Goal: Task Accomplishment & Management: Complete application form

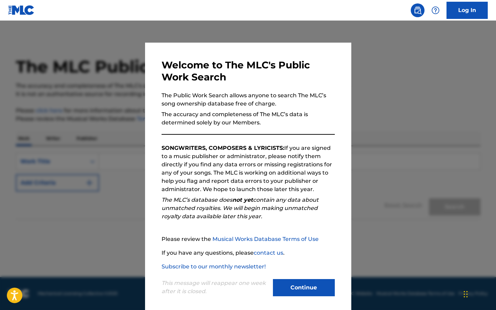
click at [316, 283] on button "Continue" at bounding box center [304, 287] width 62 height 17
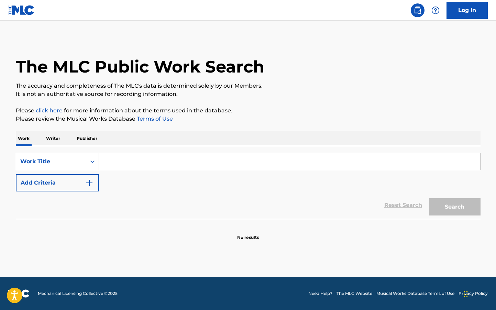
click at [84, 135] on p "Publisher" at bounding box center [87, 138] width 25 height 14
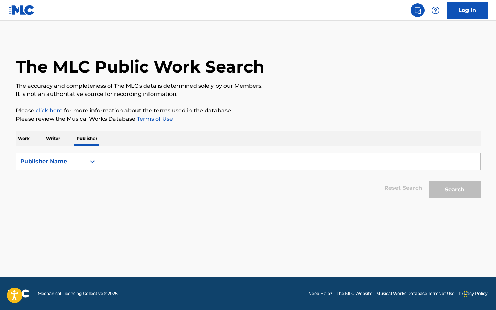
click at [87, 163] on div "Search Form" at bounding box center [92, 161] width 12 height 12
click at [78, 181] on div "Publisher IPI" at bounding box center [57, 178] width 82 height 17
click at [133, 167] on input "Search Form" at bounding box center [289, 161] width 381 height 16
click at [133, 164] on input "Search Form" at bounding box center [289, 161] width 381 height 16
paste input "1163061980"
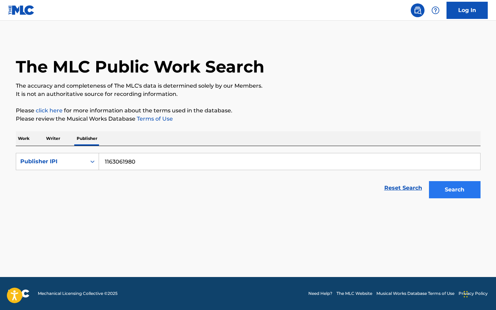
type input "1163061980"
click at [462, 187] on button "Search" at bounding box center [455, 189] width 52 height 17
click at [48, 139] on p "Writer" at bounding box center [53, 138] width 18 height 14
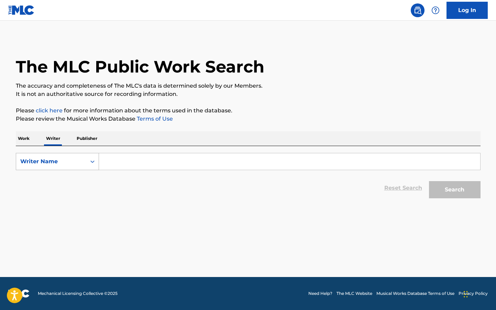
click at [81, 162] on div "Writer Name" at bounding box center [51, 161] width 62 height 8
click at [76, 187] on div "Writer IPI" at bounding box center [57, 178] width 82 height 17
click at [135, 164] on input "Search Form" at bounding box center [289, 161] width 381 height 16
paste input "1163061980"
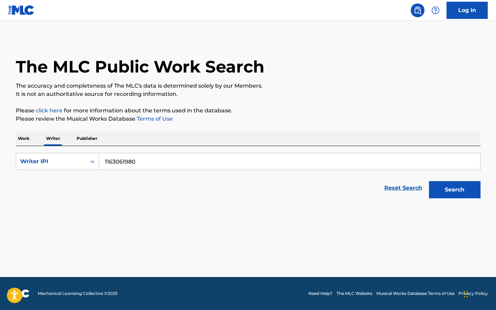
type input "1163061980"
click at [443, 180] on div "Search" at bounding box center [453, 187] width 55 height 27
click at [446, 193] on button "Search" at bounding box center [455, 189] width 52 height 17
click at [9, 133] on div "The MLC Public Work Search The accuracy and completeness of The MLC's data is d…" at bounding box center [248, 120] width 481 height 164
click at [18, 134] on p "Work" at bounding box center [24, 138] width 16 height 14
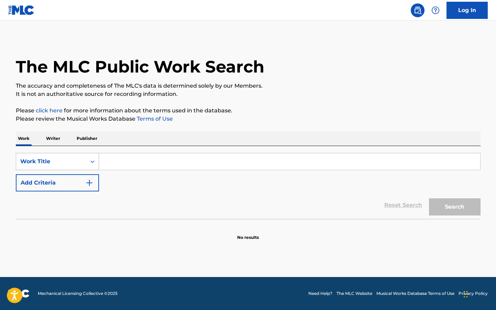
click at [62, 163] on div "Work Title" at bounding box center [51, 161] width 62 height 8
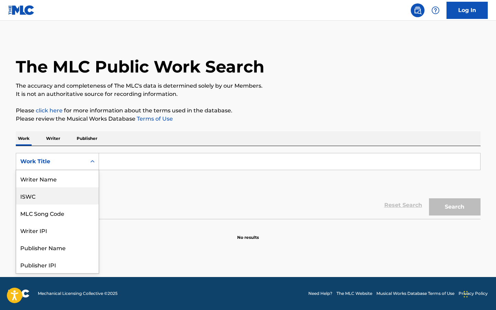
click at [73, 195] on div "ISWC" at bounding box center [57, 195] width 82 height 17
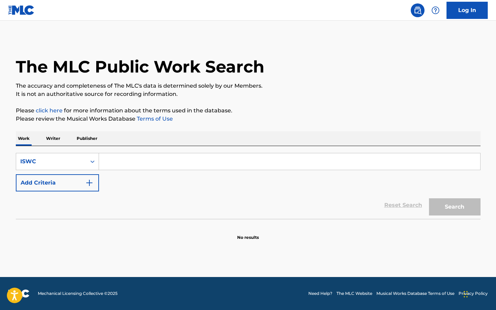
click at [178, 158] on input "Search Form" at bounding box center [289, 161] width 381 height 16
paste input "768648969"
type input "768648969"
click at [54, 140] on p "Writer" at bounding box center [53, 138] width 18 height 14
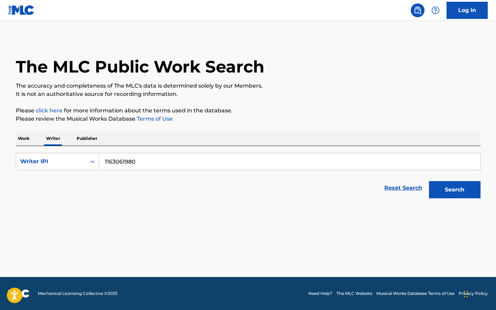
click at [88, 140] on p "Publisher" at bounding box center [87, 138] width 25 height 14
click at [169, 169] on input "1163061980" at bounding box center [289, 161] width 381 height 16
paste input "768648969"
type input "768648969"
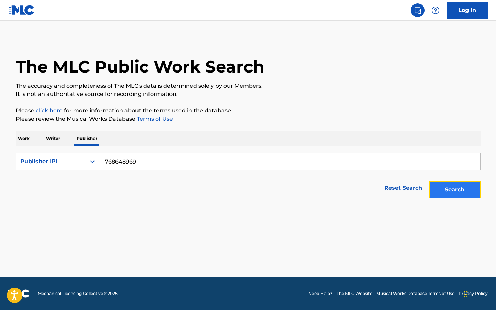
click at [462, 196] on button "Search" at bounding box center [455, 189] width 52 height 17
click at [489, 187] on main "The MLC Public Work Search The accuracy and completeness of The MLC's data is d…" at bounding box center [248, 149] width 496 height 256
click at [464, 186] on button "Search" at bounding box center [455, 189] width 52 height 17
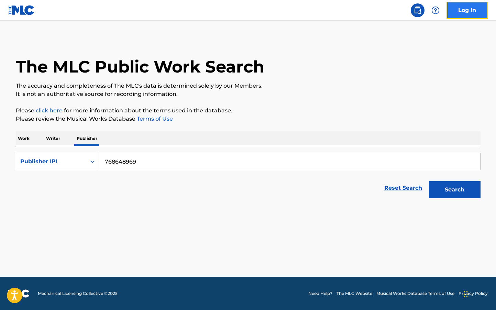
click at [472, 12] on link "Log In" at bounding box center [467, 10] width 41 height 17
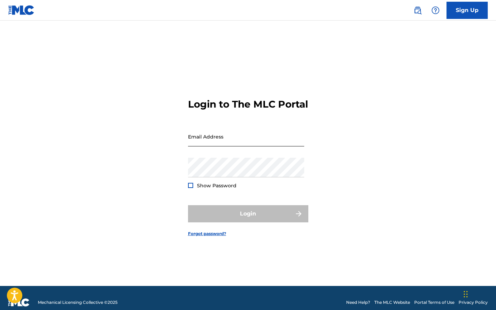
click at [254, 137] on input "Email Address" at bounding box center [246, 137] width 116 height 20
click at [150, 175] on div "Login to The MLC Portal Email Address Password Show Password Login Forgot passw…" at bounding box center [248, 162] width 481 height 248
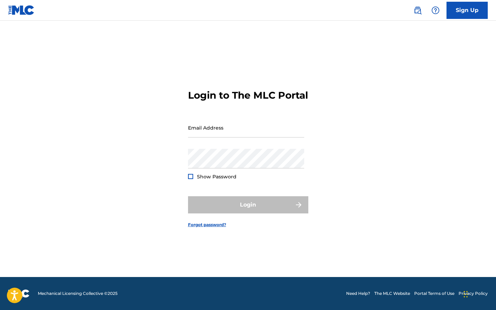
click at [221, 145] on div "Email Address" at bounding box center [246, 133] width 116 height 31
click at [230, 137] on input "Email Address" at bounding box center [246, 128] width 116 height 20
click at [161, 136] on div "Login to The MLC Portal Email Address Password Show Password Login Forgot passw…" at bounding box center [248, 153] width 481 height 248
drag, startPoint x: 161, startPoint y: 136, endPoint x: 147, endPoint y: 88, distance: 49.9
click at [161, 131] on div "Login to The MLC Portal Email Address Password Show Password Login Forgot passw…" at bounding box center [248, 153] width 481 height 248
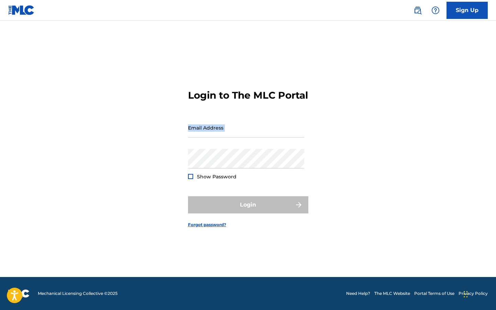
scroll to position [0, 0]
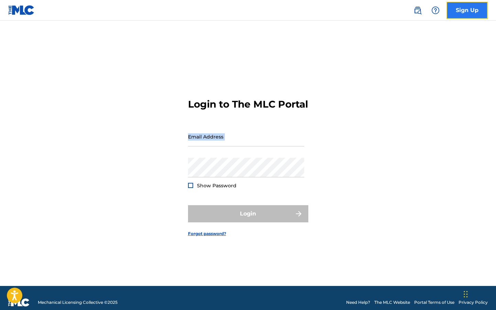
click at [451, 11] on link "Sign Up" at bounding box center [467, 10] width 41 height 17
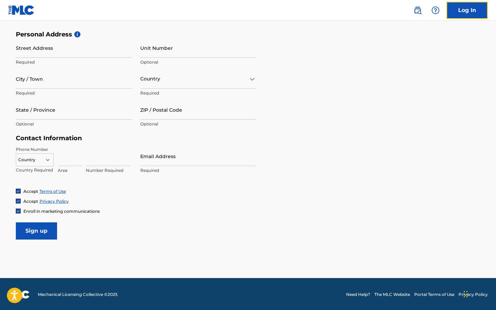
scroll to position [227, 0]
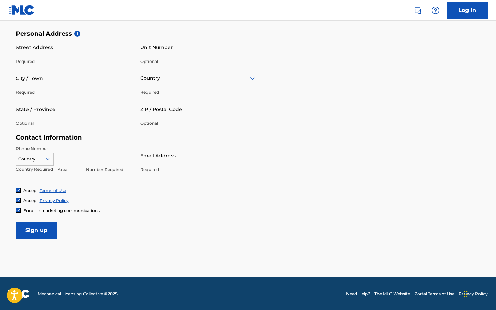
click at [355, 291] on link "Need Help?" at bounding box center [358, 294] width 24 height 6
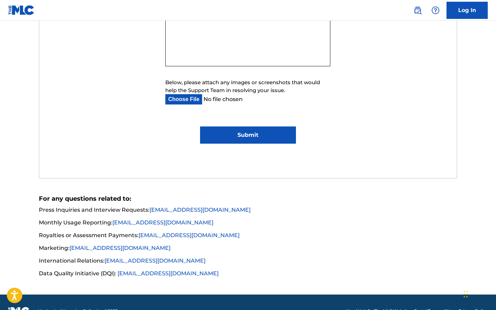
scroll to position [439, 0]
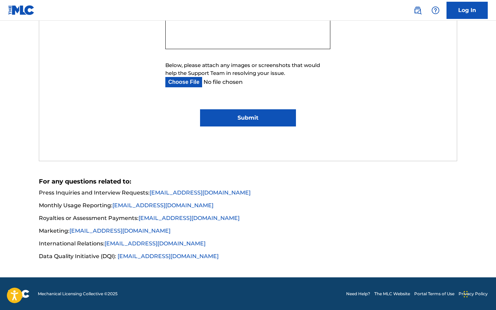
click at [39, 295] on span "Mechanical Licensing Collective © 2025" at bounding box center [78, 294] width 80 height 6
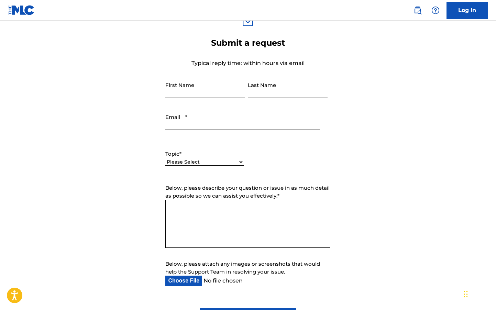
scroll to position [0, 0]
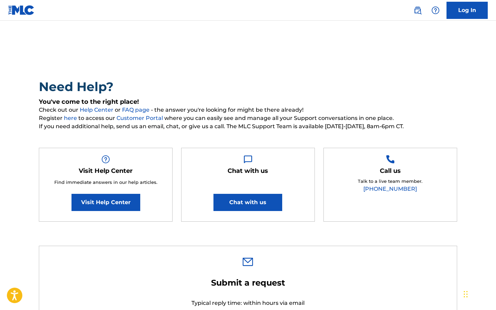
click at [65, 79] on h2 "Need Help?" at bounding box center [248, 86] width 418 height 15
click at [28, 12] on img at bounding box center [21, 10] width 26 height 10
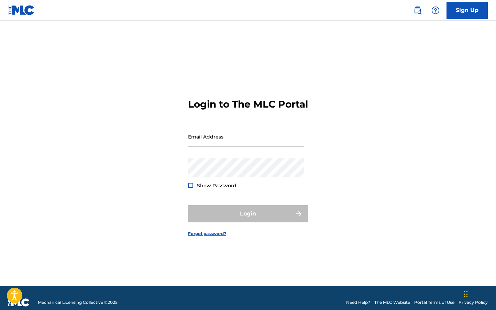
click at [219, 140] on input "Email Address" at bounding box center [246, 137] width 116 height 20
paste input "sweettaunts@gmail.com"
type input "sweettaunts@gmail.com"
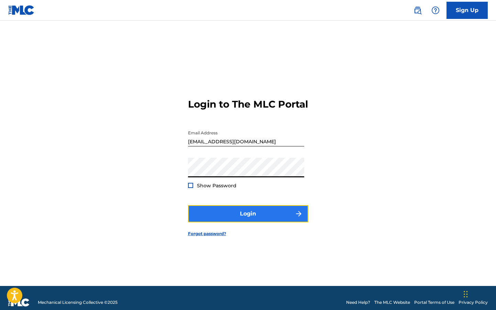
click at [217, 218] on button "Login" at bounding box center [248, 213] width 120 height 17
click at [235, 219] on button "Login" at bounding box center [248, 213] width 120 height 17
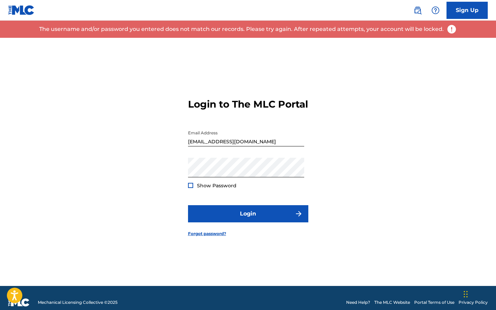
click at [448, 29] on img at bounding box center [452, 29] width 10 height 10
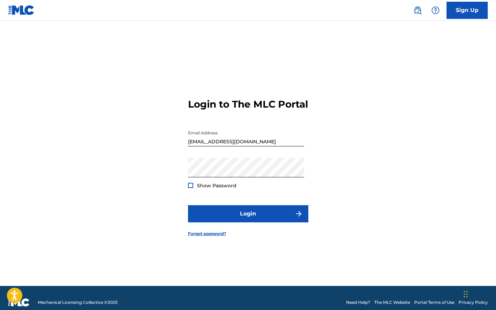
click at [448, 29] on main "Login to The MLC Portal Email Address sweettaunts@gmail.com Password Show Passw…" at bounding box center [248, 153] width 496 height 265
click at [358, 304] on link "Need Help?" at bounding box center [358, 302] width 24 height 6
click at [215, 237] on link "Forgot password?" at bounding box center [207, 234] width 38 height 6
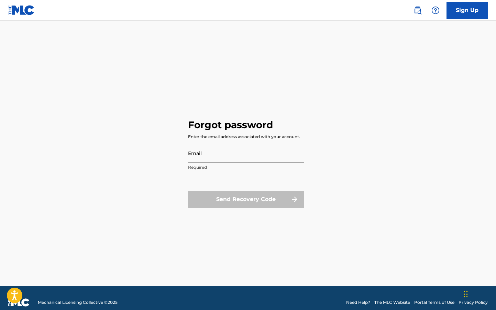
click at [230, 153] on input "Email" at bounding box center [246, 153] width 116 height 20
type input "sweettaunts@gmail.com"
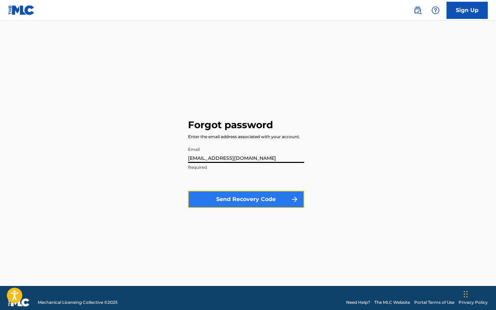
click at [244, 201] on button "Send Recovery Code" at bounding box center [246, 199] width 116 height 17
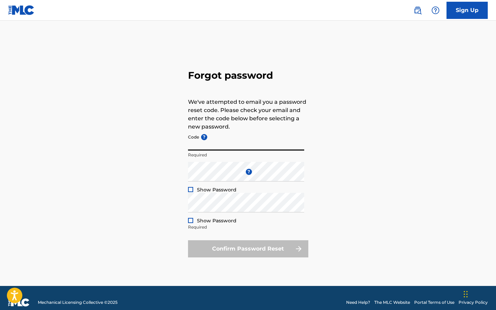
click at [258, 132] on input "Code ?" at bounding box center [246, 141] width 116 height 20
paste input "FP_5249f2c83c9af970b8fa079b1220"
type input "FP_5249f2c83c9af970b8fa079b1220"
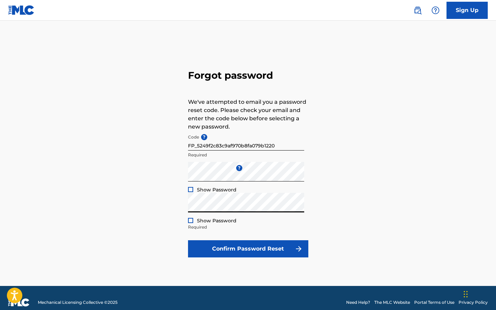
click at [191, 221] on div at bounding box center [190, 220] width 5 height 5
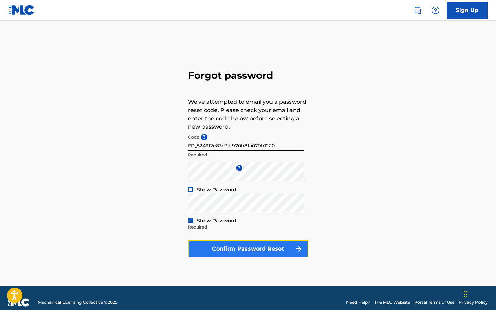
click at [218, 242] on button "Confirm Password Reset" at bounding box center [248, 248] width 120 height 17
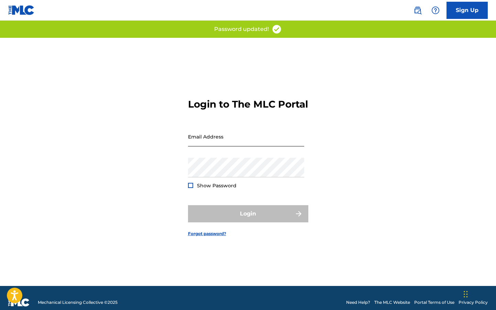
type input "FP_5249f2c83c9af970b8fa079b1220"
click at [228, 146] on input "FP_5249f2c83c9af970b8fa079b1220" at bounding box center [246, 137] width 116 height 20
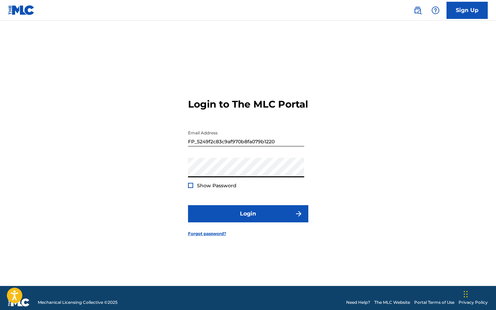
click at [214, 146] on input "FP_5249f2c83c9af970b8fa079b1220" at bounding box center [246, 137] width 116 height 20
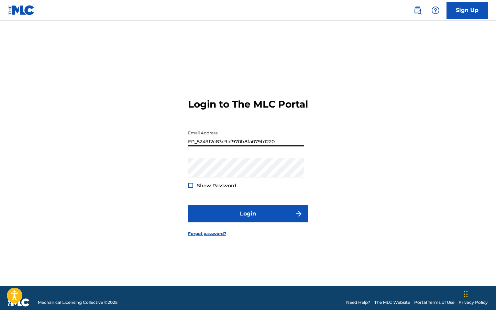
click at [214, 146] on input "FP_5249f2c83c9af970b8fa079b1220" at bounding box center [246, 137] width 116 height 20
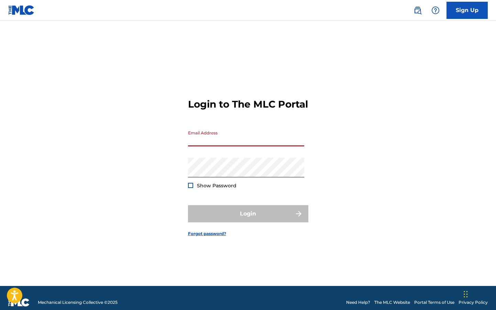
paste input "sweettaunts@gmail.com"
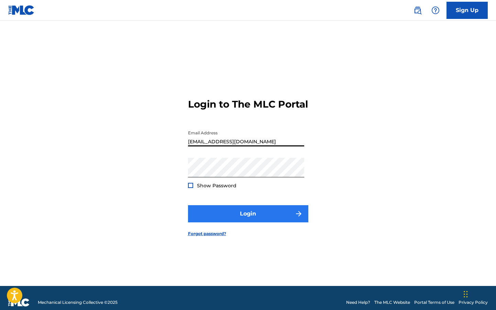
type input "sweettaunts@gmail.com"
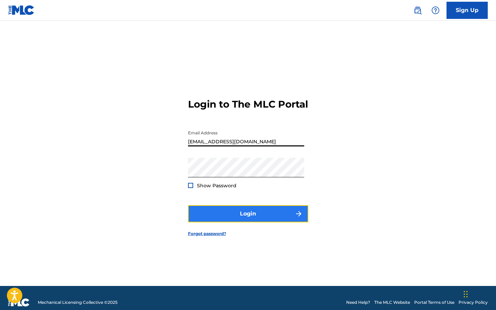
click at [231, 221] on button "Login" at bounding box center [248, 213] width 120 height 17
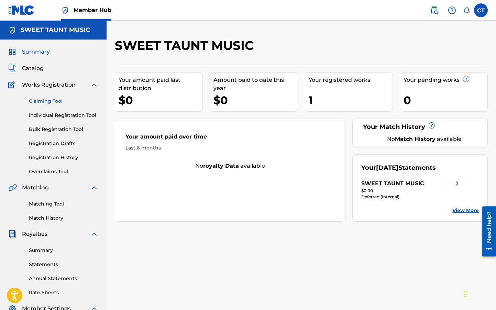
click at [53, 101] on link "Claiming Tool" at bounding box center [63, 101] width 69 height 7
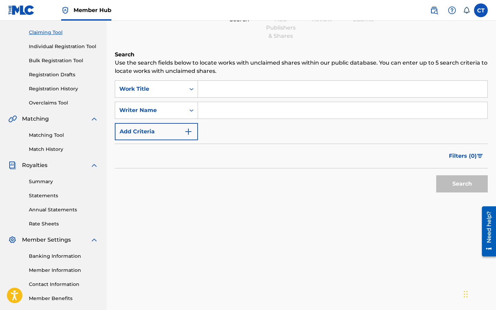
scroll to position [102, 0]
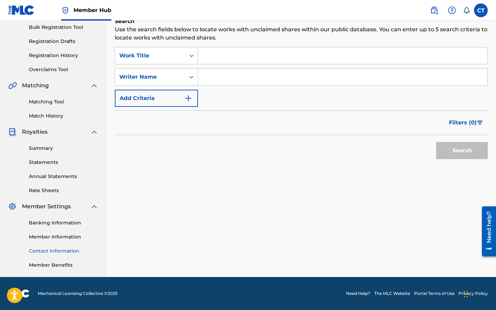
click at [60, 252] on link "Contact Information" at bounding box center [63, 250] width 69 height 7
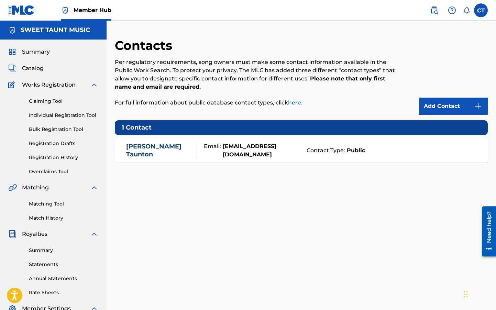
click at [342, 148] on div "Contact Type: Public" at bounding box center [391, 150] width 177 height 8
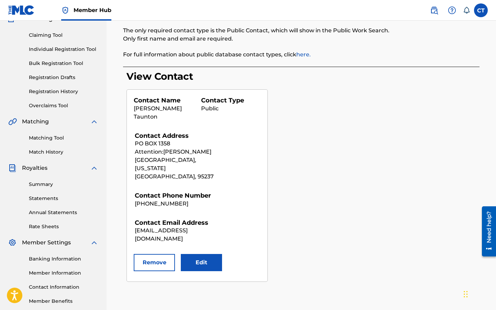
scroll to position [102, 0]
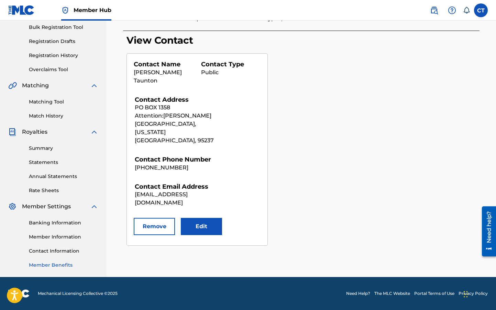
click at [52, 263] on link "Member Benefits" at bounding box center [63, 265] width 69 height 7
click at [61, 219] on div "Banking Information Member Information Contact Information Member Benefits" at bounding box center [53, 240] width 90 height 58
click at [61, 225] on link "Banking Information" at bounding box center [63, 222] width 69 height 7
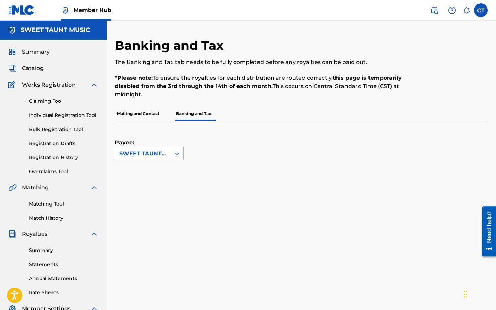
click at [147, 153] on div "SWEET TAUNT MUSIC" at bounding box center [142, 154] width 47 height 8
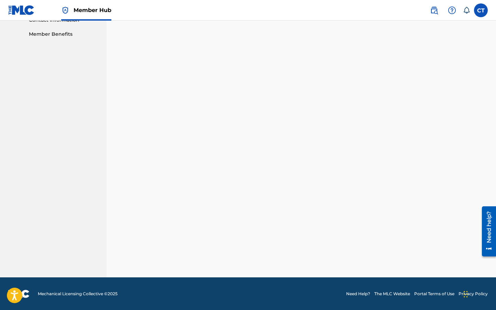
scroll to position [30, 0]
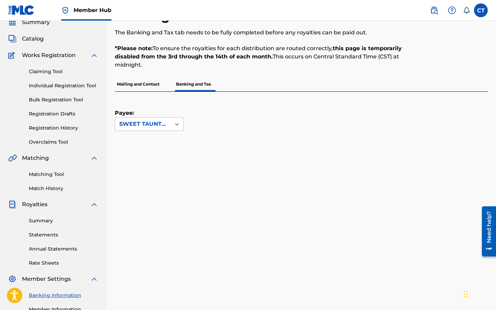
click at [148, 85] on p "Mailing and Contact" at bounding box center [138, 84] width 47 height 14
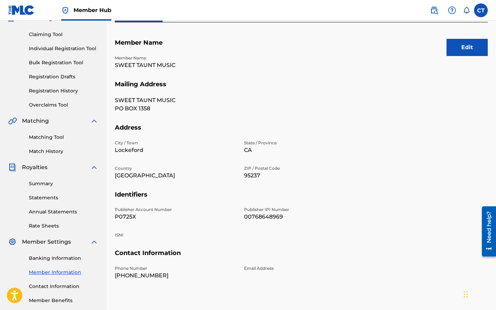
scroll to position [102, 0]
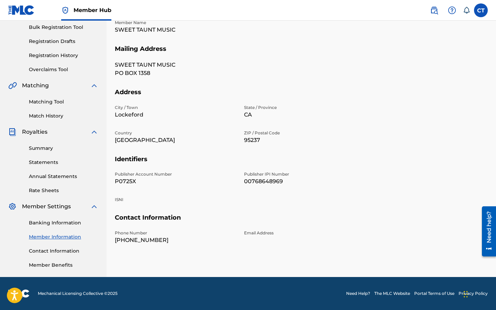
click at [133, 183] on p "P0725X" at bounding box center [175, 181] width 121 height 8
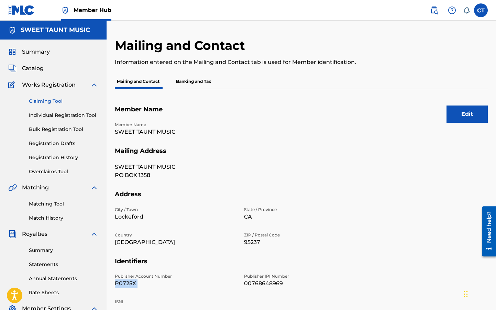
click at [49, 101] on link "Claiming Tool" at bounding box center [63, 101] width 69 height 7
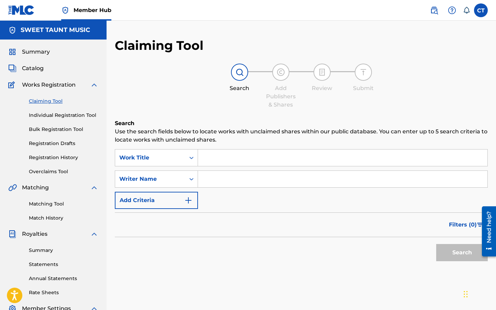
click at [50, 177] on div "Summary Catalog Works Registration Claiming Tool Individual Registration Tool B…" at bounding box center [53, 210] width 107 height 340
click at [53, 175] on link "Overclaims Tool" at bounding box center [63, 171] width 69 height 7
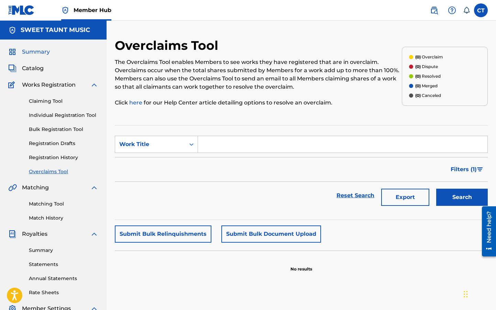
click at [41, 52] on span "Summary" at bounding box center [36, 52] width 28 height 8
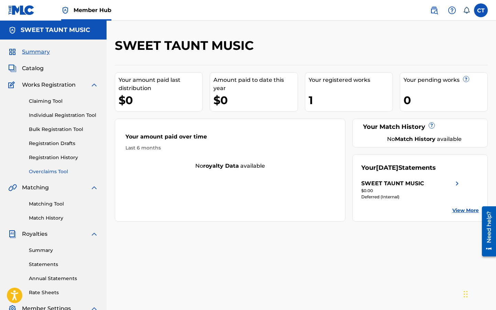
click at [67, 173] on link "Overclaims Tool" at bounding box center [63, 171] width 69 height 7
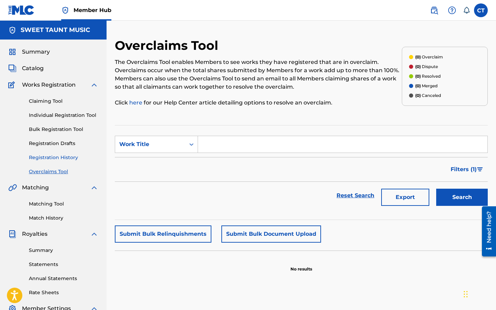
click at [55, 158] on link "Registration History" at bounding box center [63, 157] width 69 height 7
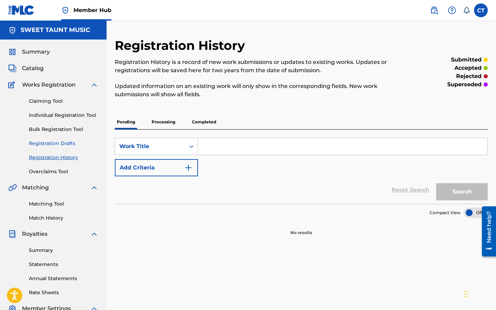
click at [62, 143] on link "Registration Drafts" at bounding box center [63, 143] width 69 height 7
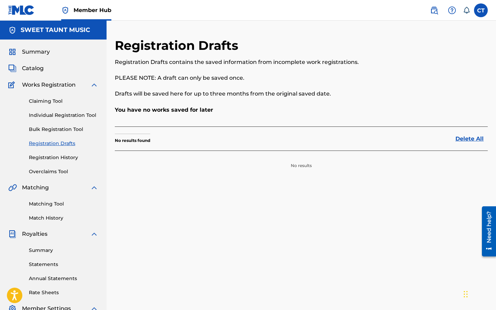
click at [65, 134] on div "Claiming Tool Individual Registration Tool Bulk Registration Tool Registration …" at bounding box center [53, 132] width 90 height 86
click at [66, 130] on link "Bulk Registration Tool" at bounding box center [63, 129] width 69 height 7
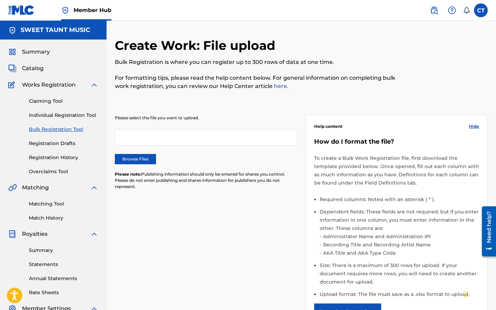
click at [73, 109] on div "Claiming Tool Individual Registration Tool Bulk Registration Tool Registration …" at bounding box center [53, 132] width 90 height 86
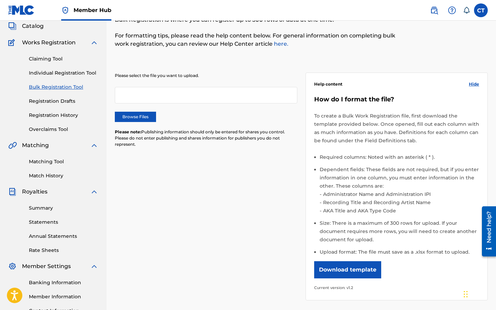
scroll to position [43, 0]
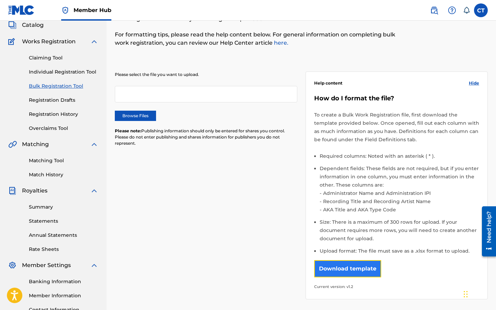
click at [331, 272] on button "Download template" at bounding box center [347, 268] width 67 height 17
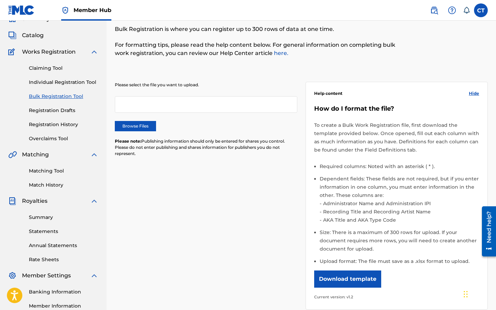
scroll to position [0, 0]
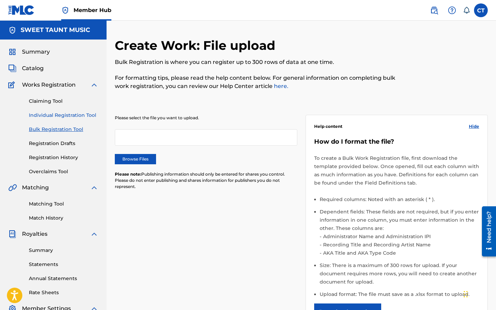
click at [66, 115] on link "Individual Registration Tool" at bounding box center [63, 115] width 69 height 7
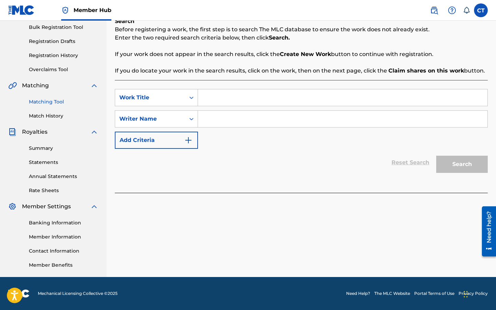
scroll to position [2, 0]
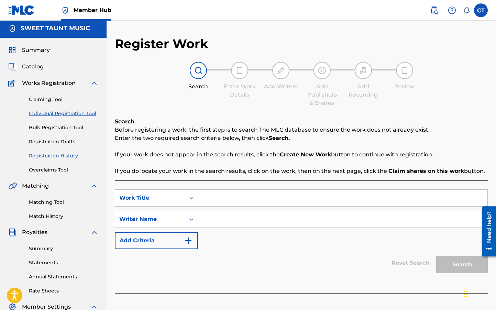
click at [64, 157] on link "Registration History" at bounding box center [63, 155] width 69 height 7
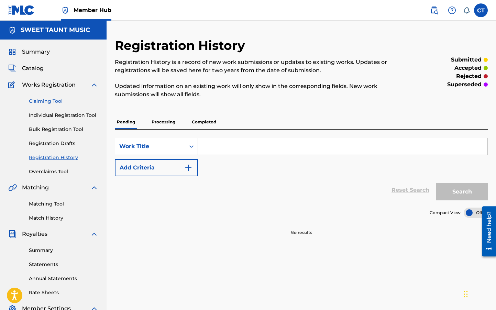
click at [52, 102] on link "Claiming Tool" at bounding box center [63, 101] width 69 height 7
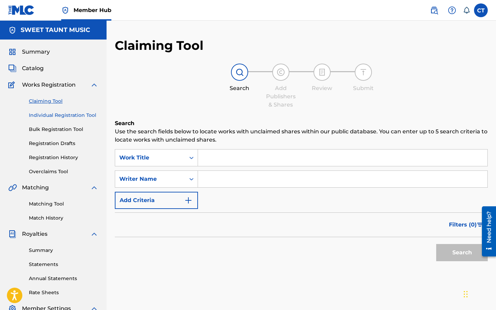
click at [74, 117] on link "Individual Registration Tool" at bounding box center [63, 115] width 69 height 7
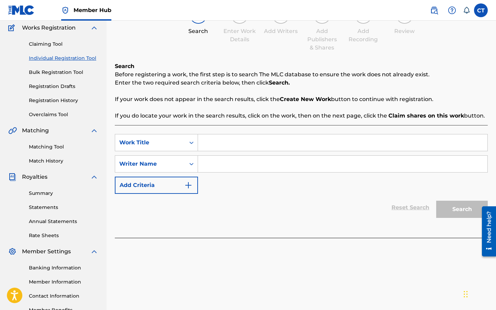
scroll to position [64, 0]
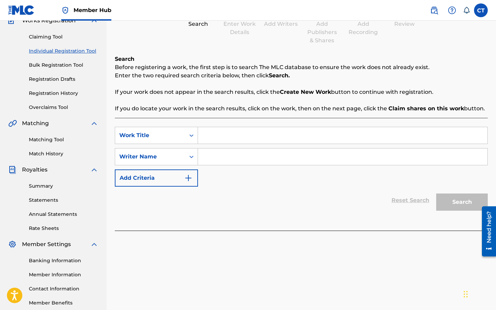
click at [198, 134] on input "Search Form" at bounding box center [342, 135] width 289 height 16
click at [180, 134] on div "Work Title" at bounding box center [150, 135] width 62 height 8
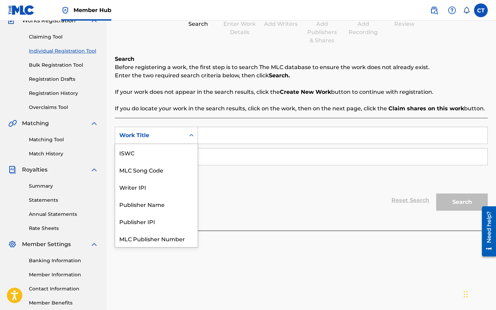
scroll to position [17, 0]
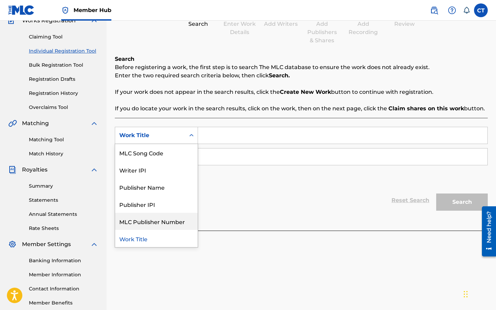
click at [235, 206] on div "Reset Search Search" at bounding box center [301, 200] width 373 height 27
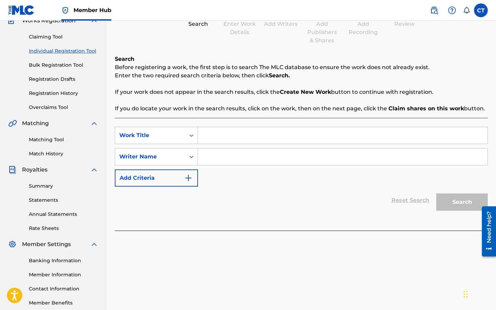
click at [199, 134] on input "Search Form" at bounding box center [342, 135] width 289 height 16
click at [183, 136] on div "Work Title" at bounding box center [150, 135] width 70 height 13
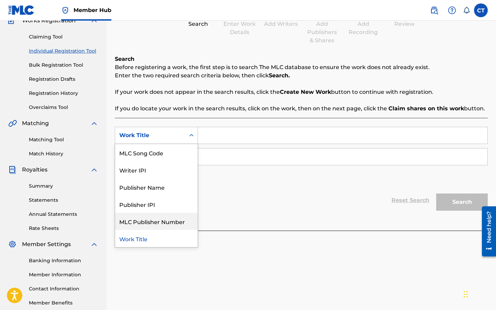
click at [238, 190] on div "Reset Search Search" at bounding box center [301, 200] width 373 height 27
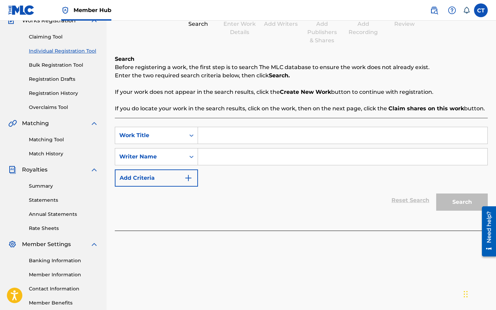
click at [269, 135] on input "Search Form" at bounding box center [342, 135] width 289 height 16
click at [183, 135] on div "Work Title" at bounding box center [150, 135] width 70 height 13
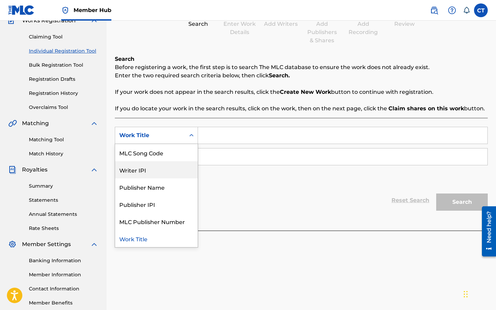
click at [170, 173] on div "Writer IPI" at bounding box center [156, 169] width 82 height 17
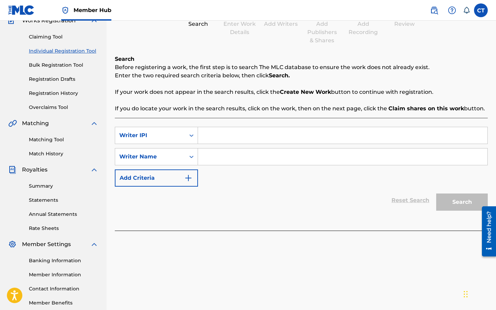
click at [221, 141] on input "Search Form" at bounding box center [342, 135] width 289 height 16
paste input "639430145"
type input "639430145"
click at [289, 162] on input "Search Form" at bounding box center [342, 156] width 289 height 16
click at [182, 162] on div "Writer Name" at bounding box center [150, 156] width 70 height 13
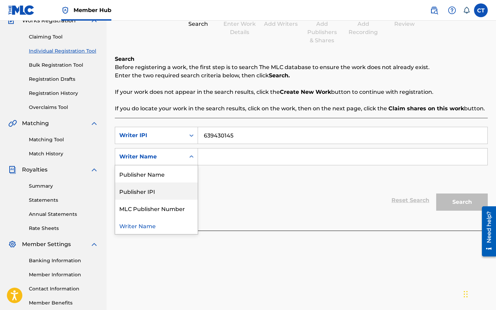
click at [238, 157] on input "Search Form" at bounding box center [342, 156] width 289 height 16
click at [172, 161] on div "Writer Name" at bounding box center [150, 157] width 62 height 8
click at [178, 169] on div "Publisher Name" at bounding box center [156, 173] width 82 height 17
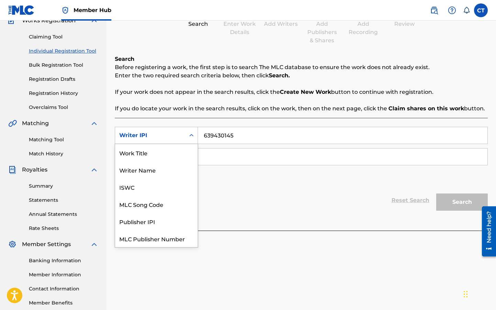
click at [184, 137] on div "Writer IPI" at bounding box center [150, 135] width 70 height 13
click at [179, 239] on div "Writer IPI" at bounding box center [156, 238] width 82 height 17
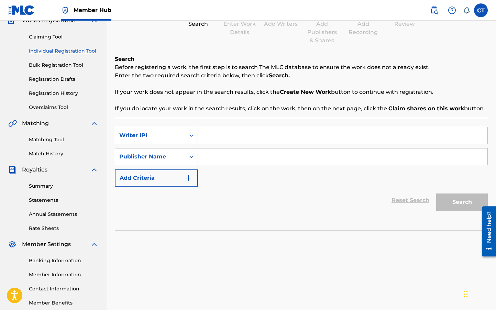
click at [234, 125] on div "SearchWithCriteriaa3b3c08f-8d1c-463d-8bb4-1f4e2e118c98 Writer IPI SearchWithCri…" at bounding box center [301, 174] width 373 height 113
click at [234, 130] on input "Search Form" at bounding box center [342, 135] width 289 height 16
paste input "639430145"
type input "639430145"
click at [375, 181] on div "SearchWithCriteriaa3b3c08f-8d1c-463d-8bb4-1f4e2e118c98 Writer IPI 639430145 Sea…" at bounding box center [301, 157] width 373 height 60
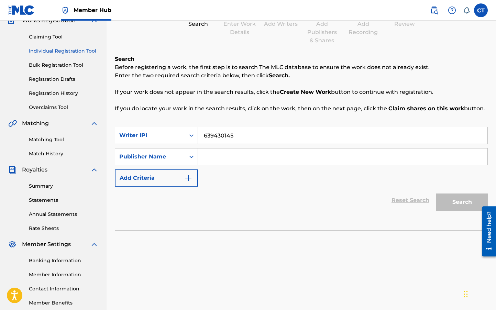
click at [314, 161] on input "Search Form" at bounding box center [342, 156] width 289 height 16
type input "h"
click at [156, 177] on button "Add Criteria" at bounding box center [156, 177] width 83 height 17
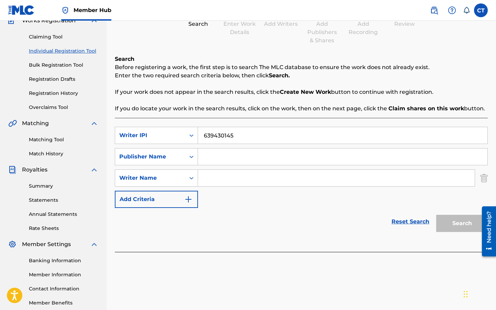
click at [155, 189] on div "SearchWithCriteriaa3b3c08f-8d1c-463d-8bb4-1f4e2e118c98 Writer IPI 639430145 Sea…" at bounding box center [301, 167] width 373 height 81
click at [161, 206] on button "Add Criteria" at bounding box center [156, 199] width 83 height 17
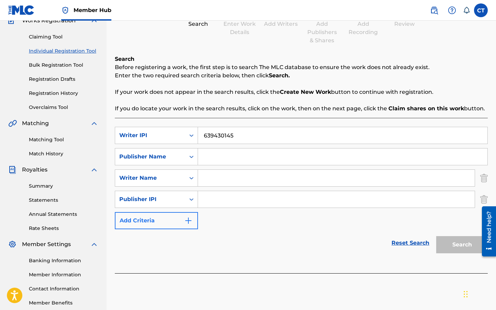
click at [161, 206] on div "Publisher IPI" at bounding box center [156, 199] width 83 height 17
click at [220, 221] on div "SearchWithCriteriaa3b3c08f-8d1c-463d-8bb4-1f4e2e118c98 Writer IPI 639430145 Sea…" at bounding box center [301, 178] width 373 height 102
click at [180, 224] on button "Add Criteria" at bounding box center [156, 220] width 83 height 17
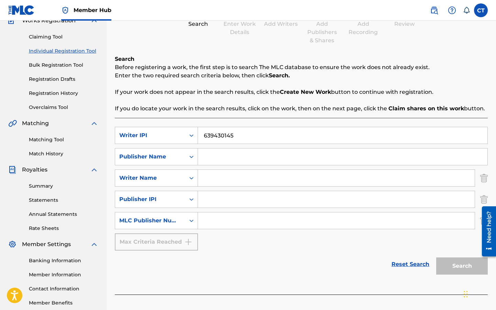
click at [185, 253] on div "Reset Search Search" at bounding box center [301, 264] width 373 height 27
click at [190, 245] on div "Max Criteria Reached" at bounding box center [156, 241] width 83 height 17
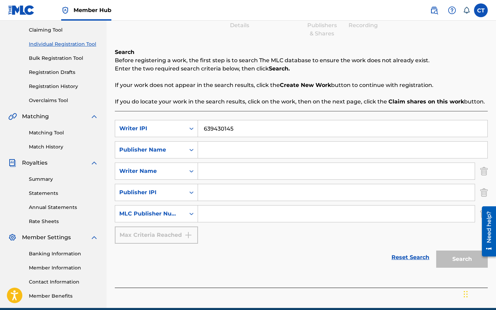
click at [262, 137] on div "SearchWithCriteriaa3b3c08f-8d1c-463d-8bb4-1f4e2e118c98 Writer IPI 639430145 Sea…" at bounding box center [301, 182] width 373 height 124
click at [261, 136] on input "639430145" at bounding box center [342, 128] width 289 height 16
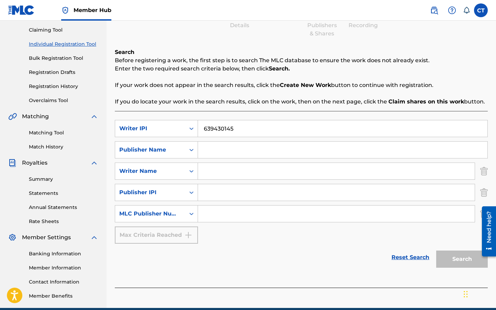
click at [261, 136] on input "639430145" at bounding box center [342, 128] width 289 height 16
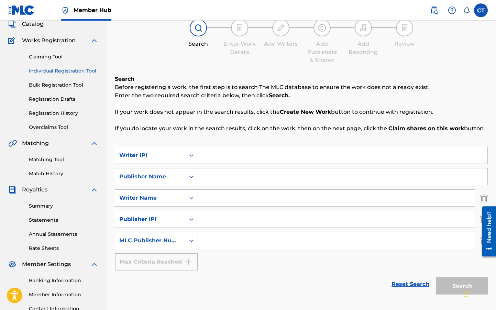
scroll to position [44, 0]
click at [173, 155] on div "Writer IPI" at bounding box center [150, 156] width 62 height 8
click at [163, 190] on div "ISWC" at bounding box center [156, 189] width 82 height 17
click at [233, 153] on input "Search Form" at bounding box center [342, 155] width 289 height 16
paste input "T9166389420"
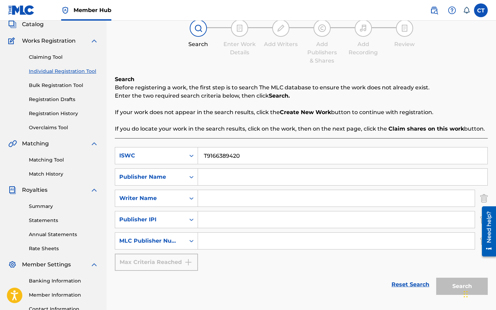
type input "T9166389420"
click at [351, 281] on div "Reset Search Search" at bounding box center [301, 284] width 373 height 27
click at [489, 180] on div "Register Work Search Enter Work Details Add Writers Add Publishers & Shares Add…" at bounding box center [301, 164] width 389 height 341
click at [214, 174] on input "Search Form" at bounding box center [342, 177] width 289 height 16
type input "Sweet Taunt Music"
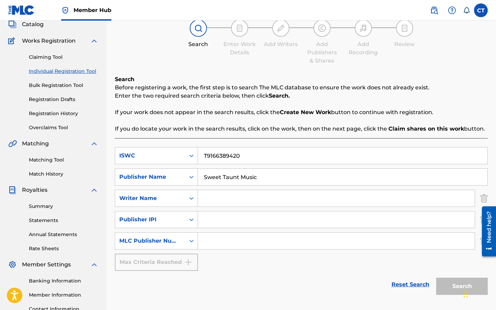
click at [283, 234] on input "Search Form" at bounding box center [336, 241] width 277 height 16
click at [269, 199] on input "Search Form" at bounding box center [336, 198] width 277 height 16
click at [483, 197] on img "Search Form" at bounding box center [484, 198] width 8 height 17
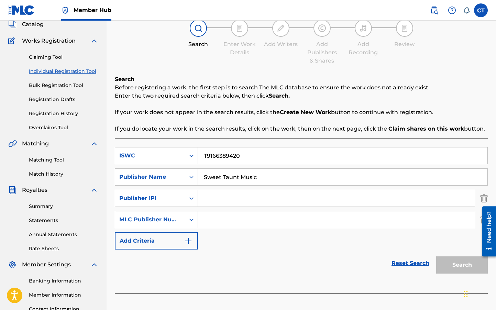
click at [483, 197] on img "Search Form" at bounding box center [484, 198] width 8 height 17
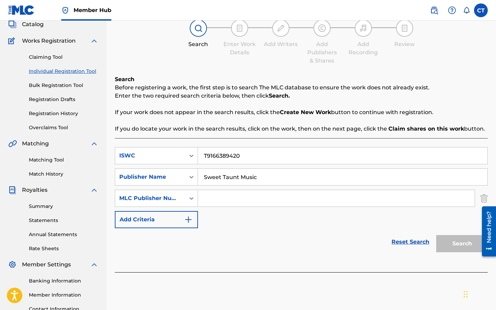
click at [483, 197] on img "Search Form" at bounding box center [484, 198] width 8 height 17
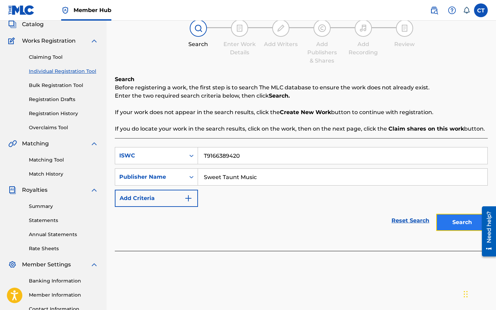
click at [465, 217] on button "Search" at bounding box center [462, 222] width 52 height 17
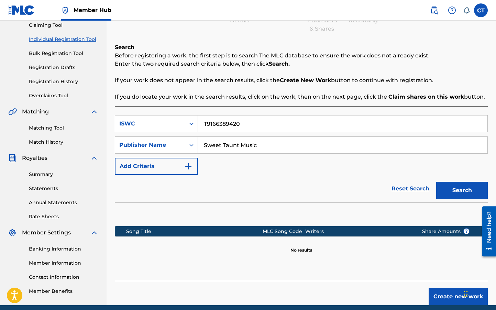
scroll to position [0, 0]
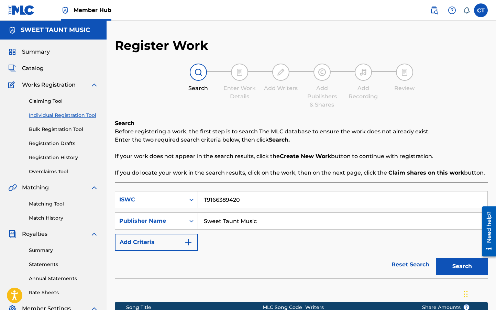
click at [307, 207] on input "T9166389420" at bounding box center [342, 199] width 289 height 16
click at [285, 225] on input "Sweet Taunt Music" at bounding box center [342, 221] width 289 height 16
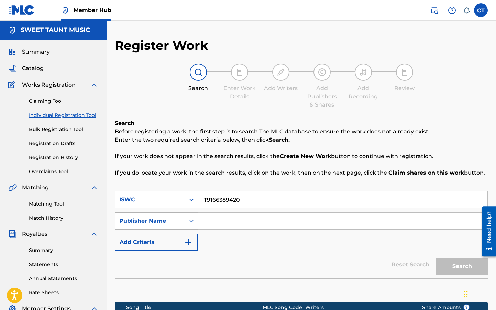
click at [184, 216] on div "Publisher Name" at bounding box center [150, 220] width 70 height 13
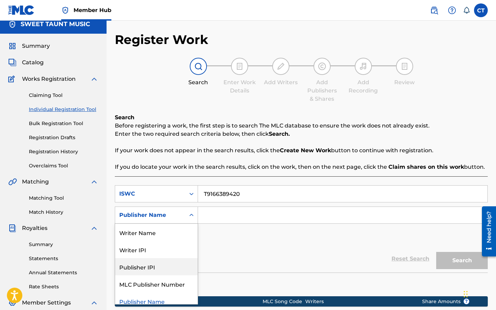
scroll to position [5, 0]
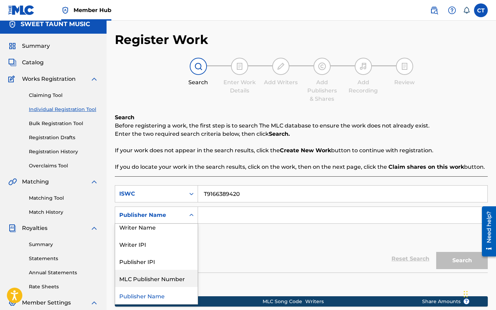
click at [167, 272] on div "MLC Publisher Number" at bounding box center [156, 278] width 82 height 17
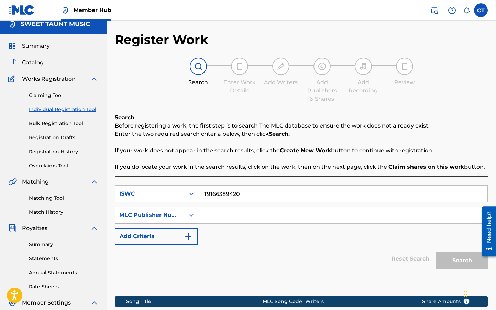
click at [172, 209] on div "MLC Publisher Number" at bounding box center [150, 215] width 70 height 13
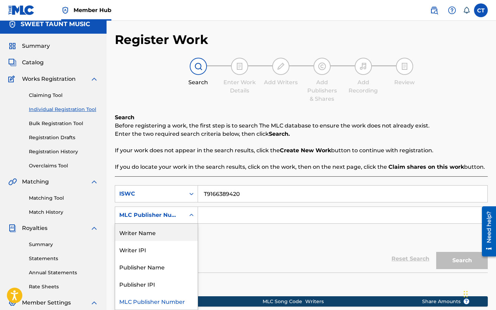
click at [155, 235] on div "Writer Name" at bounding box center [156, 232] width 82 height 17
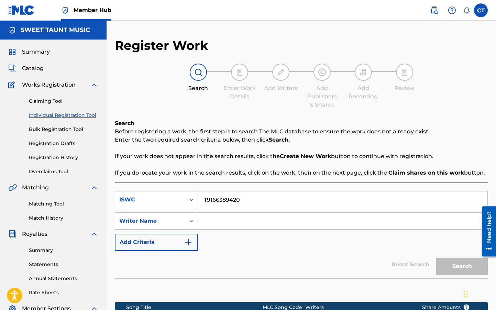
scroll to position [104, 0]
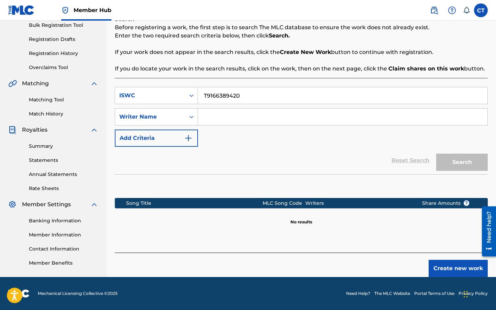
click at [258, 114] on input "Search Form" at bounding box center [342, 117] width 289 height 16
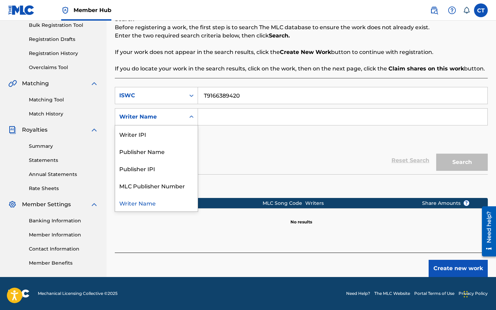
click at [187, 116] on div "Search Form" at bounding box center [191, 117] width 12 height 12
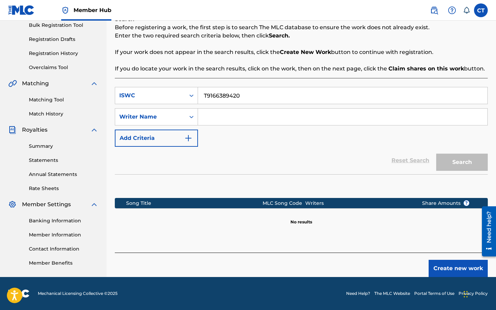
click at [187, 116] on div "Search Form" at bounding box center [191, 117] width 12 height 12
click at [240, 124] on input "Search Form" at bounding box center [342, 117] width 289 height 16
click at [164, 97] on div "ISWC" at bounding box center [150, 95] width 62 height 8
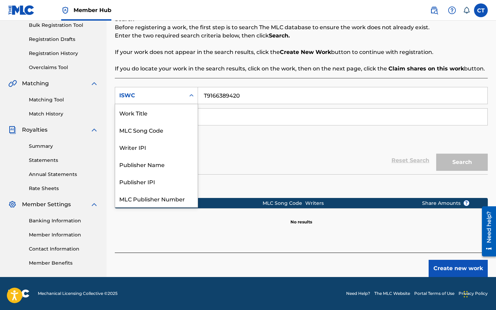
scroll to position [17, 0]
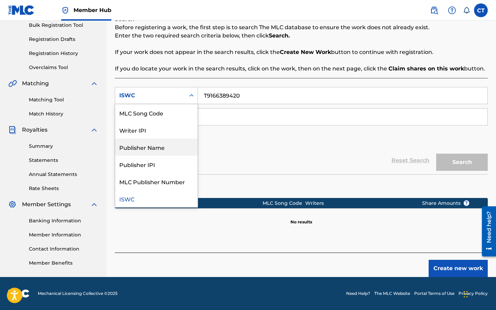
click at [162, 153] on div "Publisher Name" at bounding box center [156, 147] width 82 height 17
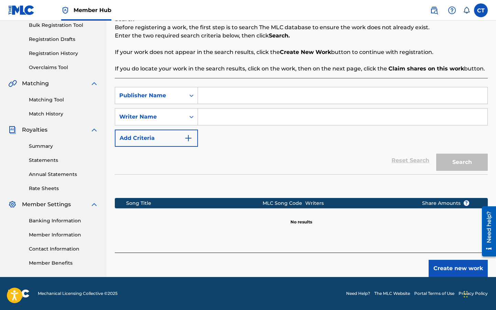
click at [226, 93] on input "Search Form" at bounding box center [342, 95] width 289 height 16
type input "Sweet Taunt Music"
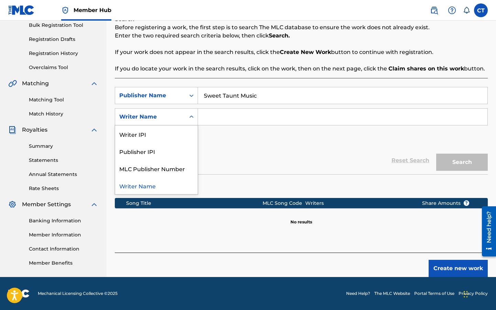
click at [165, 109] on div "Writer Name" at bounding box center [156, 116] width 83 height 17
click at [174, 156] on div "Publisher IPI" at bounding box center [156, 151] width 82 height 17
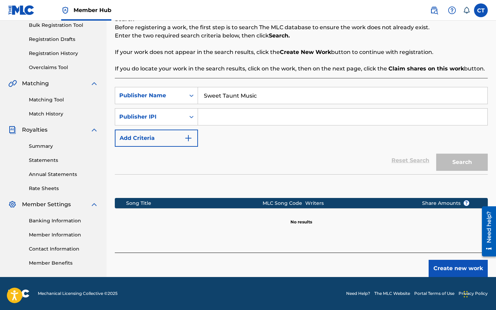
click at [271, 115] on input "Search Form" at bounding box center [342, 117] width 289 height 16
paste input "768648969"
type input "768648969"
click at [477, 161] on button "Search" at bounding box center [462, 162] width 52 height 17
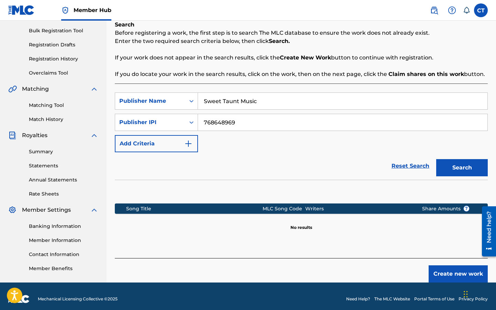
scroll to position [104, 0]
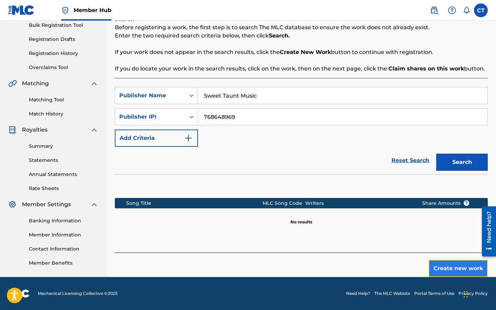
click at [458, 265] on button "Create new work" at bounding box center [458, 268] width 59 height 17
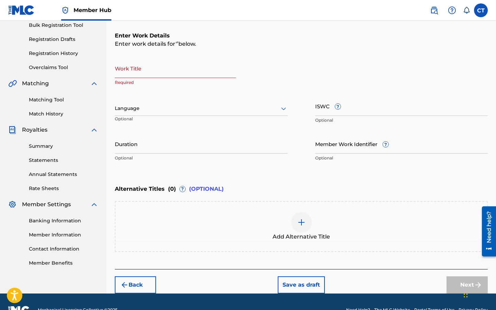
click at [163, 77] on input "Work Title" at bounding box center [175, 68] width 121 height 20
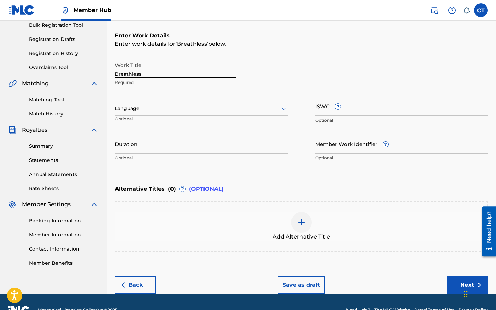
type input "Breathless"
click at [189, 98] on div "Language Optional" at bounding box center [201, 111] width 173 height 31
click at [186, 109] on div at bounding box center [201, 108] width 173 height 9
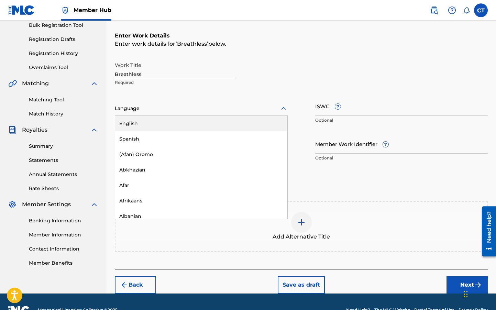
click at [180, 124] on div "English" at bounding box center [201, 123] width 172 height 15
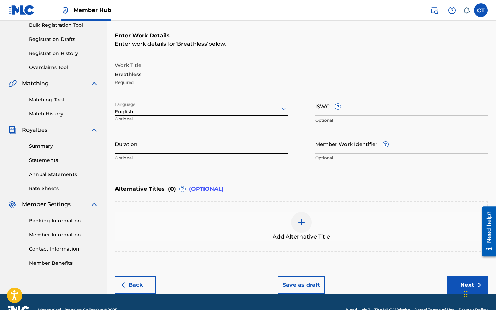
click at [211, 146] on input "Duration" at bounding box center [201, 144] width 173 height 20
click at [358, 146] on input "Member Work Identifier ?" at bounding box center [401, 144] width 173 height 20
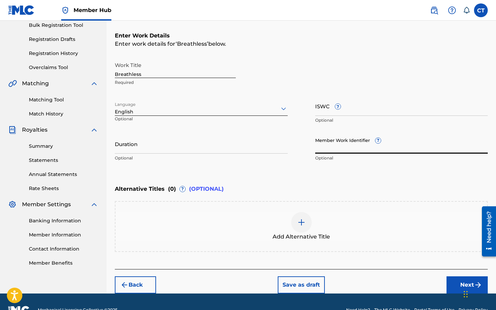
click at [383, 132] on div "Work Title Breathless Required Language English Optional ISWC ? Optional Durati…" at bounding box center [301, 111] width 373 height 107
click at [207, 187] on span "(OPTIONAL)" at bounding box center [206, 189] width 35 height 8
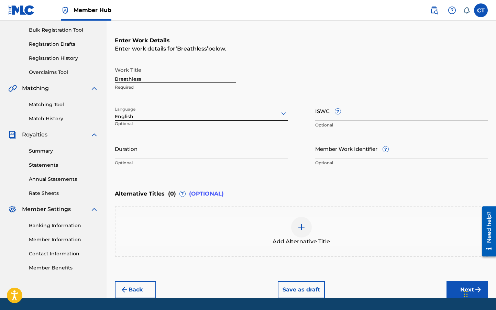
scroll to position [99, 0]
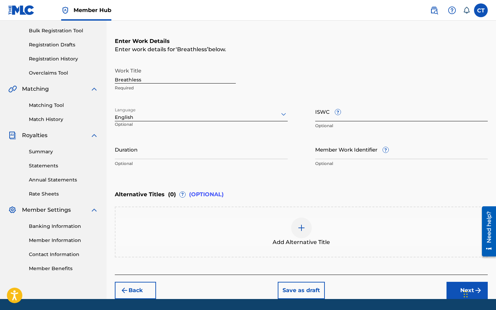
click at [358, 112] on input "ISWC ?" at bounding box center [401, 112] width 173 height 20
paste input "T3337559618"
type input "T3337559618"
click at [174, 152] on input "Duration" at bounding box center [201, 150] width 173 height 20
click at [355, 153] on input "Member Work Identifier ?" at bounding box center [401, 150] width 173 height 20
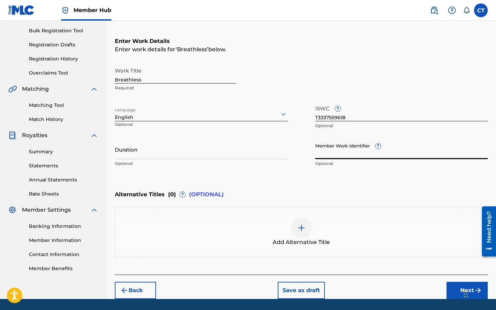
paste input "STA-001"
type input "STA-001"
click at [223, 153] on input "Duration" at bounding box center [201, 150] width 173 height 20
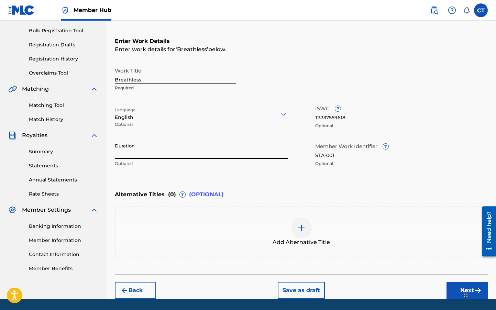
click at [255, 154] on input "Duration" at bounding box center [201, 150] width 173 height 20
click at [206, 157] on input "Duration" at bounding box center [201, 150] width 173 height 20
type input "5"
type input "05:44"
click at [268, 172] on div "Enter Work Details Enter work details for ‘ Breathless ’ below. Work Title Brea…" at bounding box center [301, 104] width 373 height 166
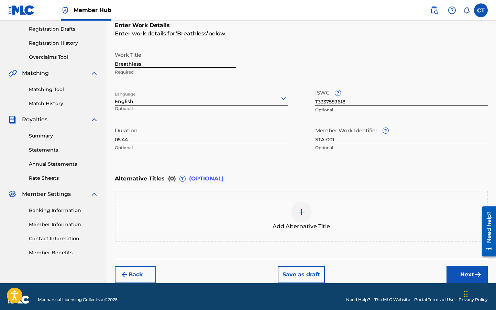
scroll to position [120, 0]
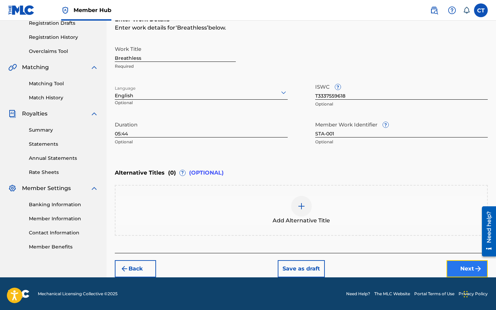
click at [465, 261] on button "Next" at bounding box center [467, 268] width 41 height 17
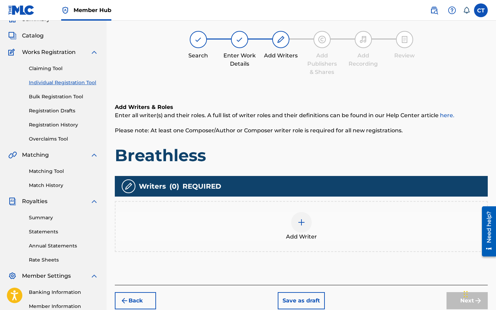
scroll to position [31, 0]
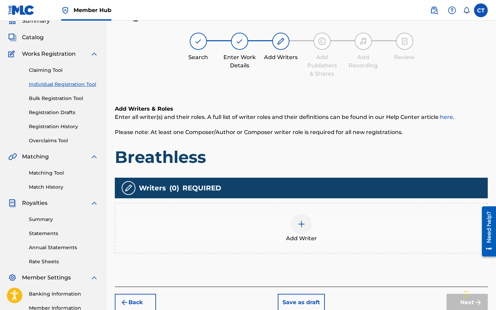
click at [311, 222] on div at bounding box center [301, 224] width 21 height 21
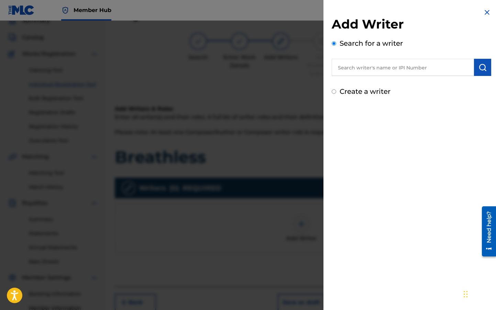
click at [387, 68] on input "text" at bounding box center [403, 67] width 142 height 17
paste input "1305950270"
type input "1305950270"
click at [484, 67] on button "submit" at bounding box center [482, 67] width 17 height 17
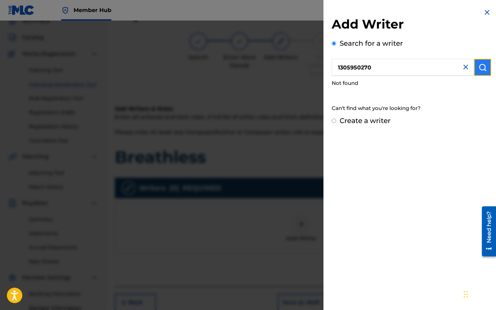
click at [485, 70] on button "submit" at bounding box center [482, 67] width 17 height 17
click at [462, 67] on img at bounding box center [466, 67] width 8 height 8
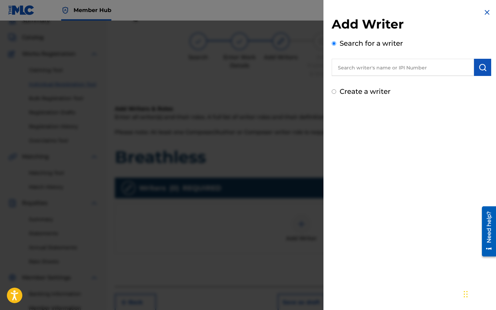
click at [437, 70] on input "text" at bounding box center [403, 67] width 142 height 17
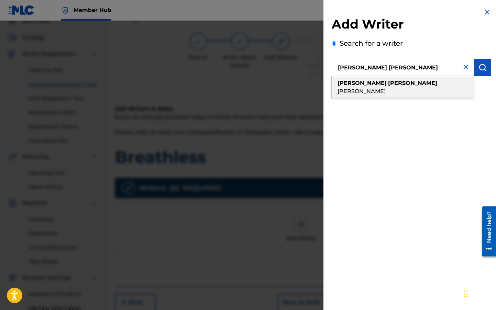
click at [386, 88] on span "simpson" at bounding box center [362, 91] width 48 height 7
type input "christina dianne simpson"
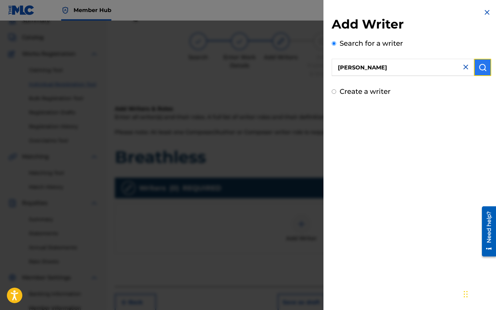
click at [483, 67] on img "submit" at bounding box center [482, 67] width 8 height 8
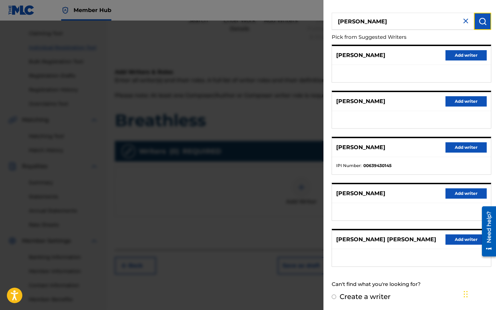
scroll to position [0, 0]
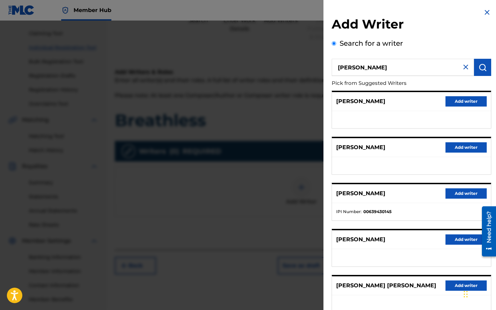
click at [465, 67] on img at bounding box center [466, 67] width 8 height 8
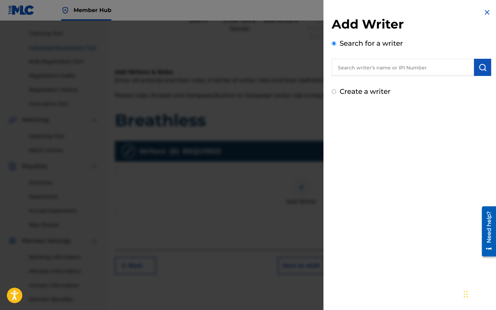
click at [375, 95] on label "Create a writer" at bounding box center [365, 91] width 51 height 8
radio input "true"
click at [336, 94] on input "Create a writer" at bounding box center [334, 91] width 4 height 4
radio input "false"
radio input "true"
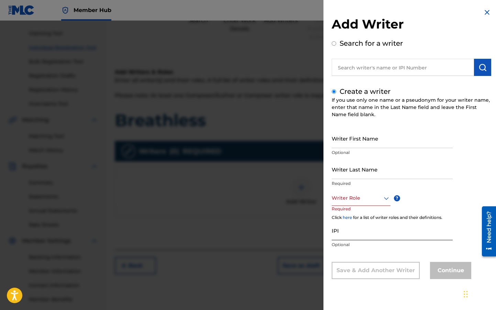
click at [351, 239] on input "IPI" at bounding box center [392, 231] width 121 height 20
click at [362, 200] on div at bounding box center [361, 198] width 59 height 9
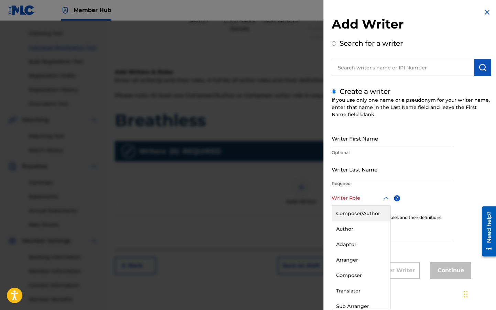
click at [424, 196] on div "Writer First Name Optional Writer Last Name Required Composer/Author, 1 of 8. 8…" at bounding box center [411, 204] width 159 height 151
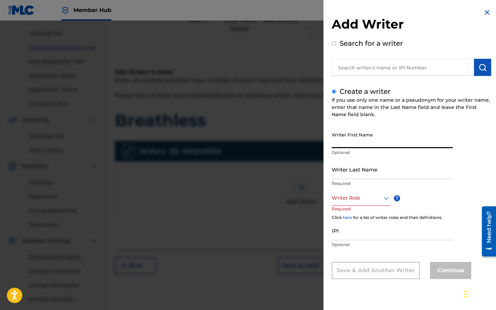
click at [364, 144] on input "Writer First Name" at bounding box center [392, 139] width 121 height 20
type input "Christina"
click at [356, 165] on input "Writer Last Name" at bounding box center [392, 169] width 121 height 20
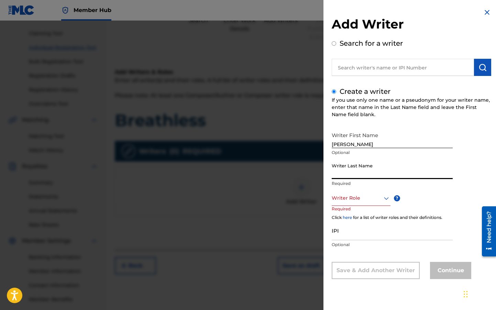
click at [365, 146] on input "Christina" at bounding box center [392, 139] width 121 height 20
click at [349, 174] on input "Writer Last Name" at bounding box center [392, 169] width 121 height 20
type input "Taunton"
click at [337, 199] on div at bounding box center [361, 198] width 59 height 9
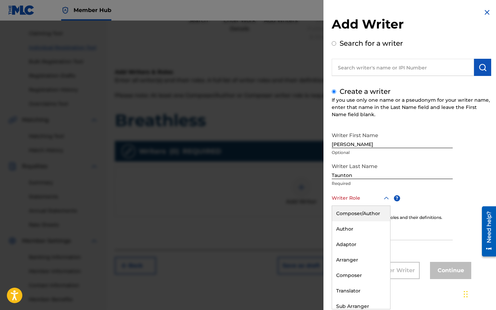
click at [363, 215] on div "Composer/Author" at bounding box center [361, 213] width 58 height 15
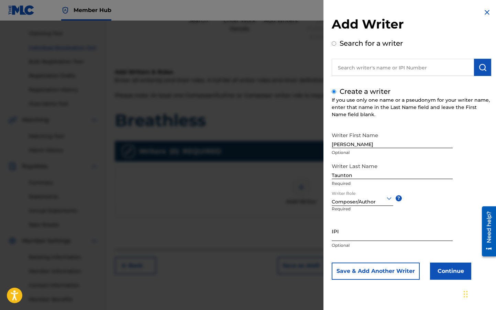
click at [358, 235] on input "IPI" at bounding box center [392, 231] width 121 height 20
paste input "1305950270"
type input "1305950270"
click at [441, 272] on button "Continue" at bounding box center [450, 271] width 41 height 17
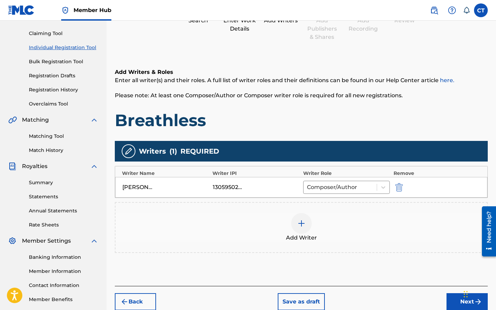
click at [296, 223] on div at bounding box center [301, 223] width 21 height 21
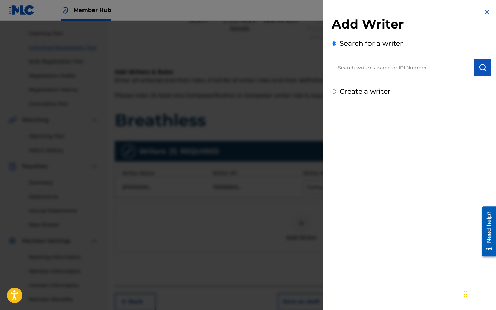
click at [385, 58] on div "Search for a writer" at bounding box center [411, 57] width 159 height 38
click at [382, 64] on input "text" at bounding box center [403, 67] width 142 height 17
type input "Dustin Wade taunton"
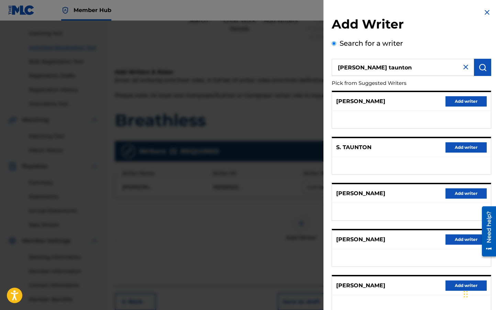
click at [462, 68] on img at bounding box center [466, 67] width 8 height 8
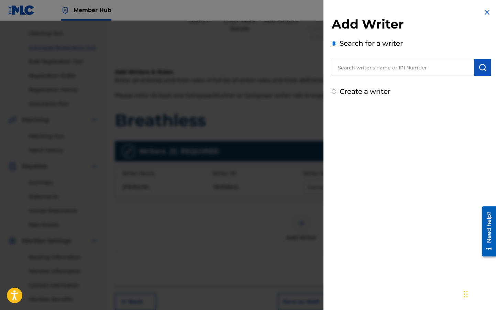
click at [413, 96] on div "Create a writer" at bounding box center [411, 91] width 159 height 10
click at [367, 91] on label "Create a writer" at bounding box center [365, 91] width 51 height 8
radio input "true"
click at [336, 91] on input "Create a writer" at bounding box center [334, 91] width 4 height 4
radio input "false"
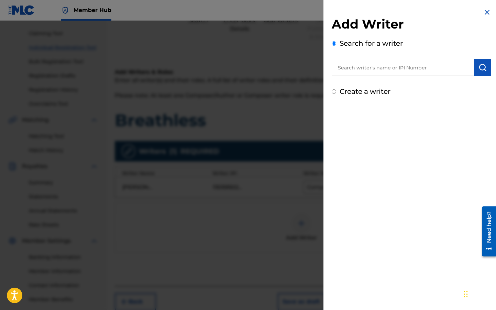
radio input "true"
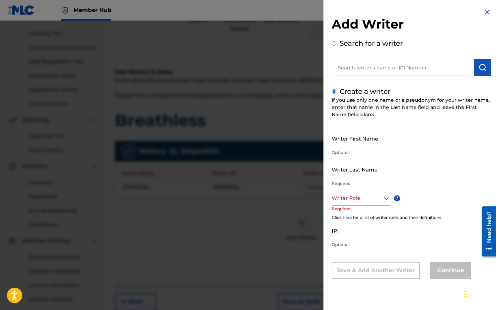
click at [357, 145] on input "Writer First Name" at bounding box center [392, 139] width 121 height 20
type input "D"
type input "Dustin"
click at [356, 174] on input "Writer Last Name" at bounding box center [392, 169] width 121 height 20
type input "Taunton"
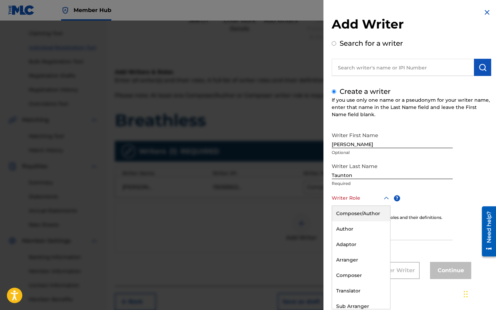
click at [347, 196] on div at bounding box center [361, 198] width 59 height 9
click at [351, 216] on div "Composer/Author" at bounding box center [361, 213] width 58 height 15
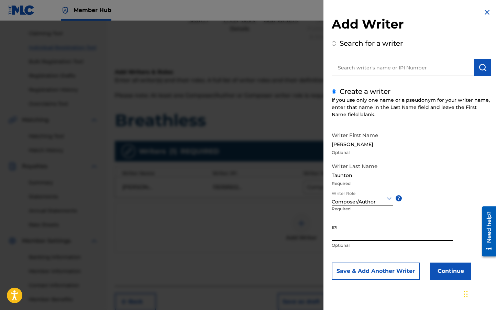
click at [352, 231] on input "IPI" at bounding box center [392, 231] width 121 height 20
paste input "1301779465"
type input "1301779465"
click at [458, 268] on button "Continue" at bounding box center [450, 271] width 41 height 17
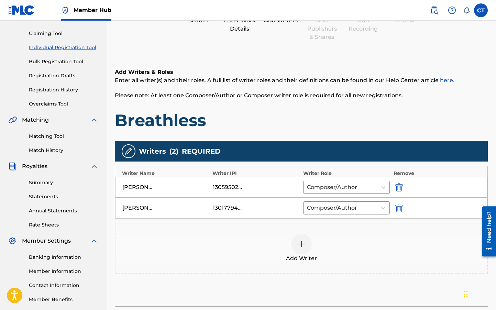
click at [207, 213] on div "Dustin Taunton 1301779465 Composer/Author" at bounding box center [301, 208] width 372 height 21
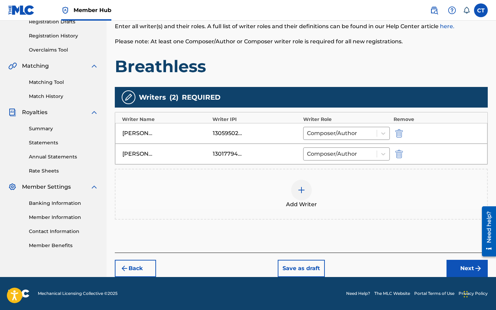
click at [211, 140] on div "Christina Taunton 1305950270 Composer/Author" at bounding box center [301, 133] width 372 height 21
click at [219, 155] on div "1301779465" at bounding box center [228, 154] width 31 height 8
click at [474, 263] on button "Next" at bounding box center [467, 268] width 41 height 17
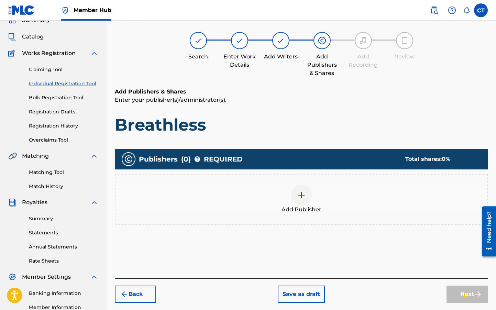
scroll to position [31, 0]
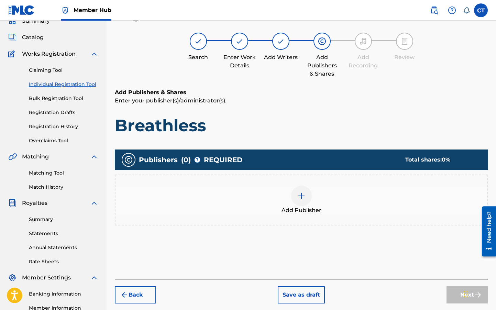
click at [298, 195] on img at bounding box center [301, 196] width 8 height 8
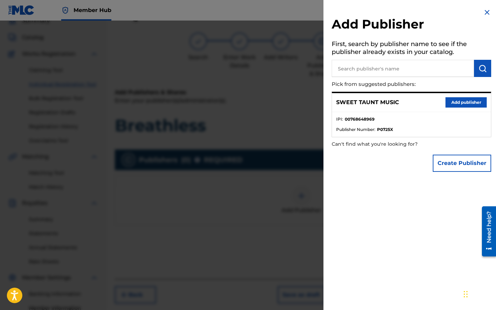
click at [425, 70] on input "text" at bounding box center [403, 68] width 142 height 17
click at [466, 101] on button "Add publisher" at bounding box center [465, 102] width 41 height 10
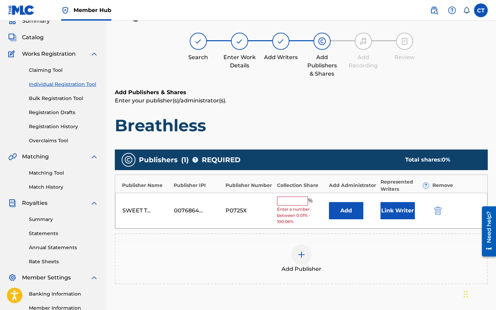
click at [195, 206] on div "SWEET TAUNT MUSIC 00768648969 P0725X % Enter a number between 0.01% - 100.06% A…" at bounding box center [301, 211] width 372 height 36
click at [194, 210] on div "00768648969" at bounding box center [189, 211] width 31 height 8
click at [184, 213] on div "00768648969" at bounding box center [189, 211] width 31 height 8
click at [186, 212] on div "00768648969" at bounding box center [189, 211] width 31 height 8
click at [390, 213] on button "Link Writer" at bounding box center [398, 210] width 34 height 17
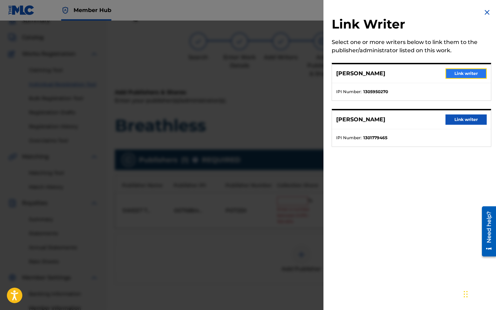
click at [473, 75] on button "Link writer" at bounding box center [465, 73] width 41 height 10
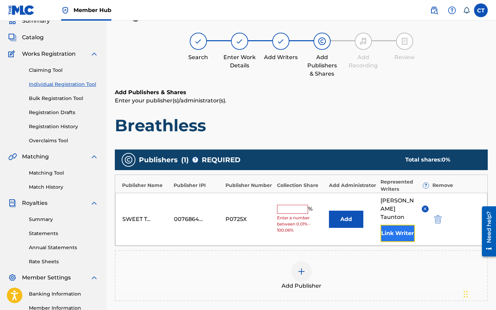
click at [400, 225] on button "Link Writer" at bounding box center [398, 233] width 34 height 17
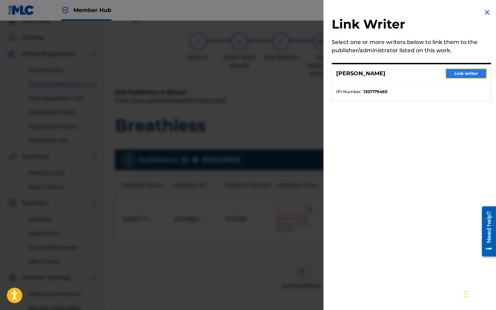
click at [469, 74] on button "Link writer" at bounding box center [465, 73] width 41 height 10
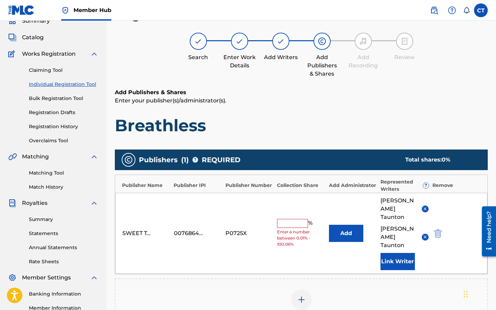
click at [284, 219] on input "text" at bounding box center [292, 223] width 31 height 9
type input "100"
click at [292, 188] on div "Collection Share" at bounding box center [301, 185] width 48 height 7
click at [188, 230] on div "SWEET TAUNT MUSIC 00768648969 P0725X 100 % Add Christina Taunton Dustin Taunton…" at bounding box center [301, 233] width 372 height 81
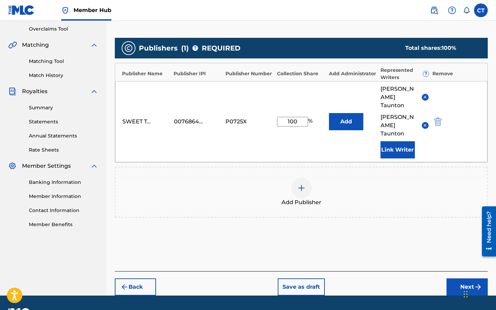
scroll to position [144, 0]
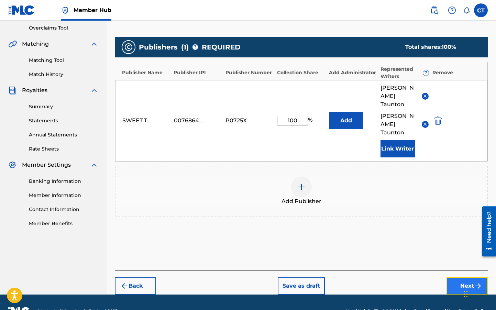
click at [464, 277] on button "Next" at bounding box center [467, 285] width 41 height 17
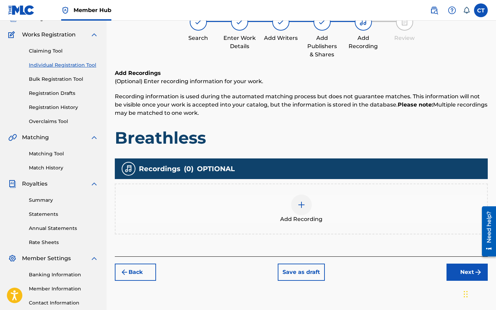
scroll to position [31, 0]
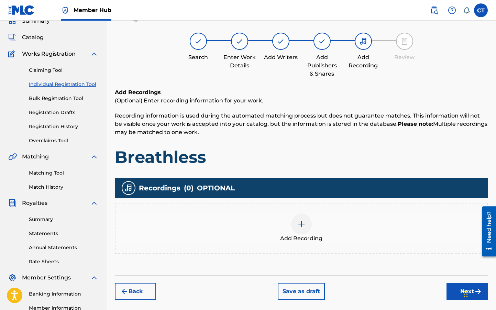
click at [305, 219] on div at bounding box center [301, 224] width 21 height 21
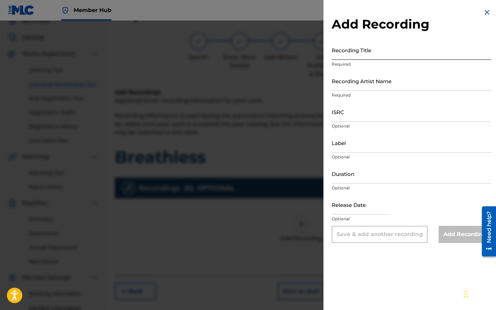
click at [394, 51] on input "Recording Title" at bounding box center [411, 50] width 159 height 20
type input "Breathless"
click at [349, 88] on input "Recording Artist Name" at bounding box center [411, 81] width 159 height 20
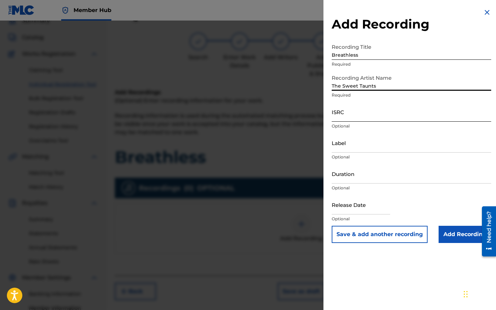
type input "The Sweet Taunts"
click at [361, 114] on input "ISRC" at bounding box center [411, 112] width 159 height 20
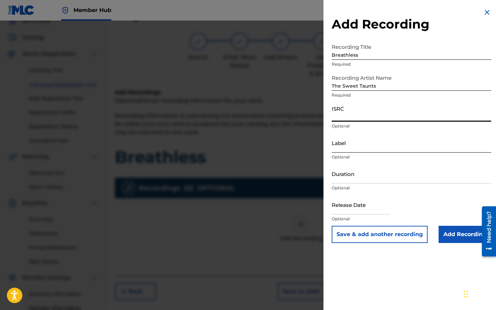
click at [341, 149] on input "Label" at bounding box center [411, 143] width 159 height 20
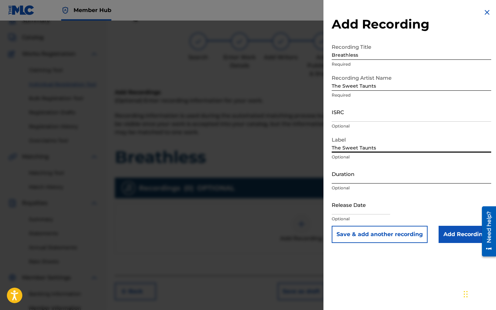
type input "The Sweet Taunts"
click at [364, 173] on input "Duration" at bounding box center [411, 174] width 159 height 20
click at [338, 208] on input "text" at bounding box center [361, 205] width 58 height 20
select select "8"
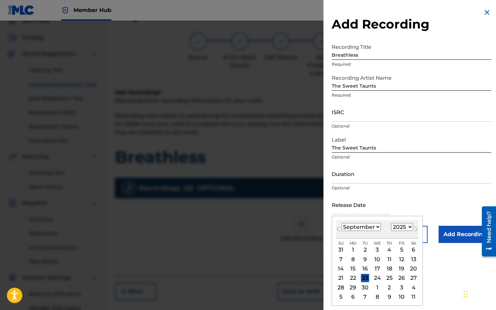
click at [396, 227] on select "1899 1900 1901 1902 1903 1904 1905 1906 1907 1908 1909 1910 1911 1912 1913 1914…" at bounding box center [402, 227] width 22 height 8
select select "2017"
click at [391, 223] on select "1899 1900 1901 1902 1903 1904 1905 1906 1907 1908 1909 1910 1911 1912 1913 1914…" at bounding box center [402, 227] width 22 height 8
click at [373, 230] on select "January February March April May June July August September October November De…" at bounding box center [361, 227] width 40 height 8
select select "5"
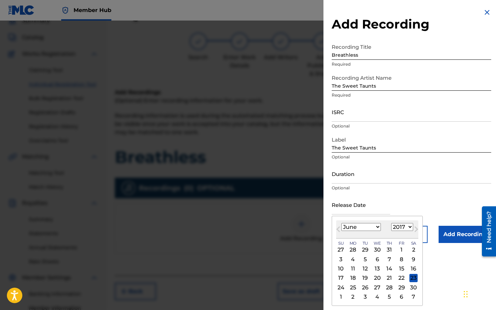
click at [341, 223] on select "January February March April May June July August September October November De…" at bounding box center [361, 227] width 40 height 8
click at [401, 283] on div "25 26 27 28 29 30 1" at bounding box center [377, 287] width 82 height 9
click at [402, 286] on div "30" at bounding box center [401, 287] width 8 height 8
type input "June 30 2017"
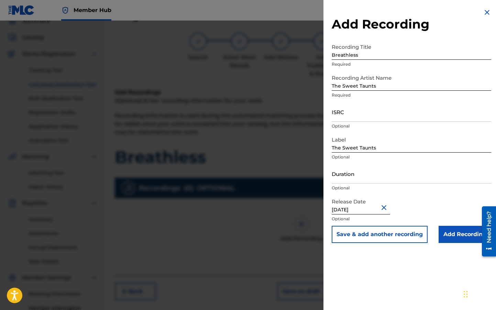
click at [431, 205] on div "Release Date June 30 2017 Optional" at bounding box center [411, 210] width 159 height 31
click at [344, 176] on input "Duration" at bounding box center [411, 174] width 159 height 20
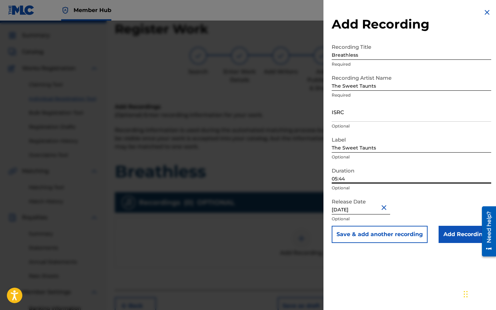
scroll to position [15, 0]
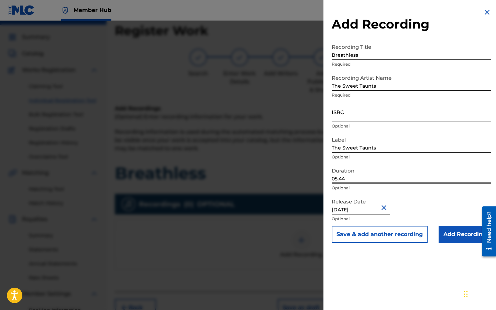
type input "05:44"
click at [370, 117] on input "ISRC" at bounding box center [411, 112] width 159 height 20
paste input "QMAAK1717707"
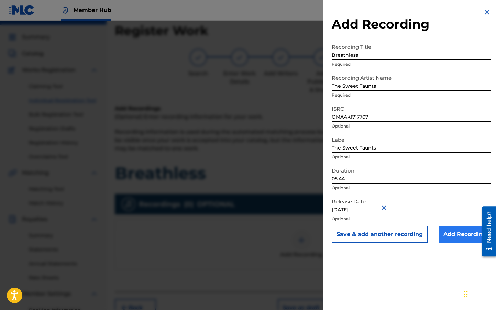
type input "QMAAK1717707"
click at [457, 234] on input "Add Recording" at bounding box center [465, 234] width 53 height 17
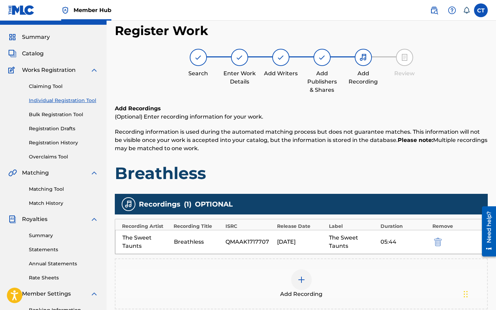
scroll to position [82, 0]
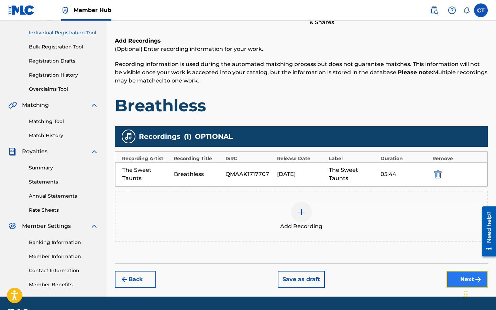
click at [453, 279] on button "Next" at bounding box center [467, 279] width 41 height 17
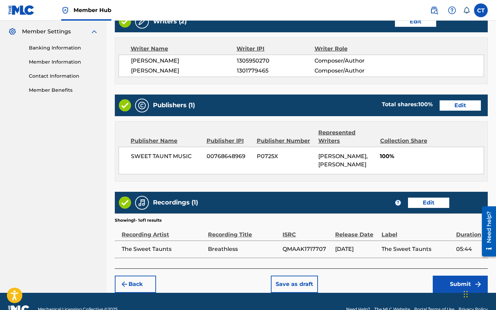
scroll to position [292, 0]
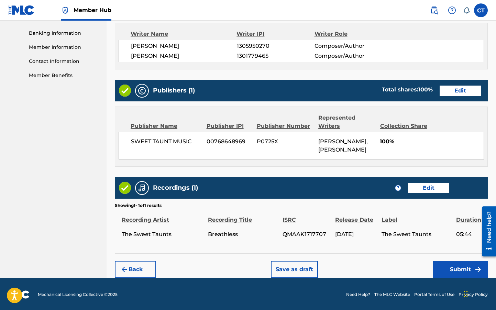
click at [213, 141] on span "00768648969" at bounding box center [229, 141] width 45 height 8
click at [214, 146] on div "SWEET TAUNT MUSIC 00768648969 P0725X Christina Taunton, Dustin Taunton 100%" at bounding box center [301, 145] width 365 height 27
click at [447, 268] on button "Submit" at bounding box center [460, 269] width 55 height 17
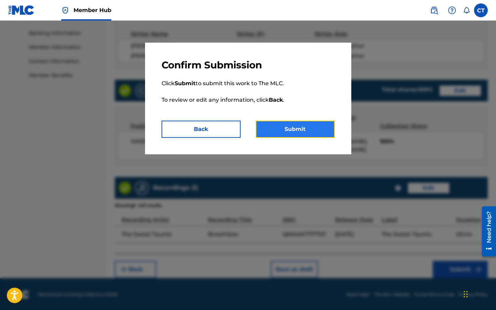
click at [309, 133] on button "Submit" at bounding box center [295, 129] width 79 height 17
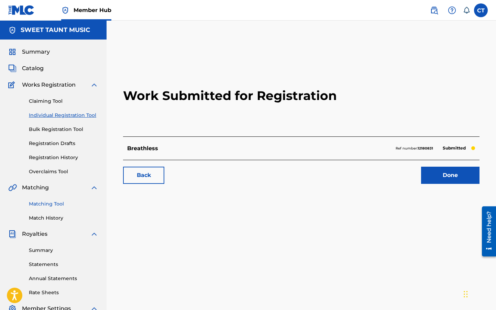
click at [33, 205] on link "Matching Tool" at bounding box center [63, 203] width 69 height 7
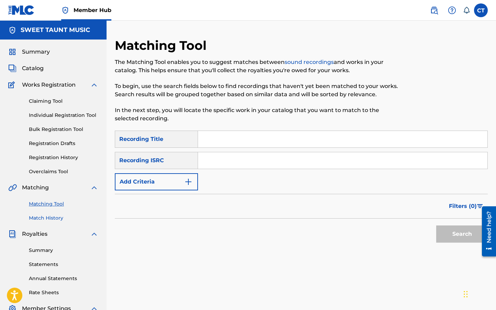
click at [59, 215] on link "Match History" at bounding box center [63, 217] width 69 height 7
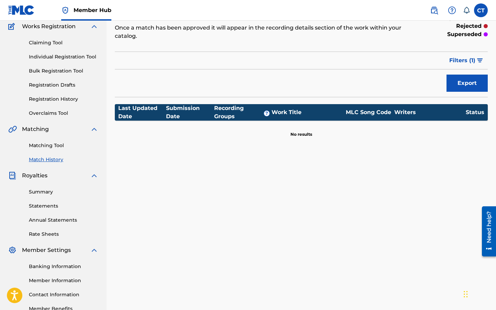
scroll to position [65, 0]
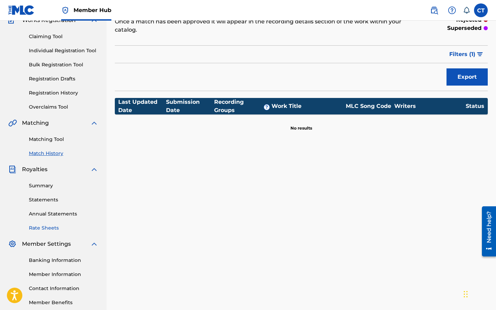
click at [41, 228] on link "Rate Sheets" at bounding box center [63, 227] width 69 height 7
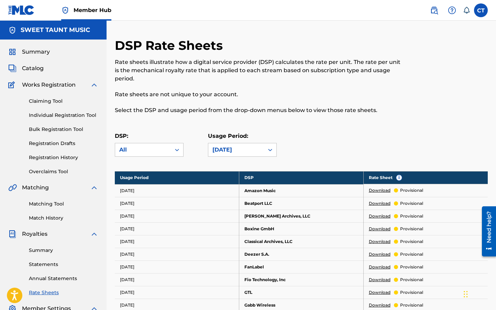
click at [377, 190] on link "Download" at bounding box center [380, 190] width 22 height 6
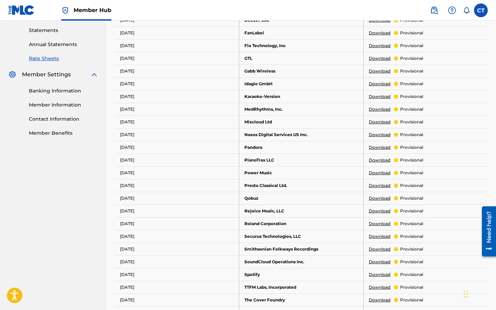
scroll to position [240, 0]
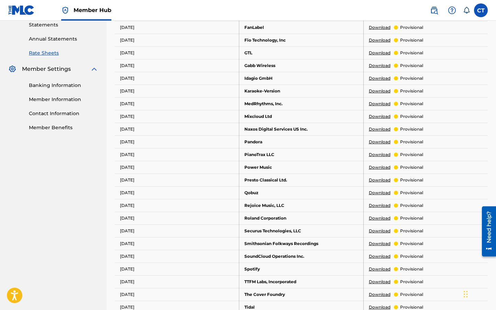
click at [378, 191] on link "Download" at bounding box center [380, 193] width 22 height 6
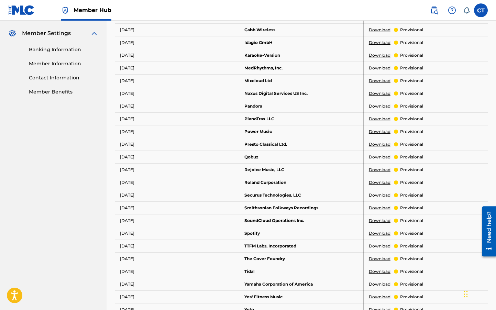
scroll to position [279, 0]
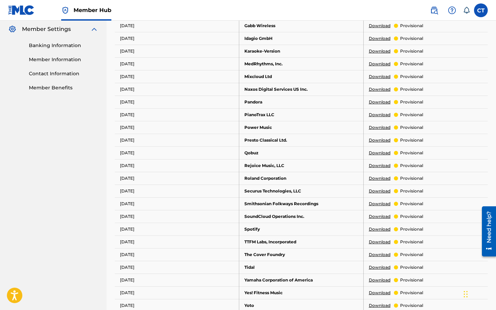
click at [379, 230] on link "Download" at bounding box center [380, 229] width 22 height 6
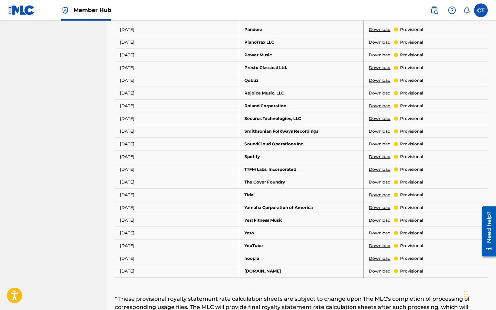
scroll to position [406, 0]
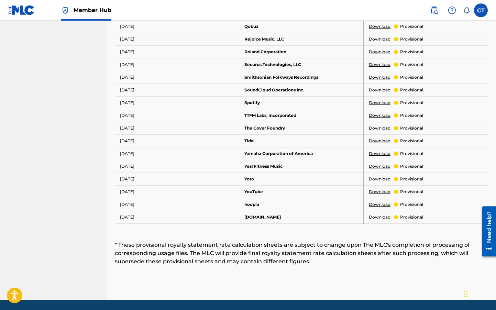
click at [384, 192] on link "Download" at bounding box center [380, 192] width 22 height 6
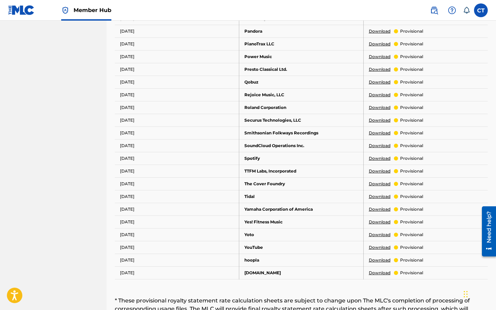
scroll to position [331, 0]
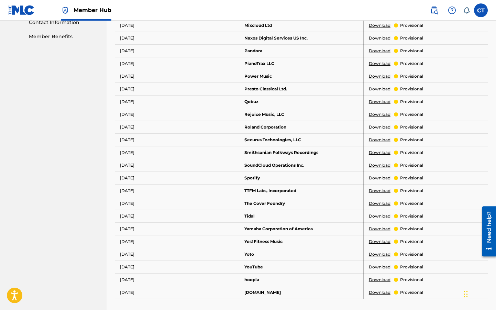
click at [379, 216] on link "Download" at bounding box center [380, 216] width 22 height 6
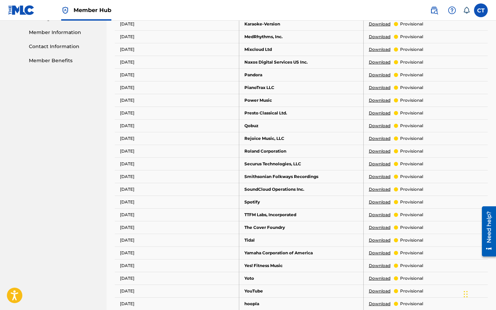
scroll to position [306, 0]
click at [384, 201] on link "Download" at bounding box center [380, 202] width 22 height 6
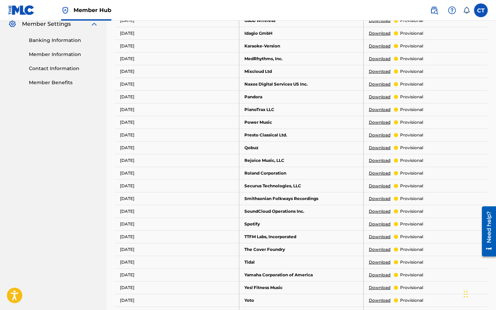
scroll to position [279, 0]
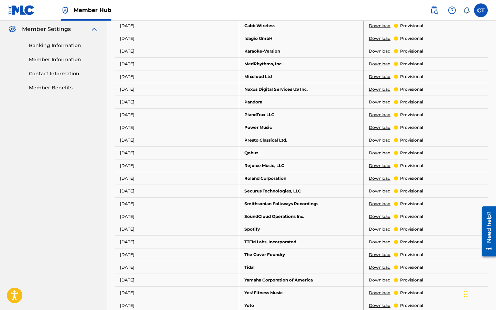
click at [376, 154] on link "Download" at bounding box center [380, 153] width 22 height 6
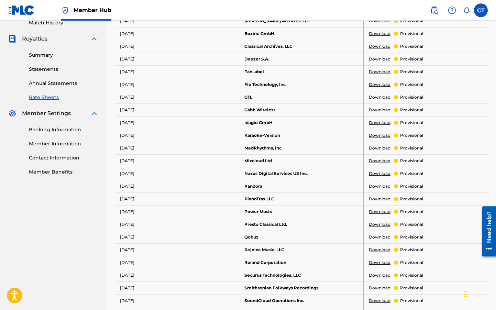
scroll to position [85, 0]
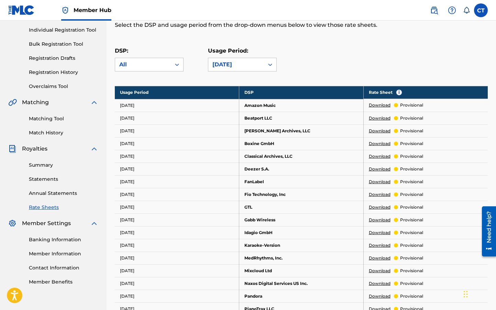
click at [380, 103] on link "Download" at bounding box center [380, 105] width 22 height 6
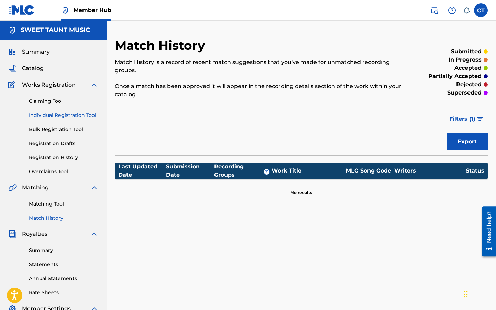
click at [76, 117] on link "Individual Registration Tool" at bounding box center [63, 115] width 69 height 7
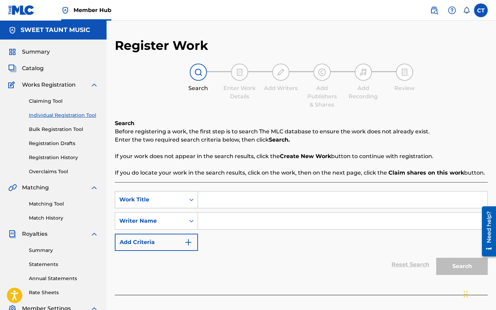
click at [164, 200] on div "Work Title" at bounding box center [150, 200] width 62 height 8
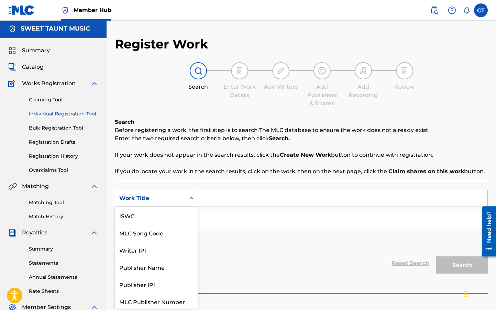
scroll to position [17, 0]
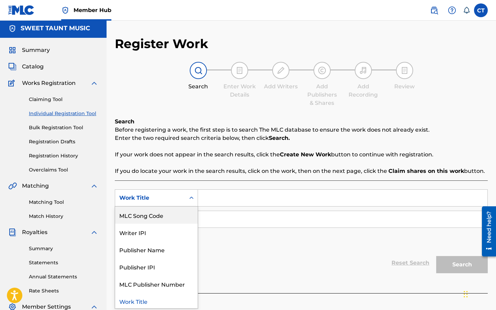
click at [175, 187] on div "SearchWithCriteria7143b520-c46d-49c5-b012-e5f6379b1436 MLC Song Code, 2 of 7. 7…" at bounding box center [301, 236] width 373 height 113
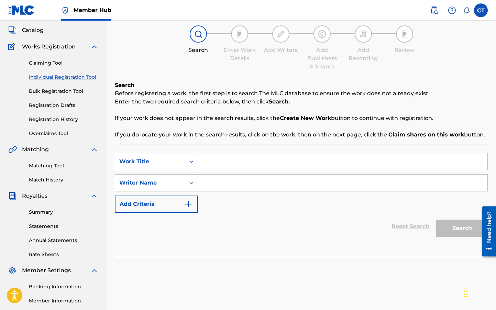
scroll to position [38, 0]
click at [187, 149] on div "SearchWithCriteria7143b520-c46d-49c5-b012-e5f6379b1436 Work Title SearchWithCri…" at bounding box center [301, 200] width 373 height 113
click at [184, 161] on div "Work Title" at bounding box center [150, 161] width 70 height 13
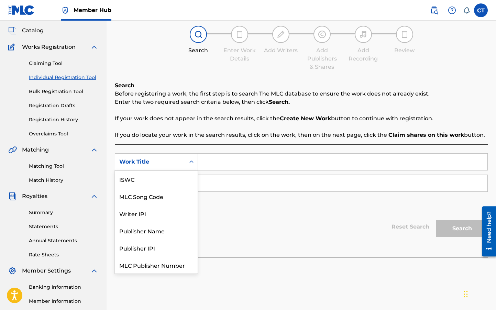
scroll to position [17, 0]
click at [241, 204] on div "SearchWithCriteria7143b520-c46d-49c5-b012-e5f6379b1436 Work Title selected, 7 o…" at bounding box center [301, 183] width 373 height 60
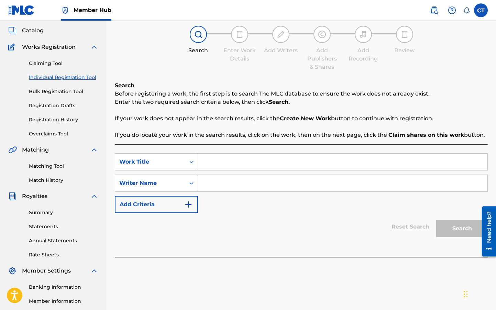
click at [206, 159] on input "Search Form" at bounding box center [342, 162] width 289 height 16
click at [181, 163] on div "Work Title" at bounding box center [150, 161] width 70 height 13
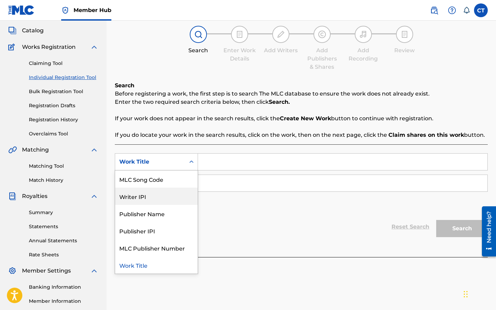
click at [177, 199] on div "Writer IPI" at bounding box center [156, 196] width 82 height 17
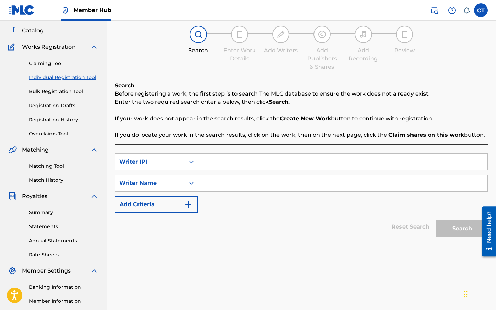
click at [250, 163] on input "Search Form" at bounding box center [342, 162] width 289 height 16
paste input "1305950270"
type input "1305950270"
click at [231, 183] on input "Search Form" at bounding box center [342, 183] width 289 height 16
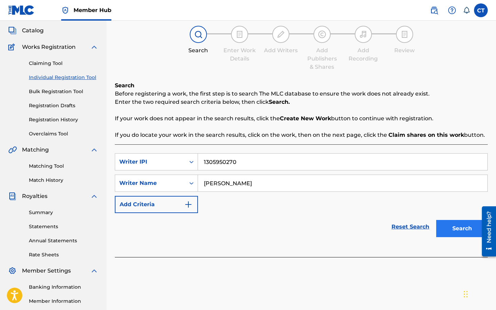
type input "Christina Dianne Taunton"
click at [462, 228] on button "Search" at bounding box center [462, 228] width 52 height 17
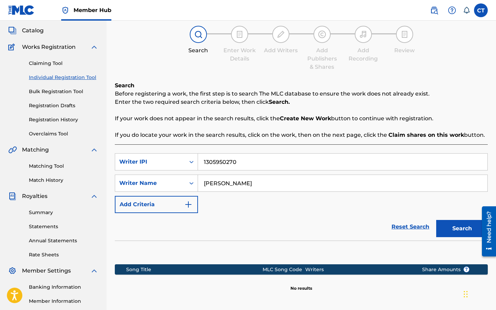
scroll to position [49, 0]
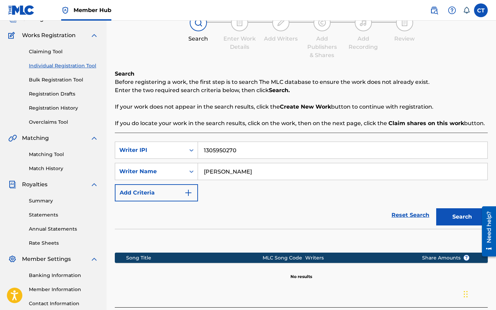
click at [230, 184] on div "SearchWithCriteriae16038a2-0709-4b5d-9d1f-8a01d840b900 Writer IPI 1305950270 Se…" at bounding box center [301, 172] width 373 height 60
click at [460, 217] on button "Search" at bounding box center [462, 216] width 52 height 17
click at [301, 168] on input "Christina Dianne Taunton" at bounding box center [342, 171] width 289 height 16
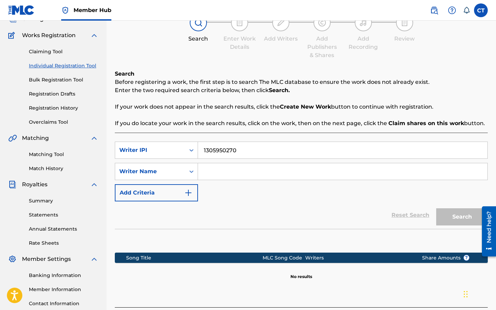
scroll to position [104, 0]
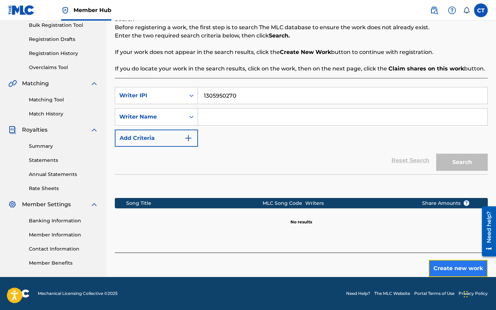
click at [450, 266] on button "Create new work" at bounding box center [458, 268] width 59 height 17
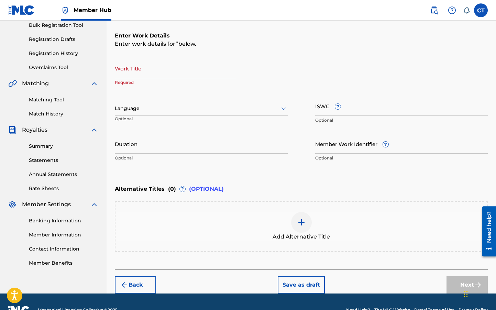
click at [163, 77] on input "Work Title" at bounding box center [175, 68] width 121 height 20
paste input "CUT THE LEASH"
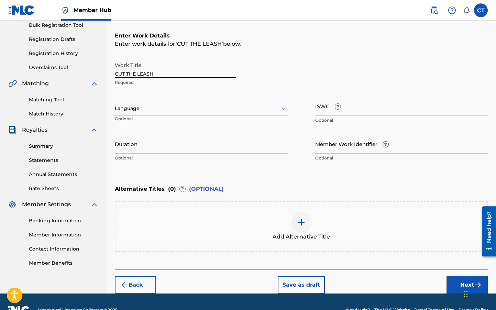
type input "CUT THE LEASH"
click at [165, 112] on div at bounding box center [201, 108] width 173 height 9
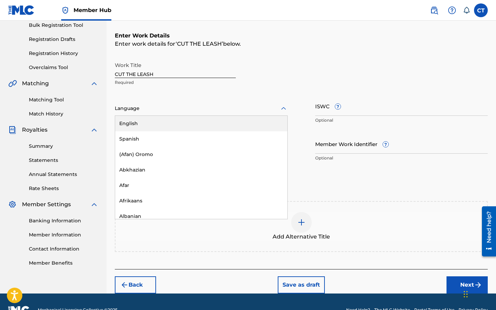
click at [163, 123] on div "English" at bounding box center [201, 123] width 172 height 15
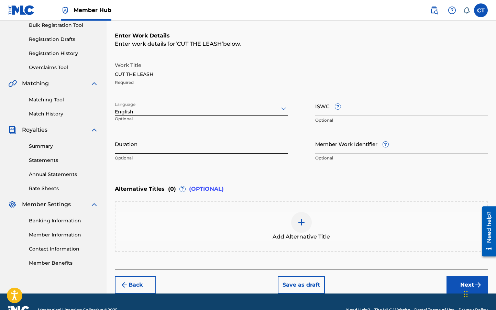
click at [173, 152] on input "Duration" at bounding box center [201, 144] width 173 height 20
type input "03:01"
click at [351, 111] on input "ISWC ?" at bounding box center [401, 106] width 173 height 20
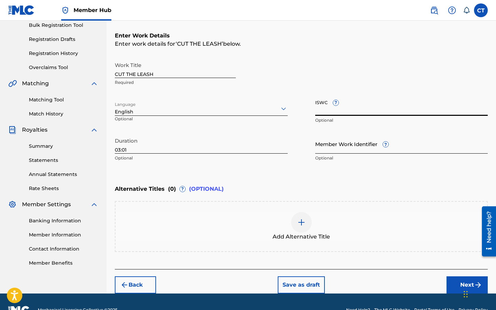
click at [337, 150] on input "Member Work Identifier ?" at bounding box center [401, 144] width 173 height 20
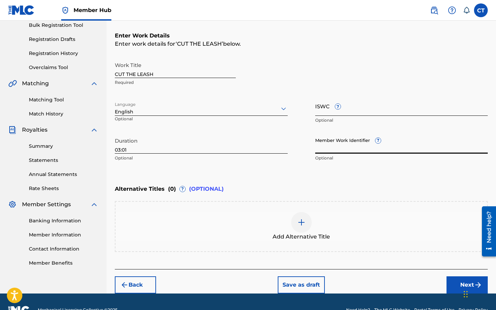
click at [348, 112] on input "ISWC ?" at bounding box center [401, 106] width 173 height 20
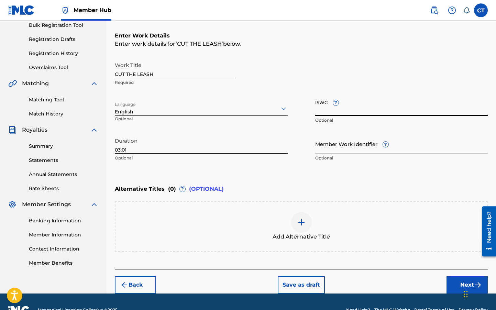
paste input "QMAAK1717708"
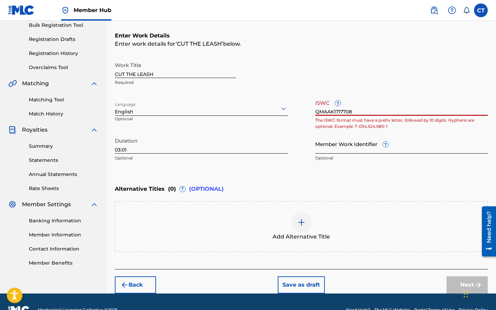
type input "QMAAK1717708"
click at [333, 147] on input "Member Work Identifier ?" at bounding box center [401, 144] width 173 height 20
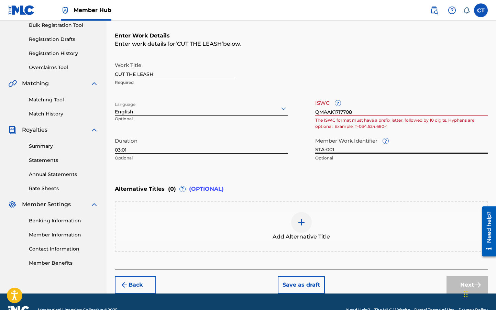
type input "STA-001"
click at [352, 161] on p "Optional" at bounding box center [401, 158] width 173 height 6
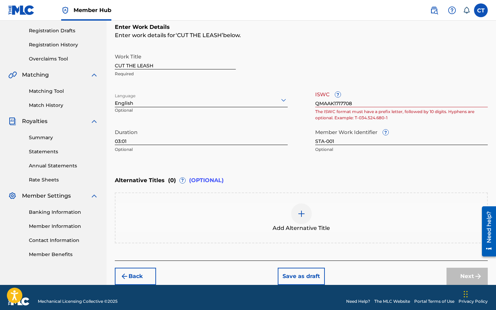
scroll to position [120, 0]
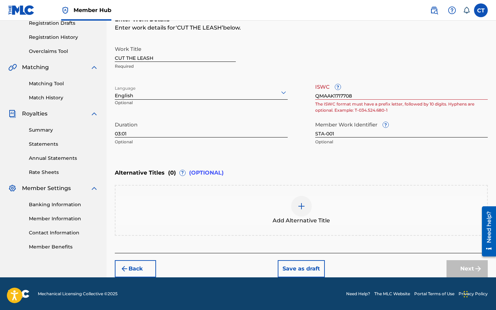
click at [366, 93] on input "QMAAK1717708" at bounding box center [401, 90] width 173 height 20
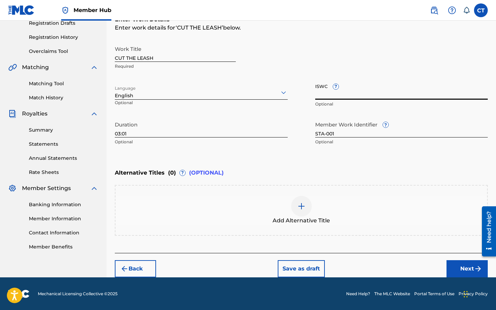
paste input "T9163729257"
type input "T9163729257"
click at [461, 263] on button "Next" at bounding box center [467, 268] width 41 height 17
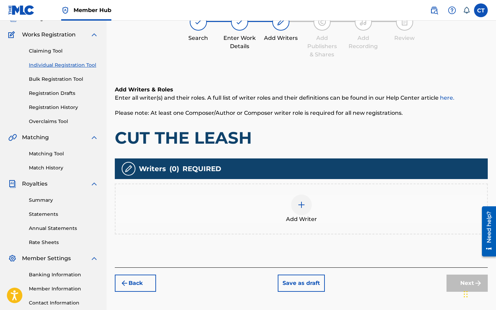
scroll to position [31, 0]
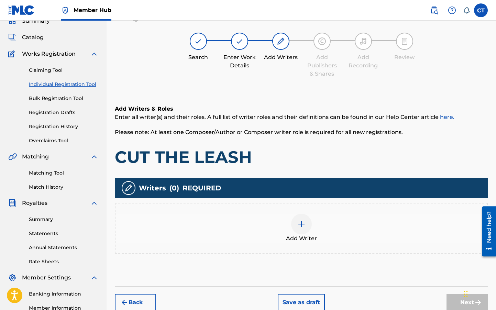
click at [294, 216] on div "Add Writer" at bounding box center [301, 228] width 372 height 29
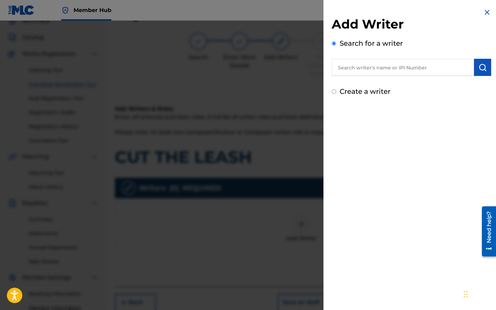
click at [361, 69] on input "text" at bounding box center [403, 67] width 142 height 17
type input "Christine Taunton"
click at [479, 58] on div "Search for a writer Christine Taunton" at bounding box center [411, 57] width 159 height 38
click at [478, 68] on img "submit" at bounding box center [482, 67] width 8 height 8
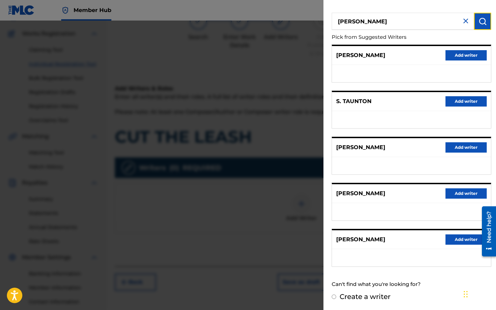
scroll to position [52, 0]
click at [354, 299] on label "Create a writer" at bounding box center [365, 297] width 51 height 8
radio input "true"
click at [336, 299] on input "Create a writer" at bounding box center [334, 297] width 4 height 4
radio input "false"
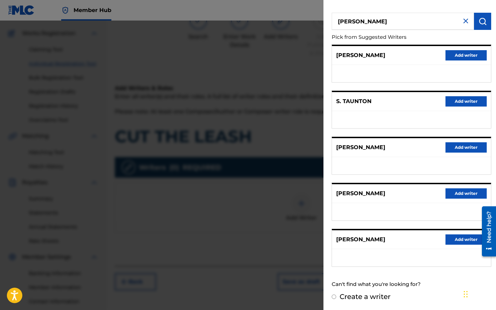
radio input "true"
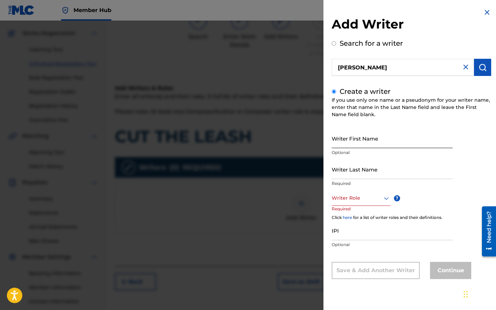
click at [370, 144] on input "Writer First Name" at bounding box center [392, 139] width 121 height 20
type input "D"
type input "Christina"
click at [361, 171] on input "Writer Last Name" at bounding box center [392, 169] width 121 height 20
type input "Taunton"
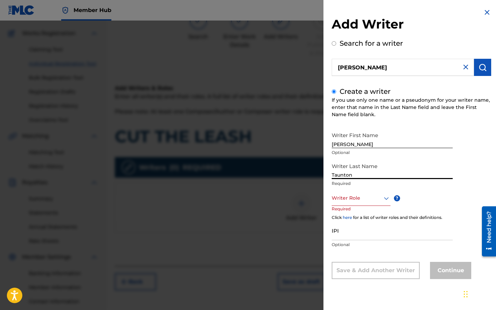
click at [343, 198] on div at bounding box center [361, 198] width 59 height 9
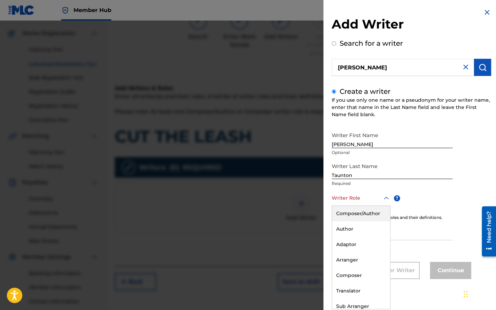
click at [344, 217] on div "Composer/Author" at bounding box center [361, 213] width 58 height 15
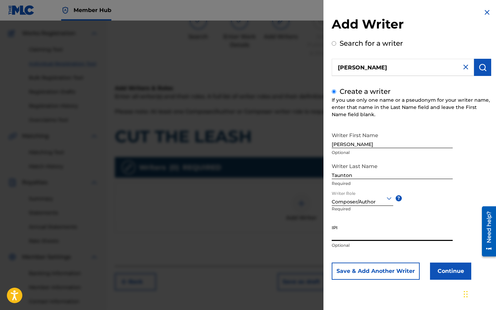
click at [352, 234] on input "IPI" at bounding box center [392, 231] width 121 height 20
paste input "1305950270"
type input "1305950270"
click at [441, 266] on button "Continue" at bounding box center [450, 271] width 41 height 17
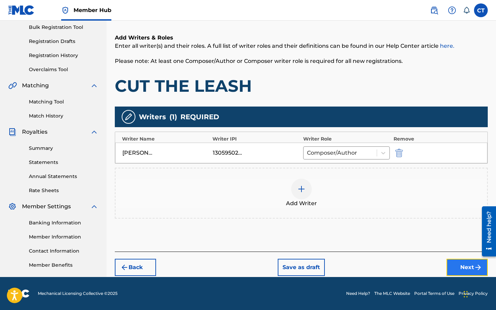
click at [459, 264] on button "Next" at bounding box center [467, 267] width 41 height 17
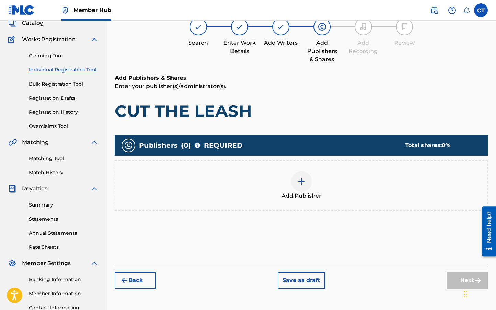
scroll to position [31, 0]
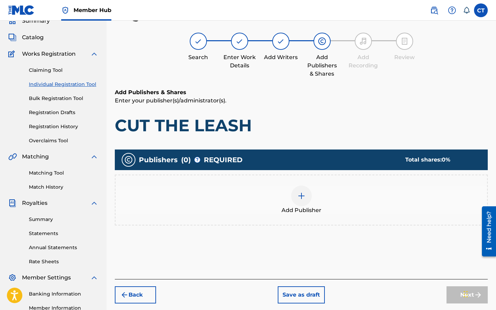
click at [300, 194] on img at bounding box center [301, 196] width 8 height 8
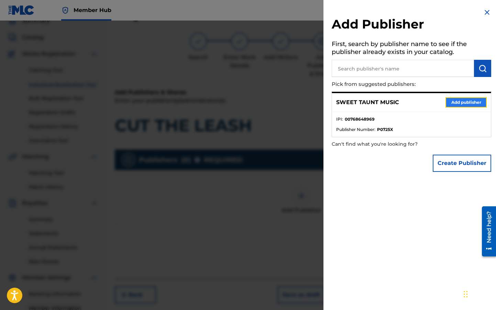
click at [460, 101] on button "Add publisher" at bounding box center [465, 102] width 41 height 10
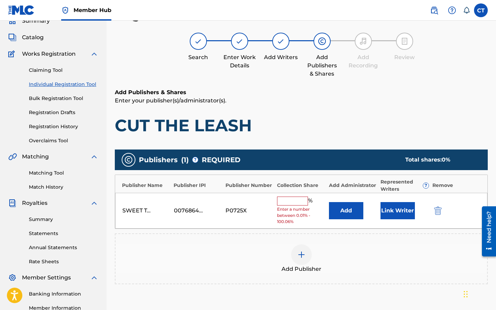
click at [284, 199] on input "text" at bounding box center [292, 201] width 31 height 9
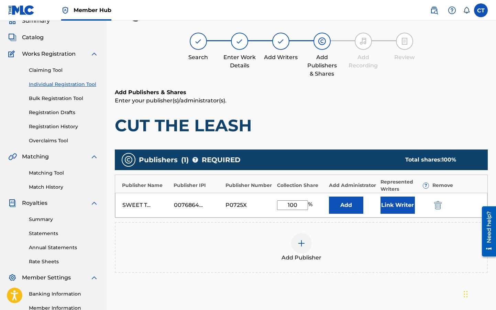
type input "100"
click at [375, 244] on div "Add Publisher" at bounding box center [301, 247] width 372 height 29
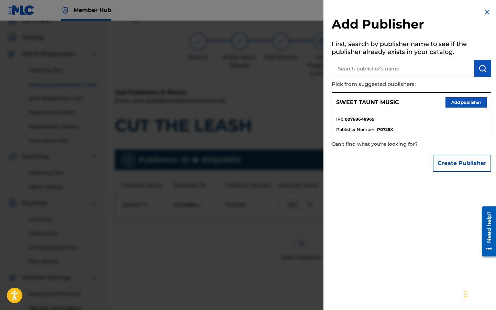
click at [486, 11] on img at bounding box center [487, 12] width 8 height 8
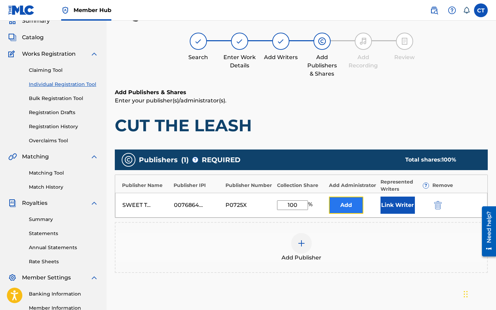
click at [349, 211] on button "Add" at bounding box center [346, 205] width 34 height 17
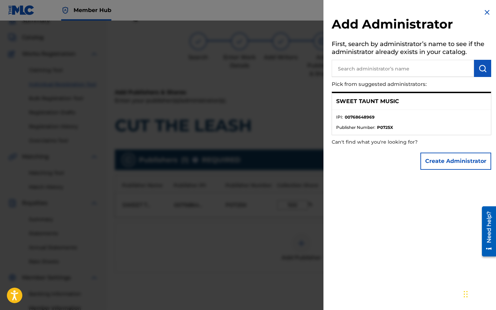
click at [423, 124] on li "Publisher Number : P0725X" at bounding box center [411, 127] width 151 height 6
click at [483, 13] on img at bounding box center [487, 12] width 8 height 8
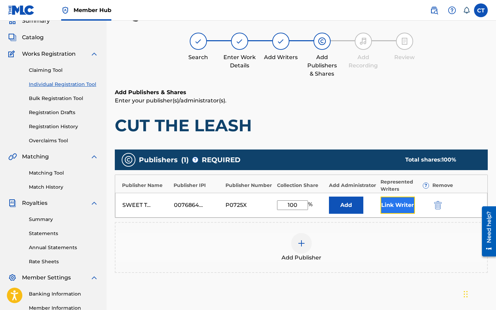
click at [396, 208] on button "Link Writer" at bounding box center [398, 205] width 34 height 17
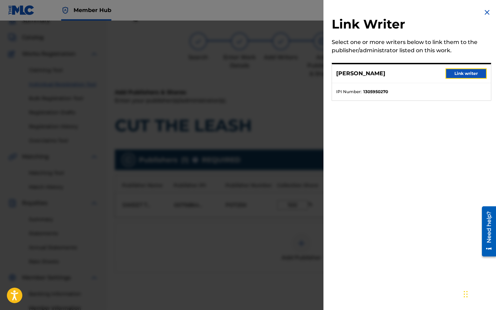
drag, startPoint x: 472, startPoint y: 74, endPoint x: 438, endPoint y: 124, distance: 60.6
click at [438, 124] on div "Link Writer Select one or more writers below to link them to the publisher/admi…" at bounding box center [411, 155] width 176 height 310
click at [465, 69] on button "Link writer" at bounding box center [465, 73] width 41 height 10
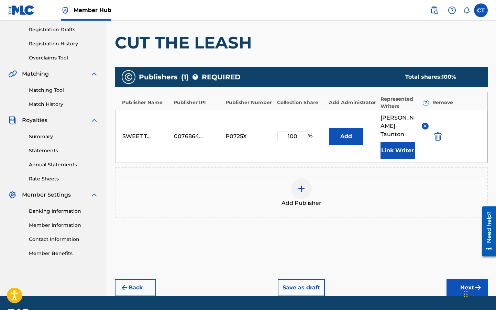
scroll to position [125, 0]
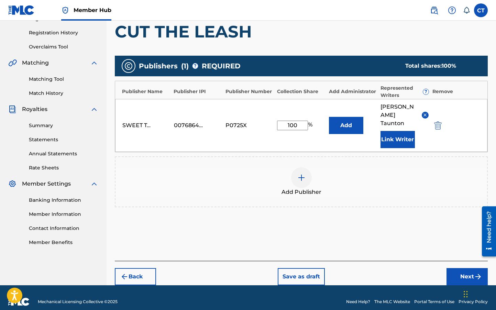
click at [421, 261] on div "Back Save as draft Next" at bounding box center [301, 273] width 373 height 24
click at [470, 268] on button "Next" at bounding box center [467, 276] width 41 height 17
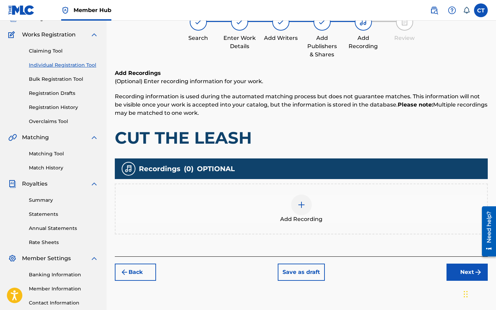
scroll to position [31, 0]
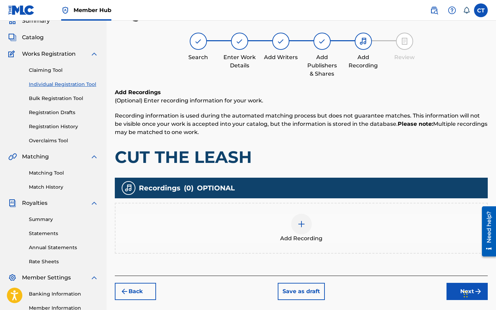
click at [304, 223] on img at bounding box center [301, 224] width 8 height 8
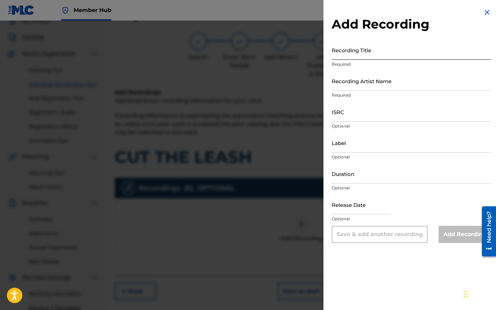
click at [351, 53] on input "Recording Title" at bounding box center [411, 50] width 159 height 20
click at [353, 84] on input "Recording Artist Name" at bounding box center [411, 81] width 159 height 20
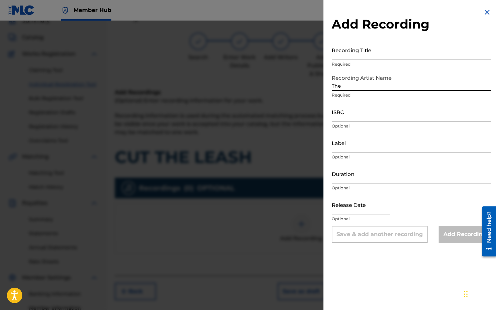
type input "The Sweet Taunts"
click at [355, 147] on input "Label" at bounding box center [411, 143] width 159 height 20
type input "The Sweet Taunts"
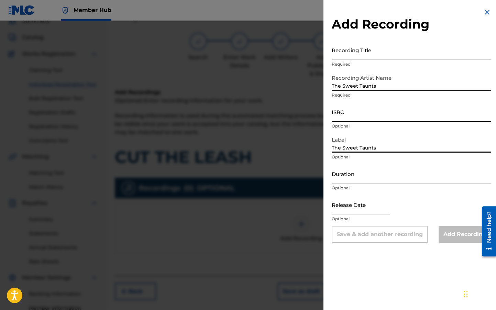
click at [364, 118] on input "ISRC" at bounding box center [411, 112] width 159 height 20
click at [358, 212] on input "text" at bounding box center [361, 205] width 58 height 20
select select "8"
select select "2025"
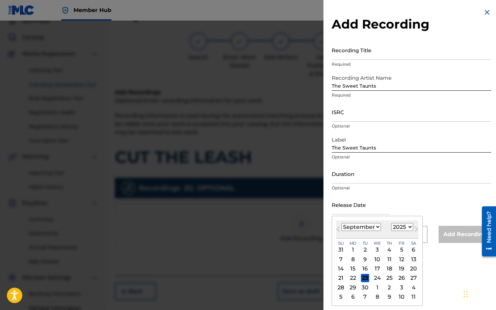
type input "June 30 2017"
select select "5"
select select "2017"
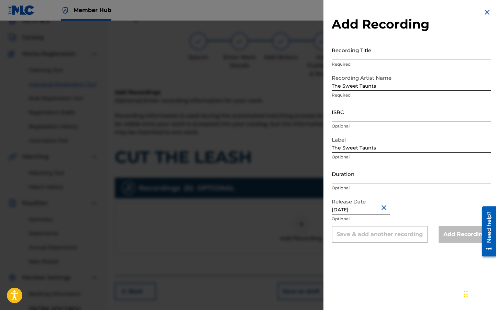
click at [412, 204] on div "Release Date June 30 2017 Optional" at bounding box center [411, 210] width 159 height 31
click at [356, 208] on input "June 30 2017" at bounding box center [361, 205] width 58 height 20
select select "5"
select select "2017"
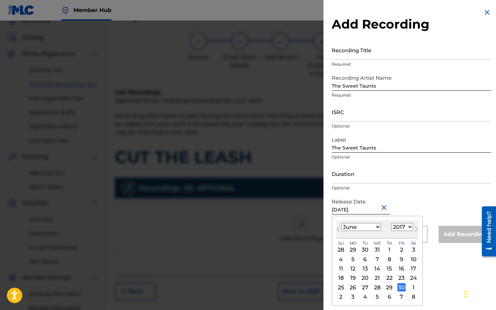
click at [404, 285] on div "30" at bounding box center [401, 287] width 8 height 8
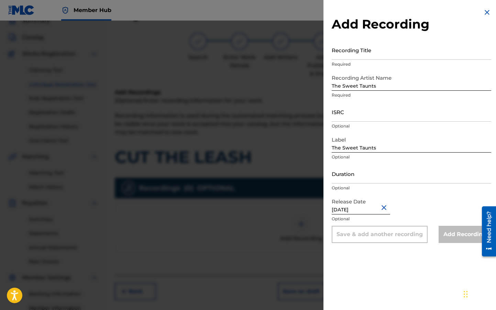
click at [427, 196] on div "Release Date June 30 2017 Optional" at bounding box center [411, 210] width 159 height 31
click at [370, 174] on input "Duration" at bounding box center [411, 174] width 159 height 20
type input "03:01"
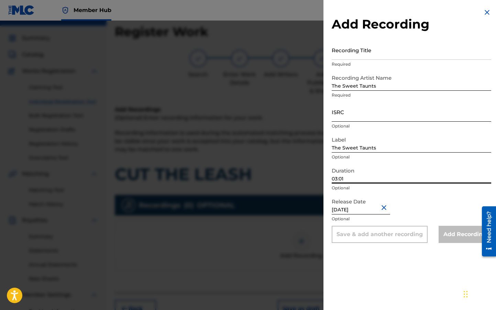
scroll to position [3, 0]
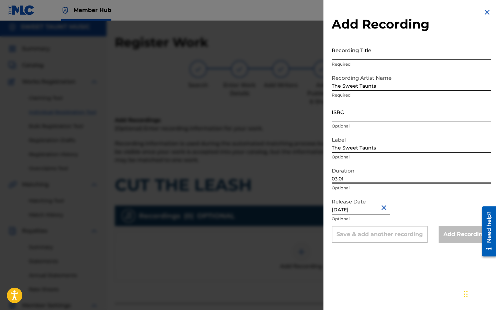
click at [370, 56] on input "Recording Title" at bounding box center [411, 50] width 159 height 20
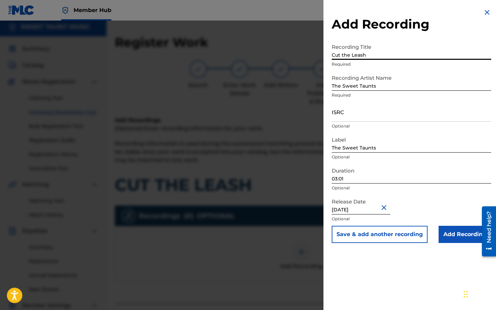
type input "Cut the Leash"
click at [363, 111] on input "ISRC" at bounding box center [411, 112] width 159 height 20
paste input "QMAAK1717708"
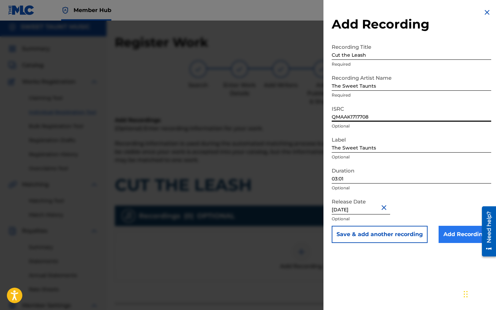
type input "QMAAK1717708"
click at [456, 231] on input "Add Recording" at bounding box center [465, 234] width 53 height 17
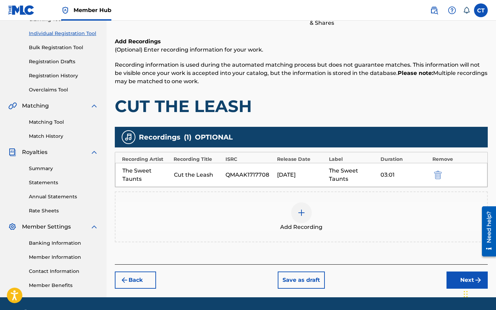
scroll to position [92, 0]
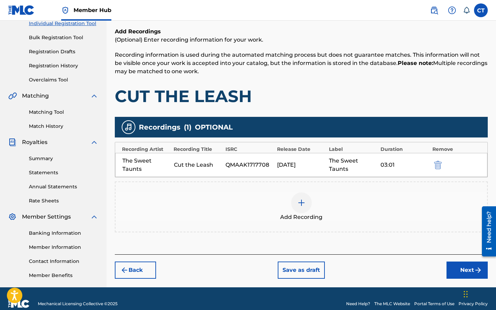
click at [400, 256] on div "Back Save as draft Next" at bounding box center [301, 266] width 373 height 24
click at [458, 269] on button "Next" at bounding box center [467, 270] width 41 height 17
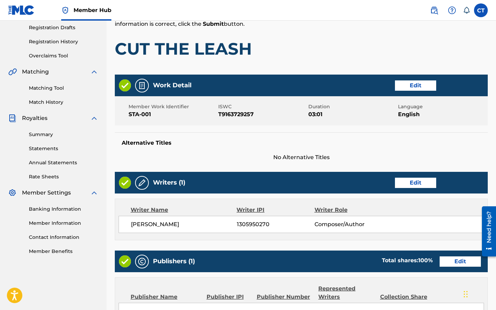
scroll to position [26, 0]
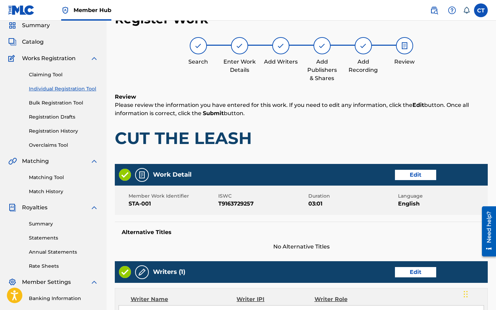
click at [342, 129] on h1 "CUT THE LEASH" at bounding box center [301, 138] width 373 height 21
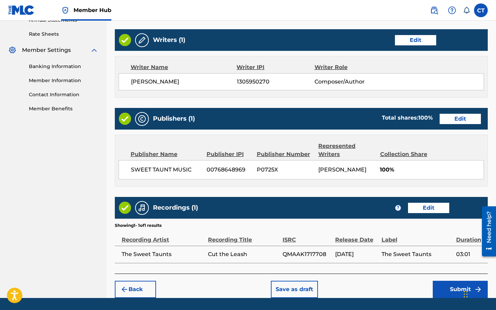
scroll to position [279, 0]
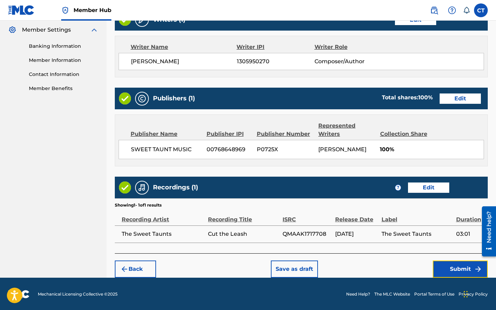
drag, startPoint x: 452, startPoint y: 267, endPoint x: 407, endPoint y: 268, distance: 45.0
click at [407, 268] on div "Back Save as draft Submit" at bounding box center [301, 265] width 373 height 24
click at [458, 267] on button "Submit" at bounding box center [460, 269] width 55 height 17
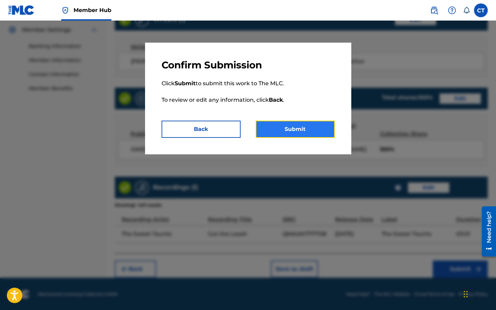
click at [290, 130] on button "Submit" at bounding box center [295, 129] width 79 height 17
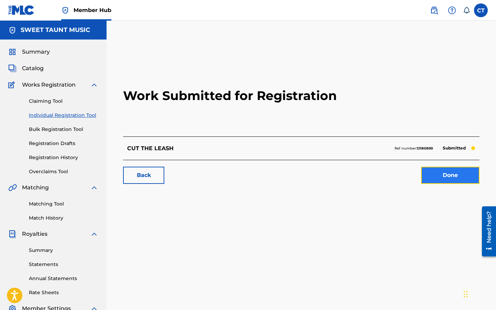
click at [444, 172] on link "Done" at bounding box center [450, 175] width 58 height 17
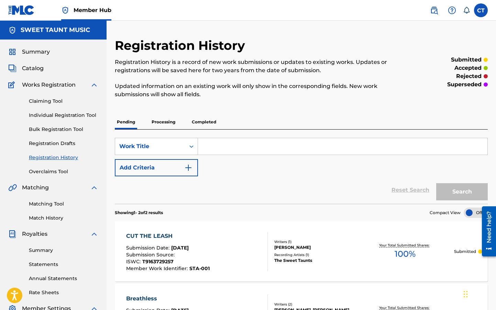
click at [161, 126] on p "Processing" at bounding box center [164, 122] width 28 height 14
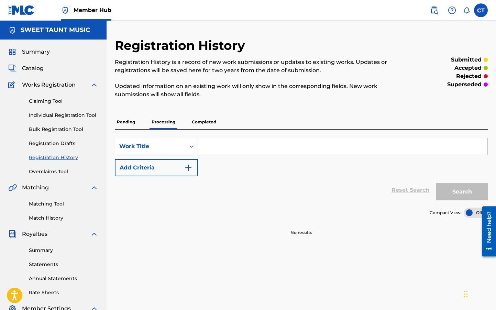
click at [201, 119] on p "Completed" at bounding box center [204, 122] width 29 height 14
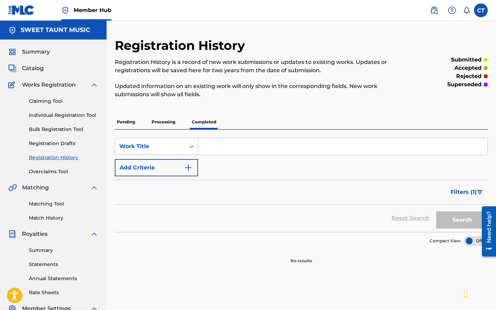
click at [58, 155] on link "Registration History" at bounding box center [63, 157] width 69 height 7
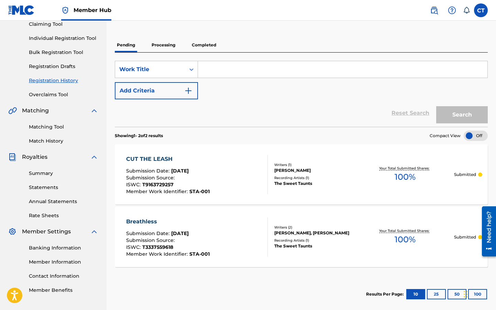
scroll to position [46, 0]
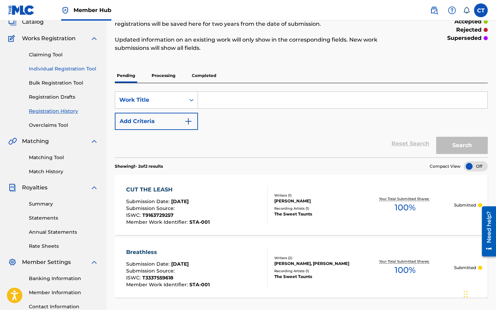
click at [74, 67] on link "Individual Registration Tool" at bounding box center [63, 68] width 69 height 7
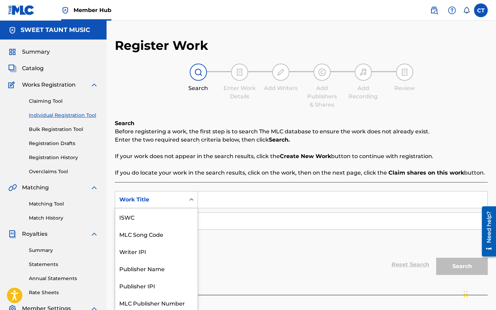
scroll to position [1, 0]
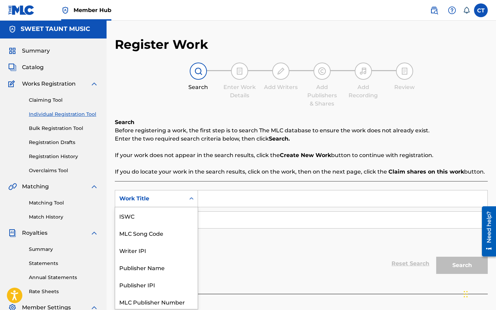
click at [168, 197] on div "Work Title" at bounding box center [150, 199] width 62 height 8
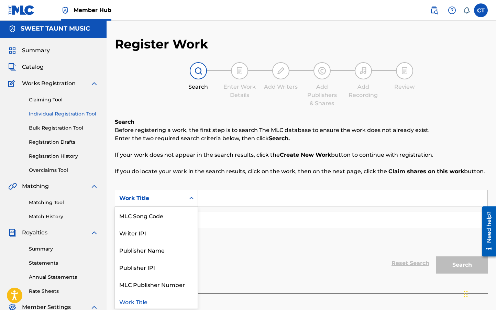
scroll to position [2, 0]
click at [222, 197] on input "Search Form" at bounding box center [342, 198] width 289 height 16
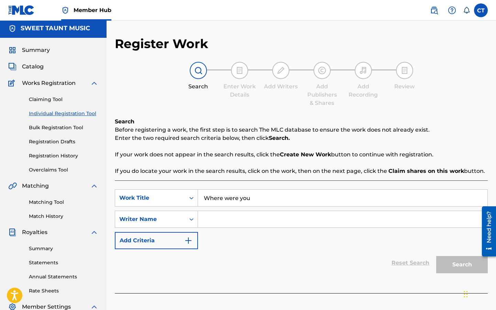
click at [201, 218] on input "Search Form" at bounding box center [342, 219] width 289 height 16
click at [168, 222] on div "Writer Name" at bounding box center [150, 219] width 70 height 13
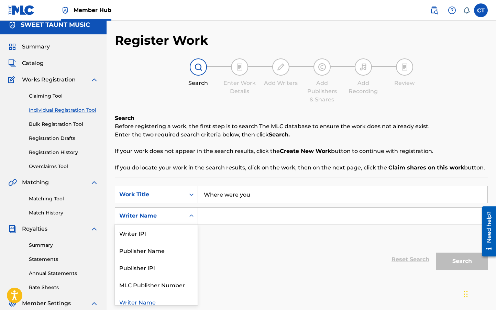
scroll to position [6, 0]
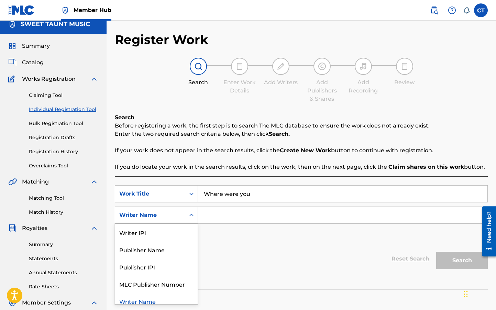
click at [166, 300] on div "Writer Name" at bounding box center [156, 301] width 82 height 17
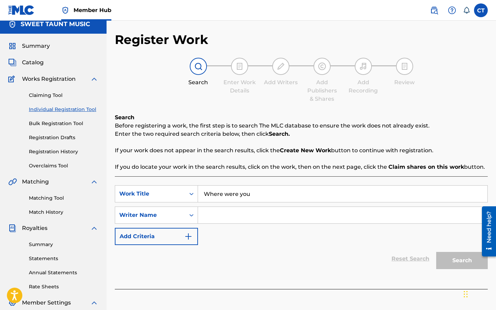
click at [224, 211] on input "Search Form" at bounding box center [342, 215] width 289 height 16
click at [245, 197] on input "Where were you" at bounding box center [342, 194] width 289 height 16
type input "Wish I told you sooner"
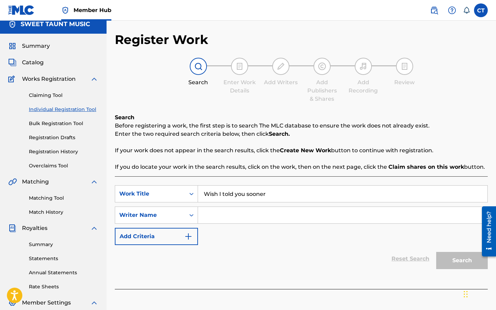
click at [207, 218] on input "Search Form" at bounding box center [342, 215] width 289 height 16
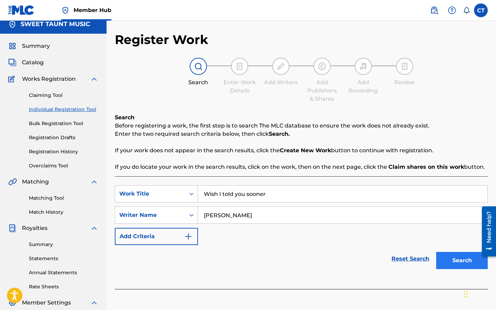
type input "Christine Taunton"
click at [447, 258] on button "Search" at bounding box center [462, 260] width 52 height 17
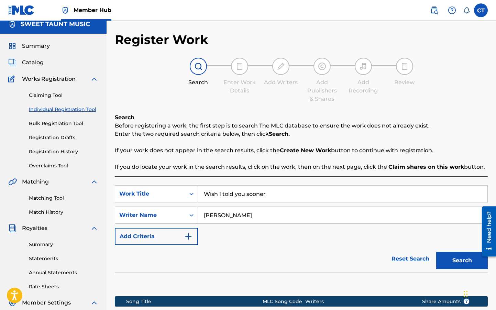
scroll to position [104, 0]
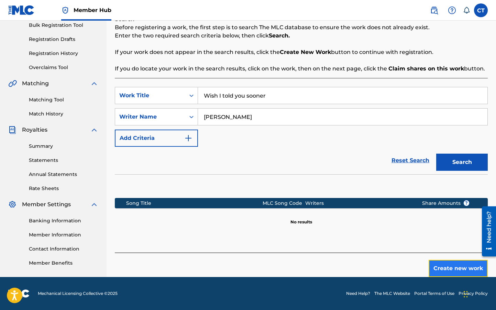
click at [440, 262] on button "Create new work" at bounding box center [458, 268] width 59 height 17
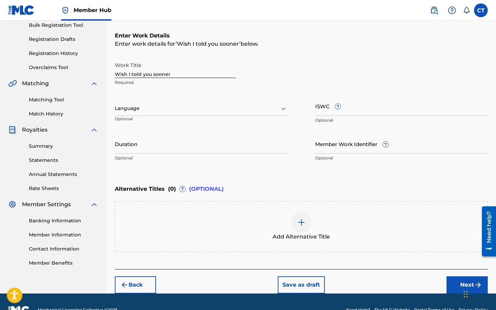
click at [186, 73] on input "Wish I told you sooner" at bounding box center [175, 68] width 121 height 20
click at [190, 73] on input "Wish I told you sooner" at bounding box center [175, 68] width 121 height 20
type input "Wish I Told You Sooner"
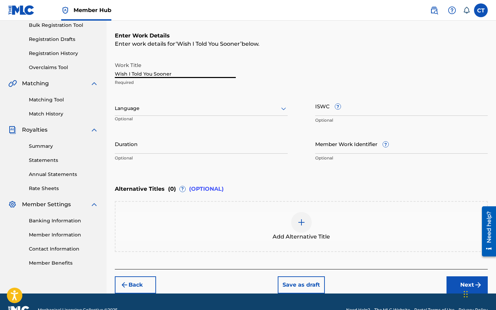
click at [274, 87] on div "Work Title Wish I Told You Sooner Required" at bounding box center [301, 73] width 373 height 31
click at [244, 107] on div at bounding box center [201, 108] width 173 height 9
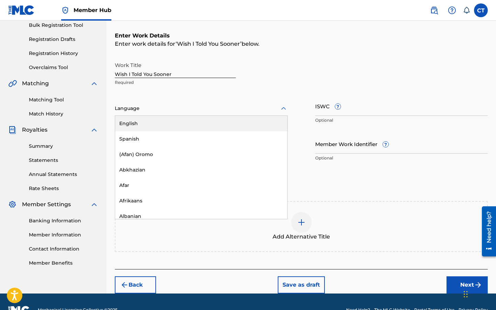
click at [222, 120] on div "English" at bounding box center [201, 123] width 172 height 15
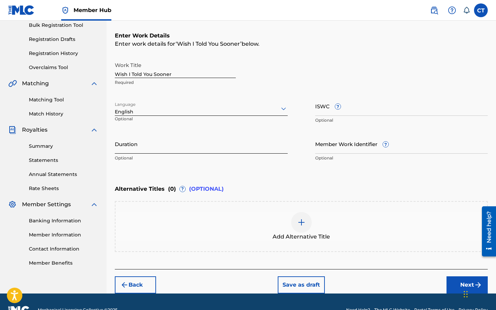
click at [180, 147] on input "Duration" at bounding box center [201, 144] width 173 height 20
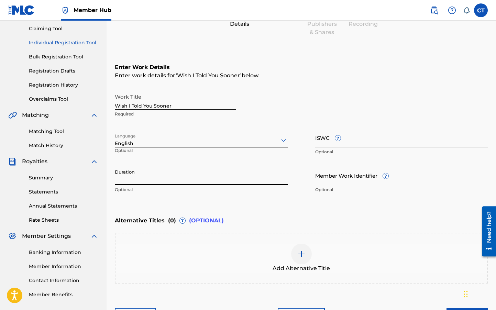
click at [157, 182] on input "Duration" at bounding box center [201, 176] width 173 height 20
type input "3"
click at [147, 170] on input "03:08" at bounding box center [201, 176] width 173 height 20
type input "03:08"
click at [190, 183] on input "03:08" at bounding box center [201, 176] width 173 height 20
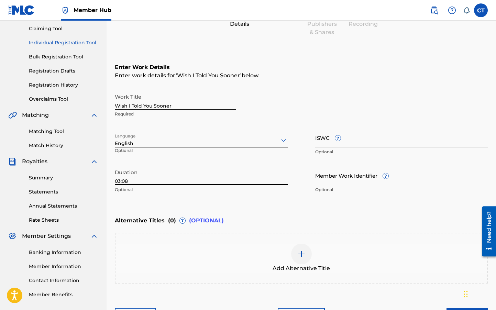
click at [342, 178] on input "Member Work Identifier ?" at bounding box center [401, 176] width 173 height 20
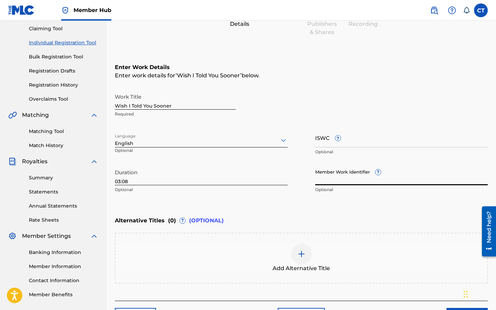
click at [218, 183] on input "03:08" at bounding box center [201, 176] width 173 height 20
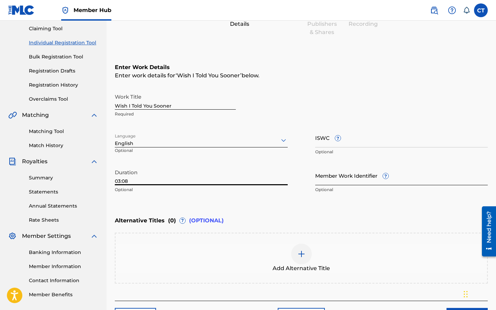
click at [337, 173] on input "Member Work Identifier ?" at bounding box center [401, 176] width 173 height 20
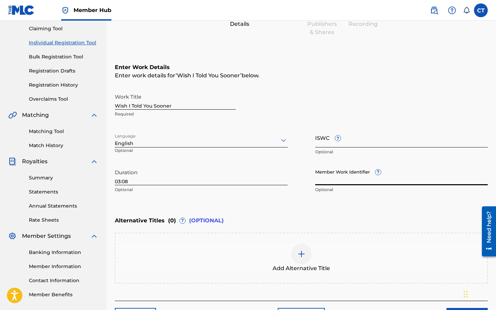
click at [363, 137] on input "ISWC ?" at bounding box center [401, 138] width 173 height 20
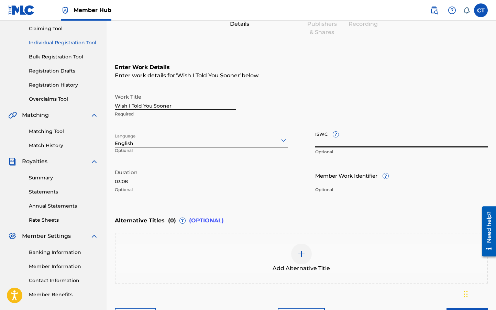
paste input "T3337560659"
type input "T3337560659"
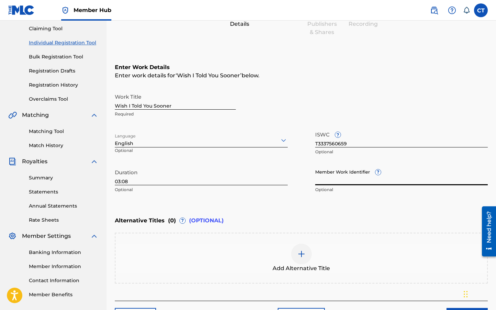
click at [379, 178] on input "Member Work Identifier ?" at bounding box center [401, 176] width 173 height 20
paste input "STA-001"
type input "STA-001"
click at [311, 199] on div "Enter Work Details Enter work details for ‘ Wish I Told You Sooner ’ below. Wor…" at bounding box center [301, 130] width 373 height 166
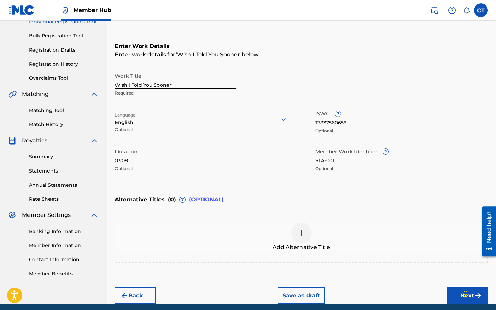
scroll to position [120, 0]
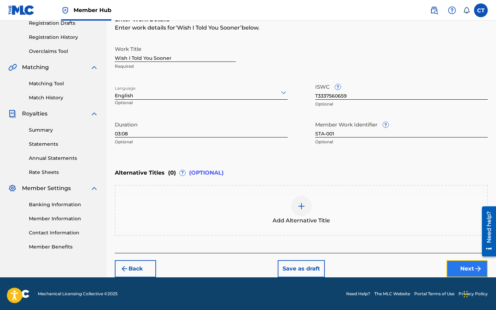
click at [454, 267] on button "Next" at bounding box center [467, 268] width 41 height 17
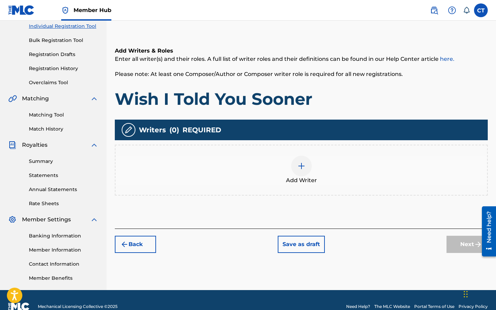
scroll to position [31, 0]
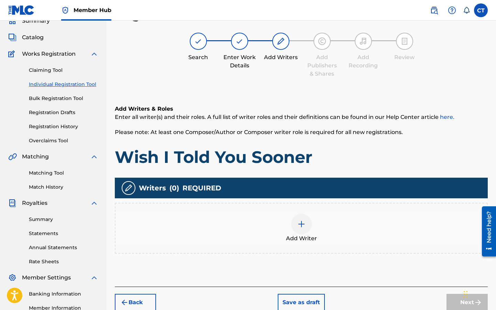
click at [297, 223] on img at bounding box center [301, 224] width 8 height 8
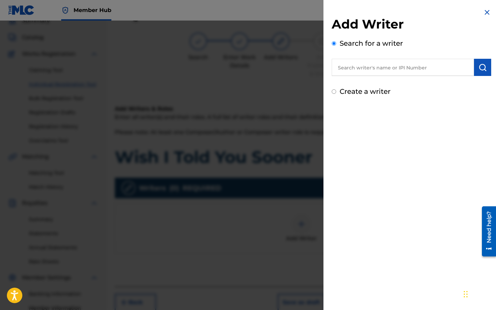
click at [351, 91] on label "Create a writer" at bounding box center [365, 91] width 51 height 8
radio input "true"
click at [336, 91] on input "Create a writer" at bounding box center [334, 91] width 4 height 4
radio input "false"
radio input "true"
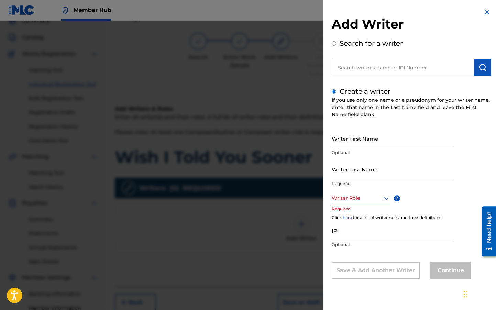
click at [376, 74] on input "text" at bounding box center [403, 67] width 142 height 17
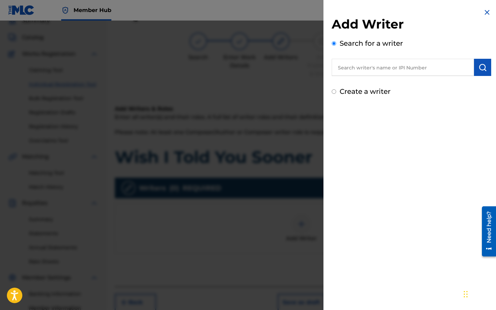
click at [337, 90] on div "Create a writer" at bounding box center [411, 91] width 159 height 10
click at [333, 92] on input "Create a writer" at bounding box center [334, 91] width 4 height 4
radio input "false"
radio input "true"
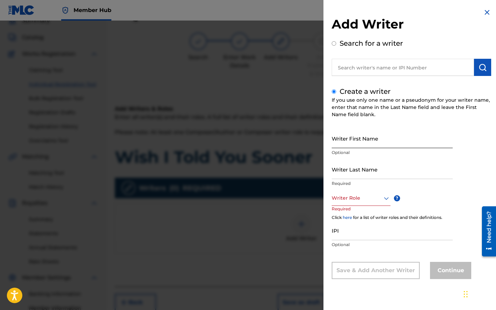
click at [367, 147] on input "Writer First Name" at bounding box center [392, 139] width 121 height 20
type input "Christina"
click at [361, 168] on input "Writer Last Name" at bounding box center [392, 169] width 121 height 20
type input "Taunton"
click at [358, 196] on div at bounding box center [361, 198] width 59 height 9
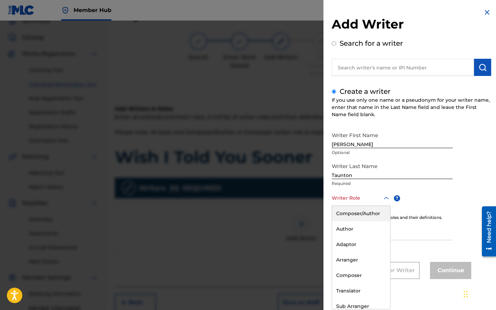
click at [359, 218] on div "Composer/Author" at bounding box center [361, 213] width 58 height 15
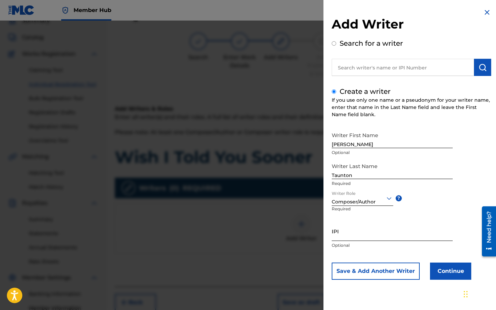
click at [354, 232] on input "IPI" at bounding box center [392, 231] width 121 height 20
paste input "1305950270"
type input "1305950270"
click at [453, 274] on button "Continue" at bounding box center [450, 271] width 41 height 17
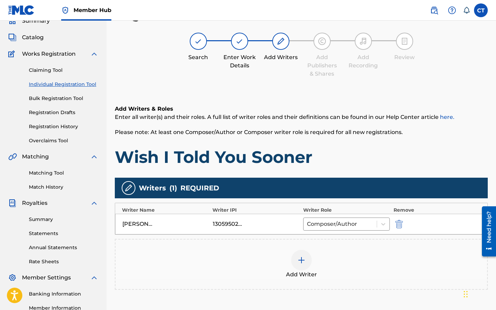
click at [392, 269] on div "Add Writer" at bounding box center [301, 264] width 372 height 29
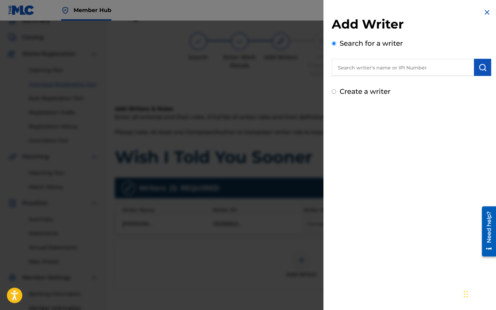
click at [483, 12] on img at bounding box center [487, 12] width 8 height 8
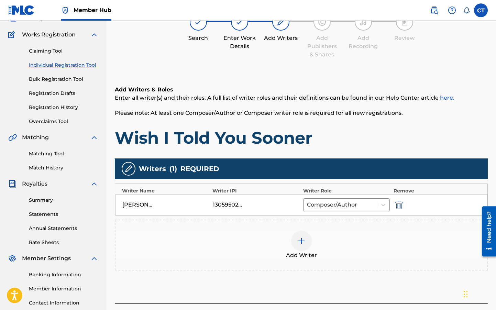
scroll to position [52, 0]
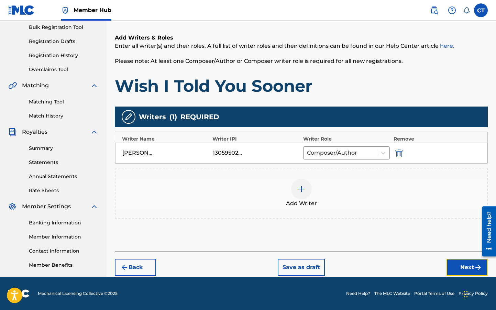
click at [462, 262] on button "Next" at bounding box center [467, 267] width 41 height 17
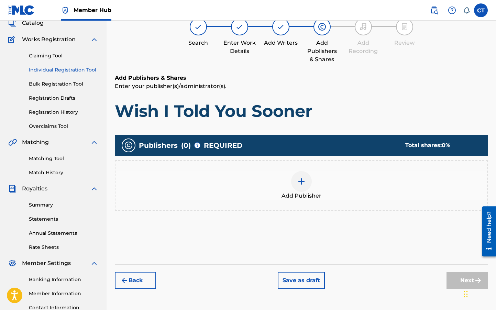
scroll to position [31, 0]
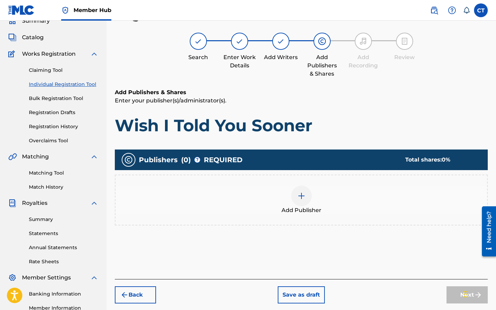
click at [302, 199] on img at bounding box center [301, 196] width 8 height 8
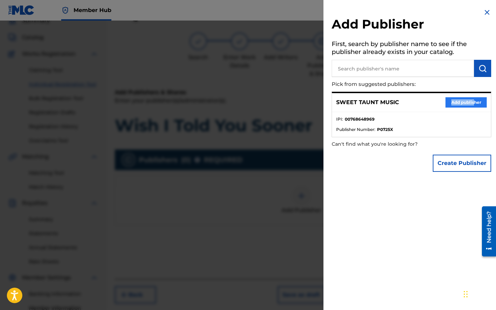
drag, startPoint x: 474, startPoint y: 95, endPoint x: 472, endPoint y: 105, distance: 10.1
click at [472, 106] on div "SWEET TAUNT MUSIC Add publisher" at bounding box center [411, 102] width 159 height 19
click at [474, 104] on button "Add publisher" at bounding box center [465, 102] width 41 height 10
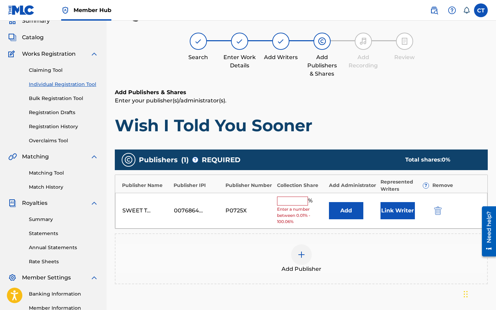
click at [293, 206] on span "Enter a number between 0.01% - 100.06%" at bounding box center [301, 215] width 48 height 19
click at [290, 200] on input "text" at bounding box center [292, 201] width 31 height 9
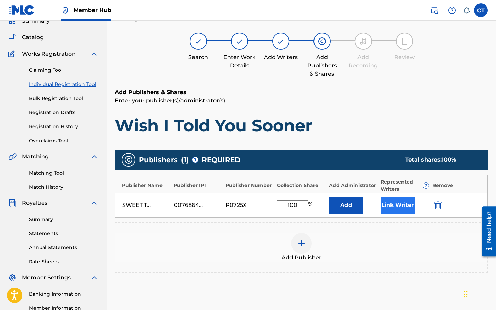
type input "100"
click at [388, 210] on button "Link Writer" at bounding box center [398, 205] width 34 height 17
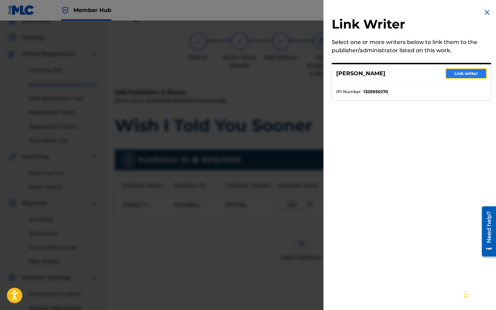
click at [474, 71] on button "Link writer" at bounding box center [465, 73] width 41 height 10
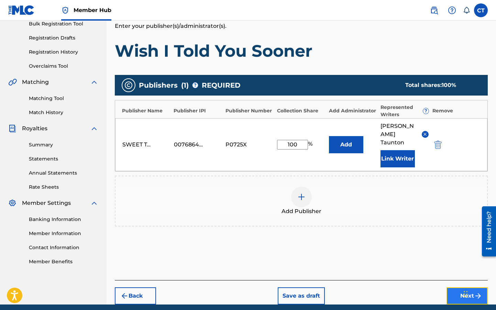
click at [460, 289] on button "Next" at bounding box center [467, 295] width 41 height 17
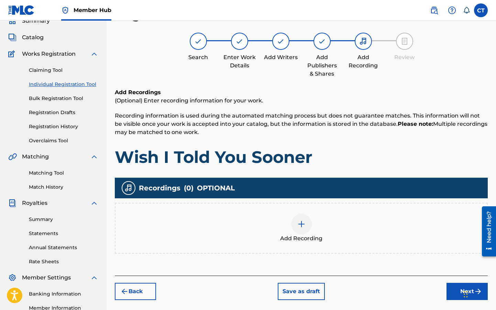
click at [299, 228] on img at bounding box center [301, 224] width 8 height 8
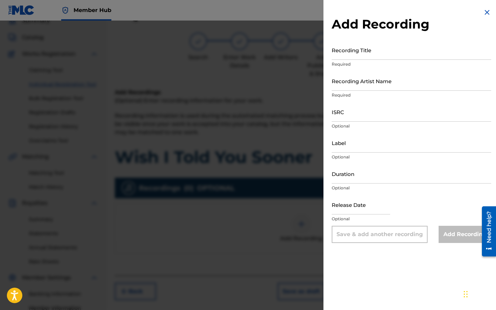
click at [376, 61] on div "Recording Title Required" at bounding box center [411, 55] width 159 height 31
click at [370, 55] on input "Recording Title" at bounding box center [411, 50] width 159 height 20
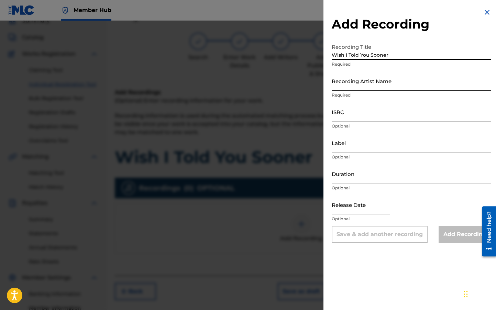
type input "Wish I Told You Sooner"
click at [355, 84] on input "Recording Artist Name" at bounding box center [411, 81] width 159 height 20
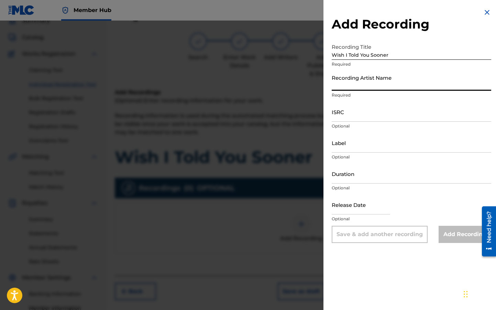
type input "The Sweet Taunts"
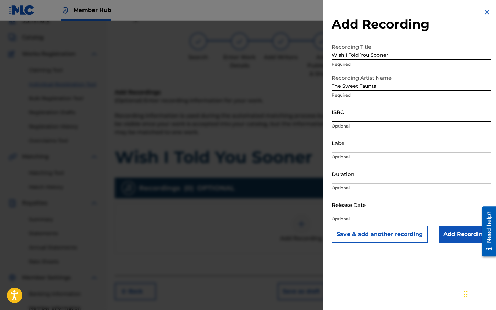
click at [338, 115] on input "ISRC" at bounding box center [411, 112] width 159 height 20
paste input "QMAAK1717710"
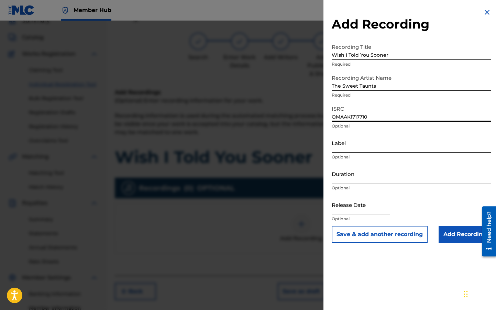
type input "QMAAK1717710"
click at [354, 147] on input "Label" at bounding box center [411, 143] width 159 height 20
type input "The Sweet Taunts"
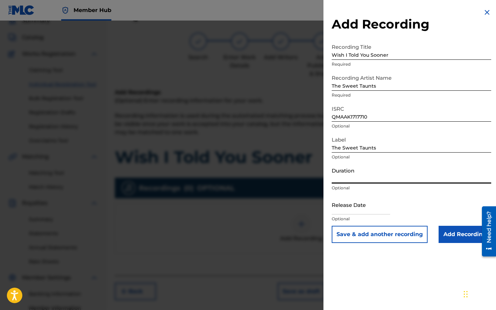
click at [363, 176] on input "Duration" at bounding box center [411, 174] width 159 height 20
type input "03:08"
click at [362, 208] on input "text" at bounding box center [361, 205] width 58 height 20
select select "8"
select select "2025"
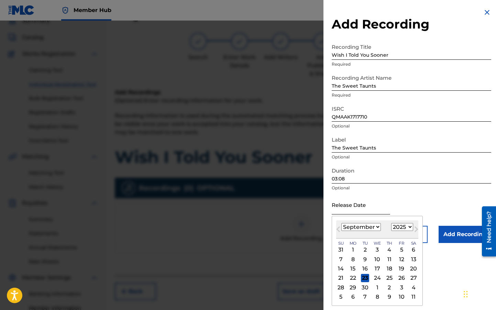
type input "June 30 2017"
select select "5"
select select "2017"
click at [415, 208] on div "Release Date June 30 2017 June 2017 Previous Month Next Month June 2017 January…" at bounding box center [411, 210] width 159 height 31
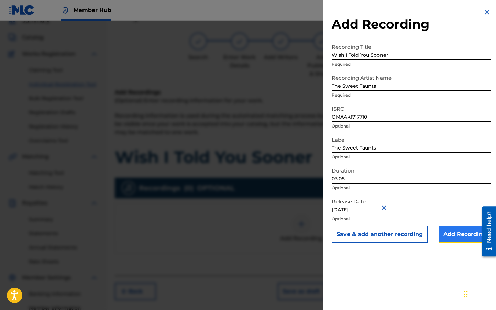
click at [453, 237] on input "Add Recording" at bounding box center [465, 234] width 53 height 17
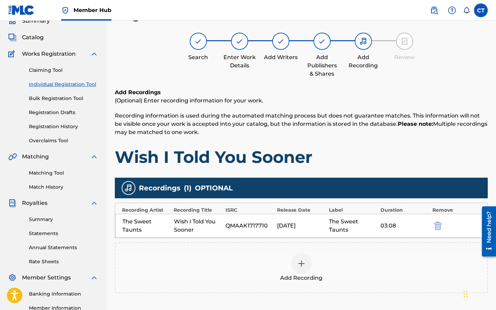
scroll to position [89, 0]
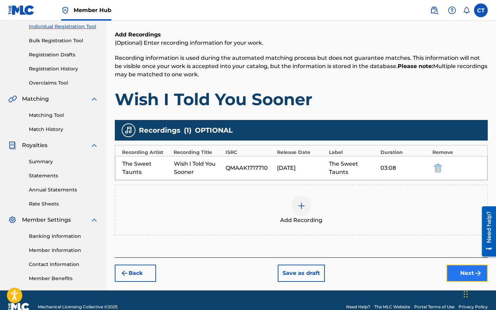
click at [460, 271] on button "Next" at bounding box center [467, 273] width 41 height 17
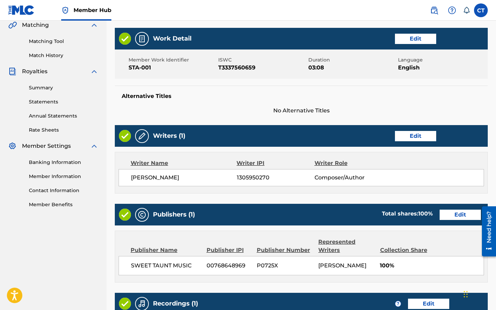
scroll to position [279, 0]
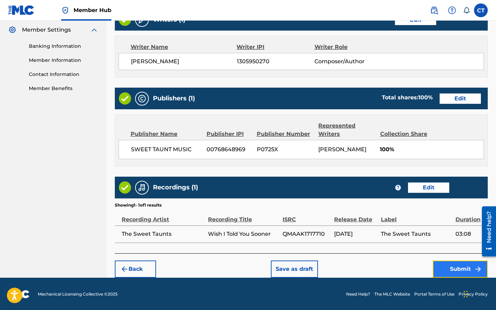
click at [445, 267] on button "Submit" at bounding box center [460, 269] width 55 height 17
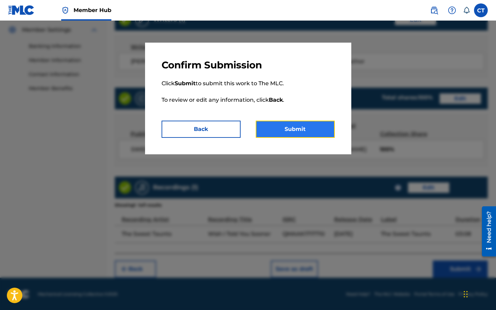
click at [287, 129] on button "Submit" at bounding box center [295, 129] width 79 height 17
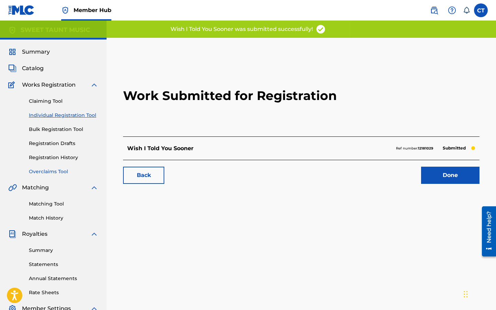
click at [58, 173] on link "Overclaims Tool" at bounding box center [63, 171] width 69 height 7
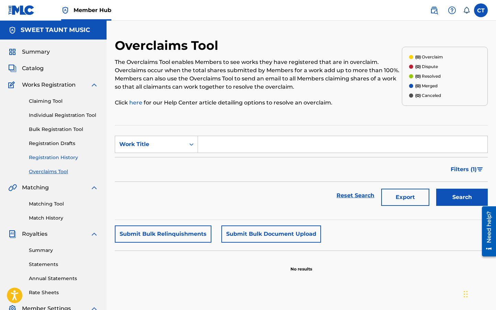
click at [59, 155] on link "Registration History" at bounding box center [63, 157] width 69 height 7
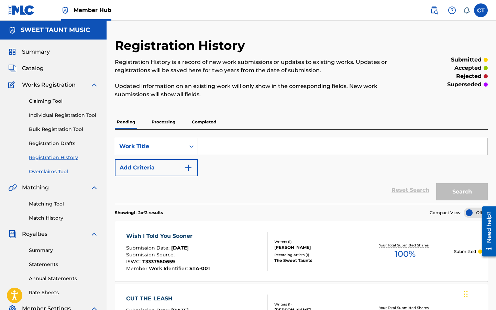
click at [56, 172] on link "Overclaims Tool" at bounding box center [63, 171] width 69 height 7
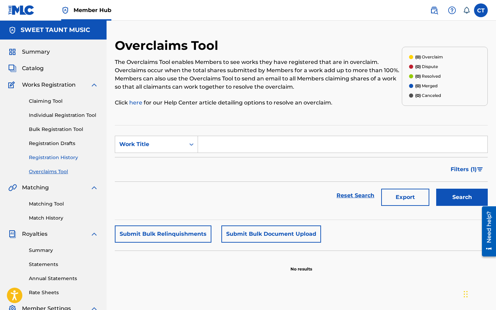
click at [57, 160] on link "Registration History" at bounding box center [63, 157] width 69 height 7
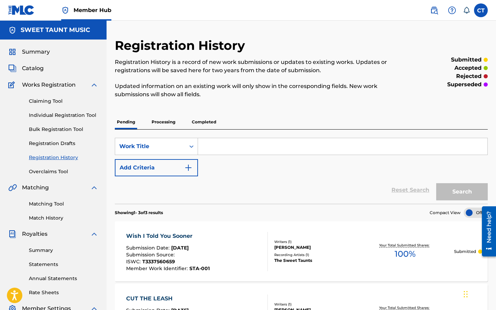
click at [168, 124] on p "Processing" at bounding box center [164, 122] width 28 height 14
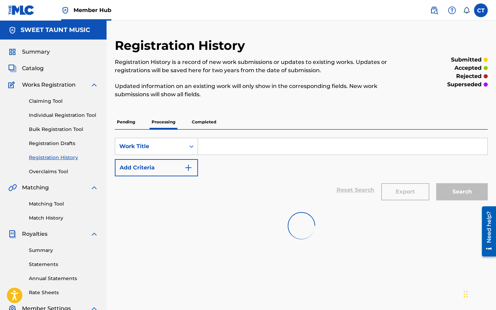
click at [211, 121] on p "Completed" at bounding box center [204, 122] width 29 height 14
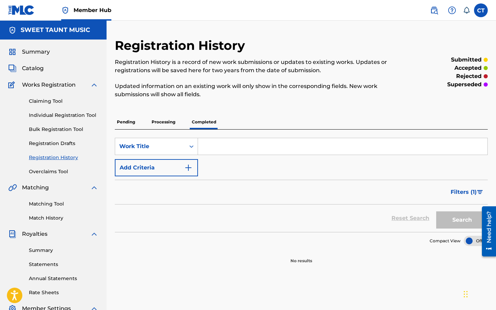
click at [136, 129] on p "Pending" at bounding box center [126, 122] width 22 height 14
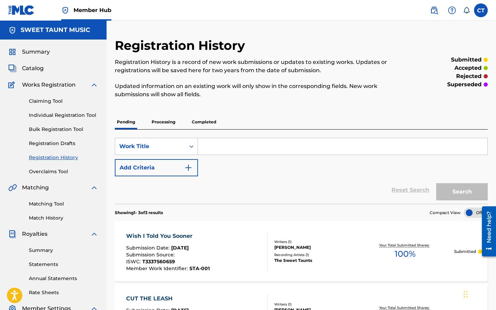
click at [51, 119] on div "Claiming Tool Individual Registration Tool Bulk Registration Tool Registration …" at bounding box center [53, 132] width 90 height 86
click at [66, 112] on link "Individual Registration Tool" at bounding box center [63, 115] width 69 height 7
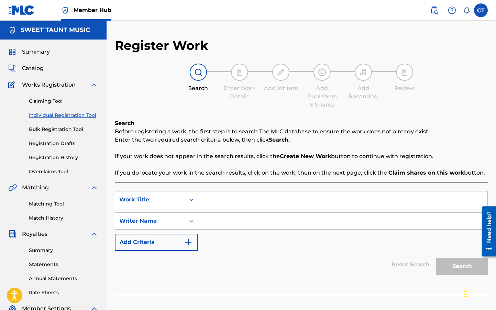
click at [242, 191] on div "Search Form" at bounding box center [343, 199] width 290 height 17
click at [238, 197] on input "Search Form" at bounding box center [342, 199] width 289 height 16
type input "Man of Faces"
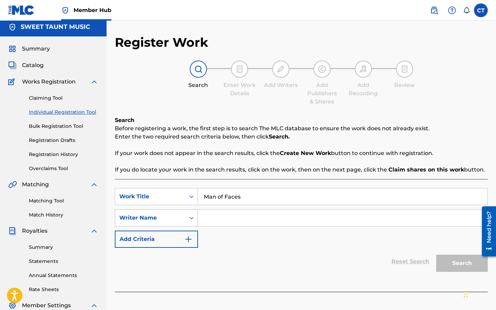
click at [162, 223] on div "Writer Name" at bounding box center [150, 217] width 70 height 13
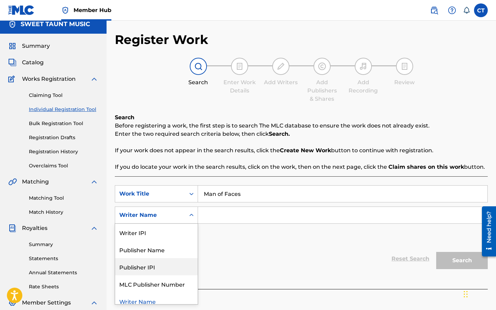
scroll to position [5, 0]
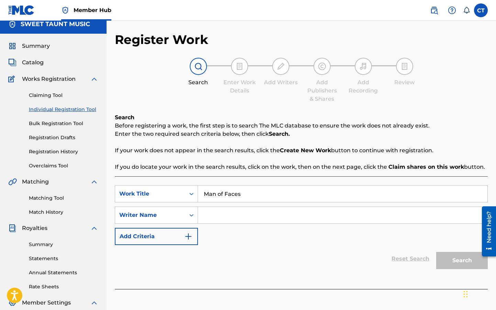
click at [234, 212] on input "Search Form" at bounding box center [342, 215] width 289 height 16
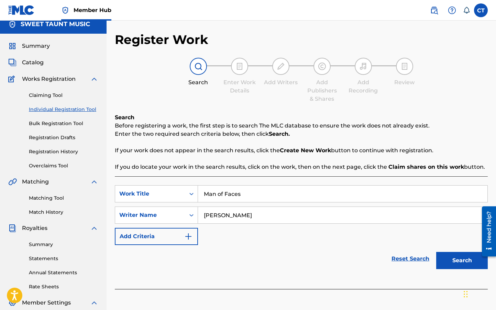
type input "Christine Taunton"
click at [436, 252] on button "Search" at bounding box center [462, 260] width 52 height 17
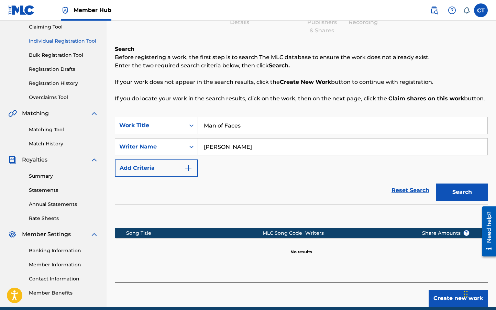
scroll to position [104, 0]
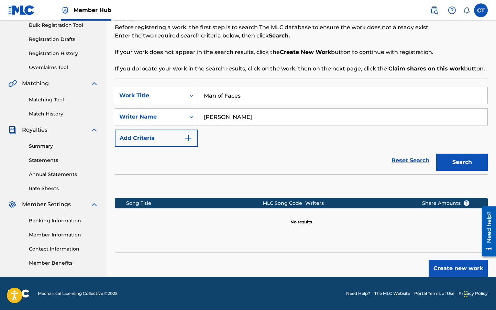
click at [229, 111] on input "Christine Taunton" at bounding box center [342, 117] width 289 height 16
click at [177, 115] on div "Writer Name" at bounding box center [150, 117] width 62 height 8
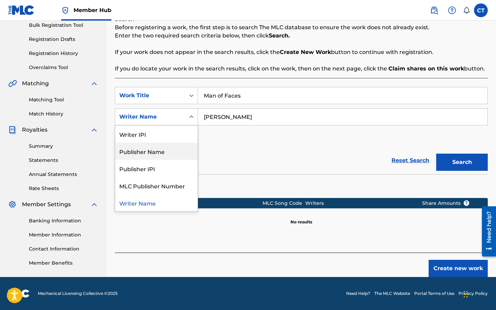
click at [170, 150] on div "Publisher Name" at bounding box center [156, 151] width 82 height 17
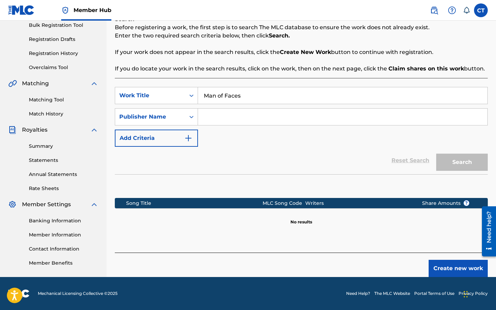
click at [239, 118] on input "Search Form" at bounding box center [342, 117] width 289 height 16
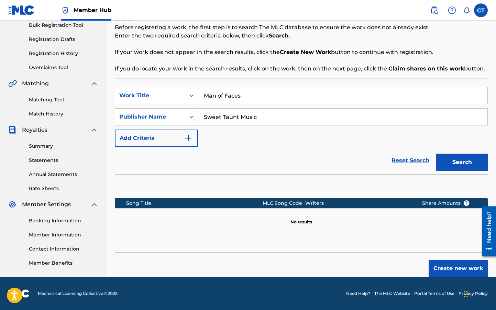
type input "Sweet Taunt Music"
click at [436, 154] on button "Search" at bounding box center [462, 162] width 52 height 17
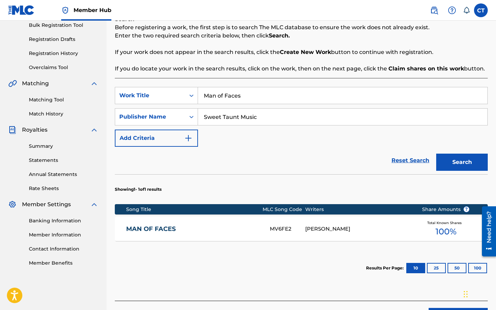
click at [327, 228] on div "CHRISTINA TAUNTON" at bounding box center [358, 229] width 106 height 8
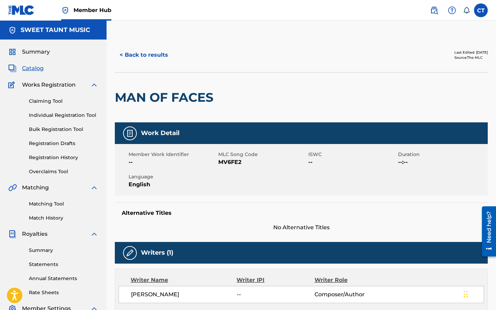
click at [139, 183] on span "English" at bounding box center [173, 184] width 88 height 8
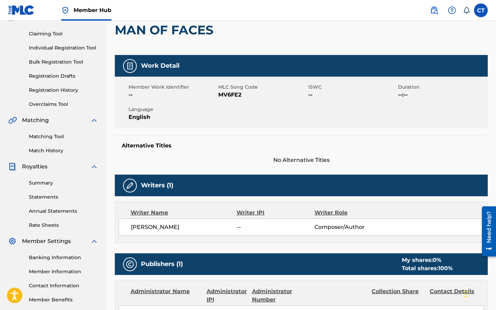
scroll to position [78, 0]
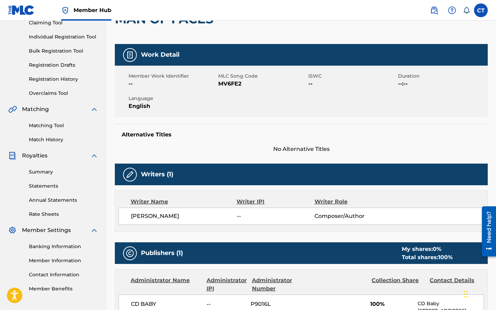
click at [193, 210] on div "CHRISTINA TAUNTON -- Composer/Author" at bounding box center [301, 216] width 365 height 17
click at [148, 176] on h5 "Writers (1)" at bounding box center [157, 174] width 32 height 8
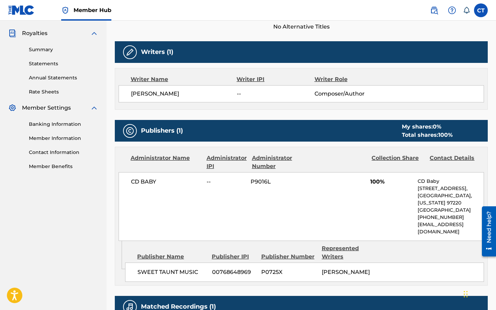
scroll to position [141, 0]
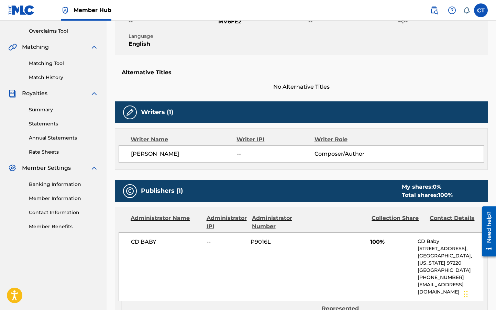
click at [132, 112] on img at bounding box center [130, 112] width 8 height 8
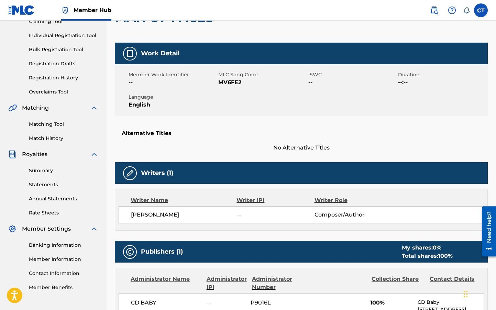
scroll to position [25, 0]
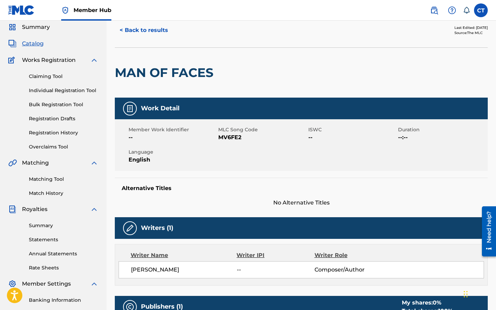
click at [194, 156] on span "English" at bounding box center [173, 160] width 88 height 8
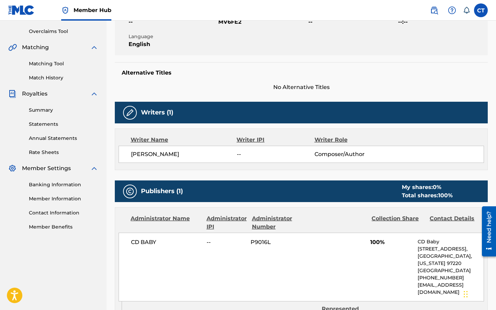
click at [169, 154] on span "CHRISTINA TAUNTON" at bounding box center [184, 154] width 106 height 8
click at [196, 127] on div "Writers (1) Writer Name Writer IPI Writer Role CHRISTINA TAUNTON -- Composer/Au…" at bounding box center [301, 136] width 373 height 68
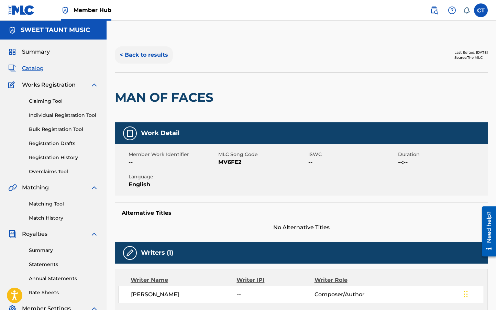
click at [147, 57] on button "< Back to results" at bounding box center [144, 54] width 58 height 17
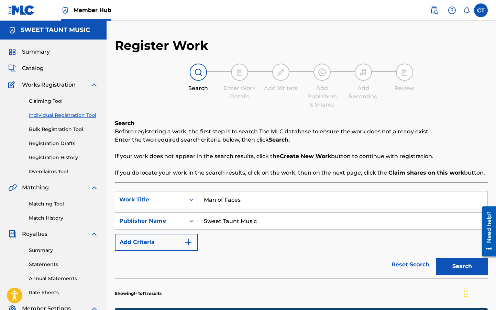
scroll to position [102, 0]
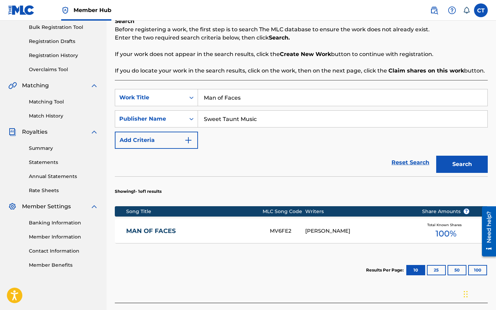
click at [302, 99] on input "Man of Faces" at bounding box center [342, 97] width 289 height 16
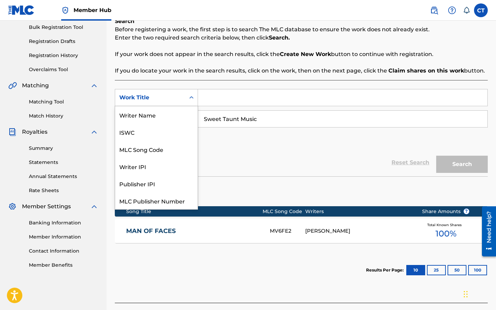
click at [171, 98] on div "Work Title" at bounding box center [150, 97] width 62 height 8
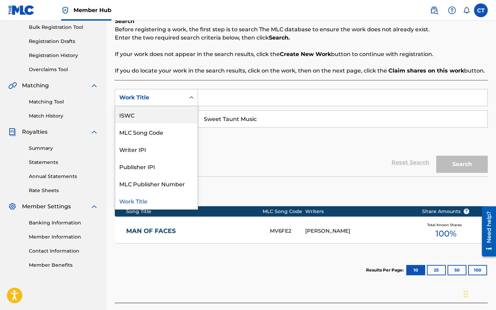
click at [279, 231] on div "MV6FE2" at bounding box center [287, 231] width 35 height 8
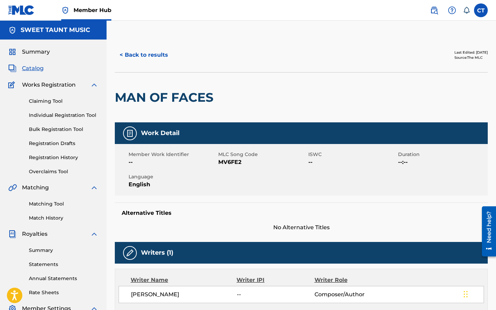
click at [441, 127] on div "Work Detail" at bounding box center [301, 133] width 373 height 22
click at [144, 50] on button "< Back to results" at bounding box center [144, 54] width 58 height 17
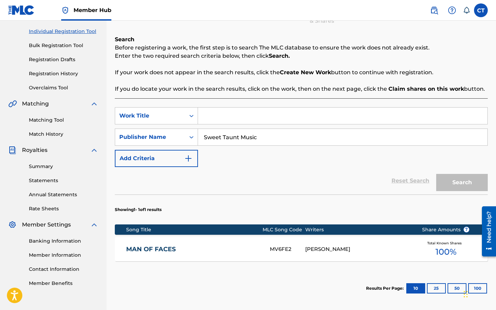
scroll to position [81, 0]
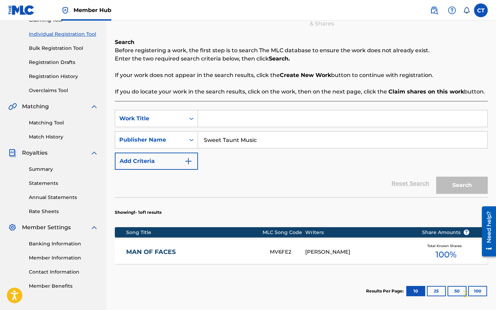
click at [444, 252] on span "100 %" at bounding box center [446, 255] width 21 height 12
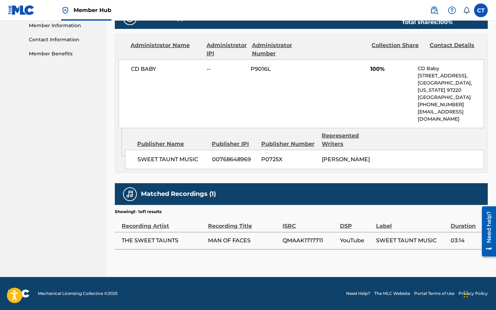
scroll to position [185, 0]
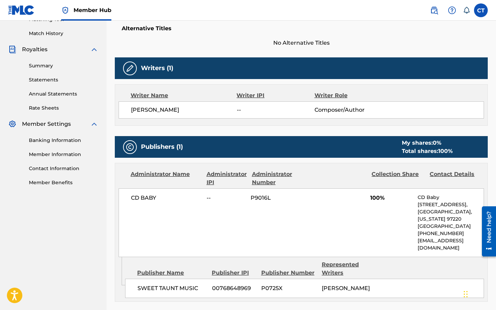
click at [427, 153] on div "Total shares: 100 %" at bounding box center [427, 151] width 51 height 8
click at [426, 155] on div "Publishers (1) My shares: 0 % Total shares: 100 %" at bounding box center [301, 147] width 373 height 22
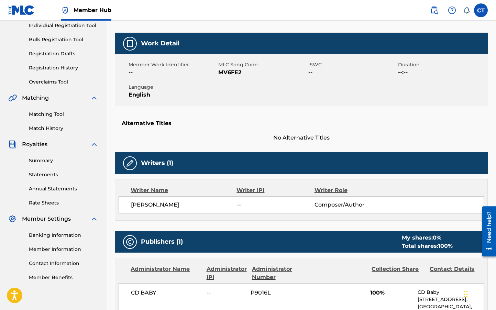
scroll to position [0, 0]
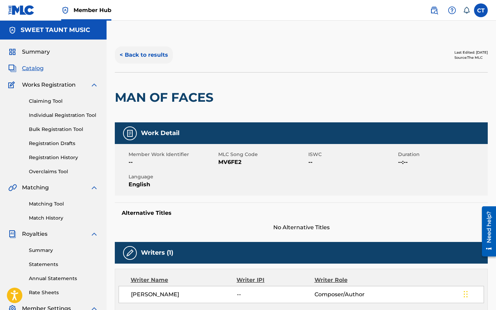
click at [153, 62] on button "< Back to results" at bounding box center [144, 54] width 58 height 17
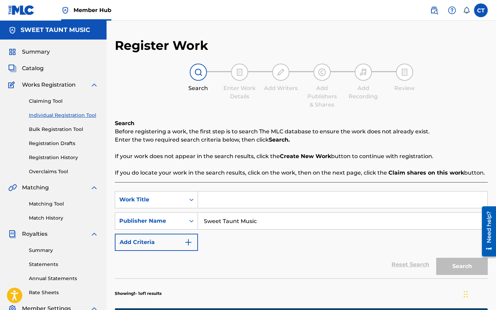
scroll to position [81, 0]
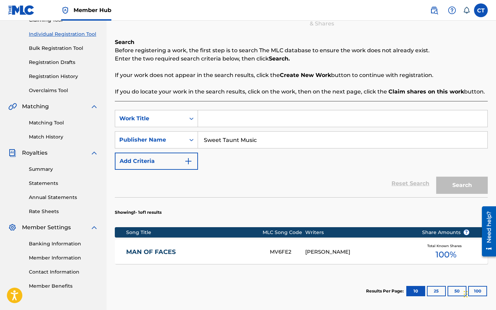
click at [377, 246] on div "MAN OF FACES MV6FE2 CHRISTINA TAUNTON Total Known Shares 100 %" at bounding box center [301, 252] width 373 height 24
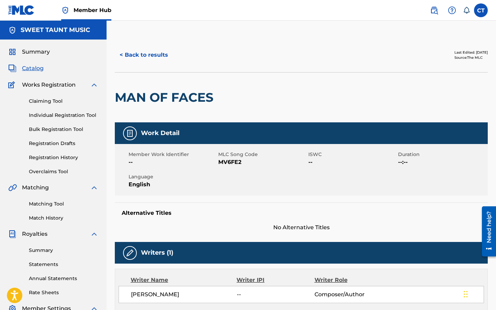
scroll to position [313, 0]
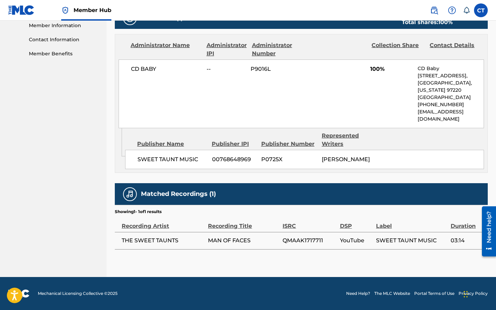
click at [394, 263] on div "< Back to results Last Edited: January 07, 2025 Source: The MLC MAN OF FACES Wo…" at bounding box center [301, 0] width 373 height 553
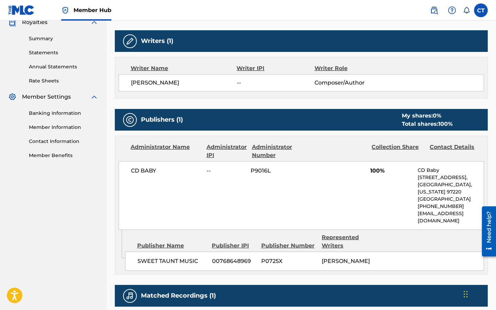
scroll to position [199, 0]
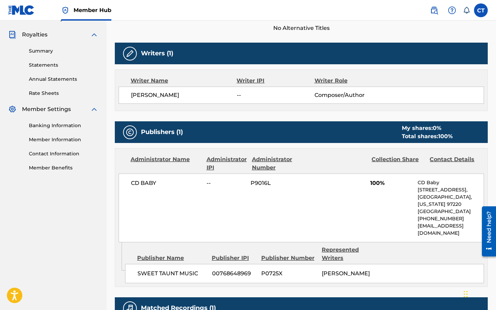
click at [395, 216] on div "CD BABY -- P9016L 100% CD Baby 9600 NE Cascades Pkwy , Unit Ste 180, Portland, …" at bounding box center [301, 208] width 365 height 69
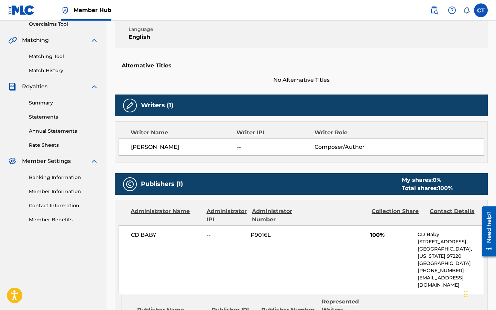
scroll to position [93, 0]
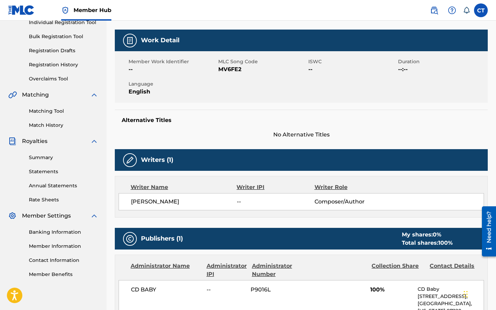
click at [390, 201] on div "CHRISTINA TAUNTON -- Composer/Author" at bounding box center [307, 202] width 353 height 8
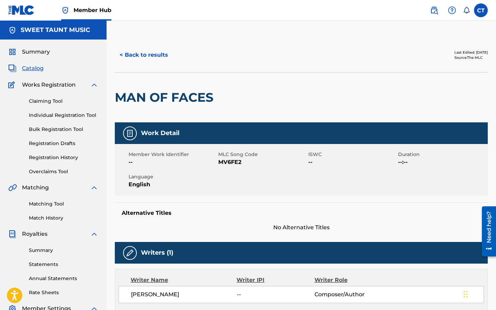
click at [390, 201] on div "Work Detail Member Work Identifier -- MLC Song Code MV6FE2 ISWC -- Duration --:…" at bounding box center [301, 176] width 373 height 109
click at [400, 142] on div "Work Detail" at bounding box center [301, 133] width 373 height 22
click at [247, 160] on span "MV6FE2" at bounding box center [262, 162] width 88 height 8
click at [180, 163] on span "--" at bounding box center [173, 162] width 88 height 8
click at [143, 51] on button "< Back to results" at bounding box center [144, 54] width 58 height 17
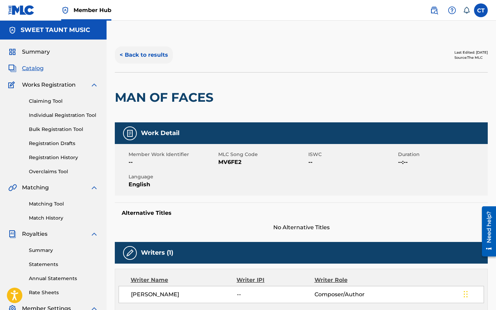
scroll to position [81, 0]
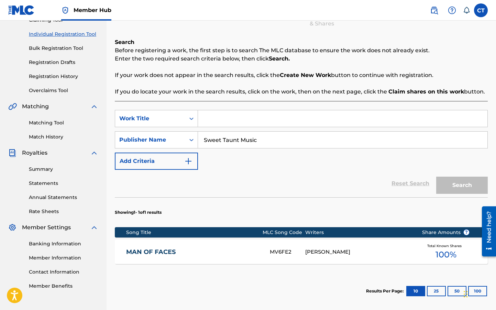
click at [227, 124] on input "Search Form" at bounding box center [342, 118] width 289 height 16
type input "Hey You"
click at [436, 177] on button "Search" at bounding box center [462, 185] width 52 height 17
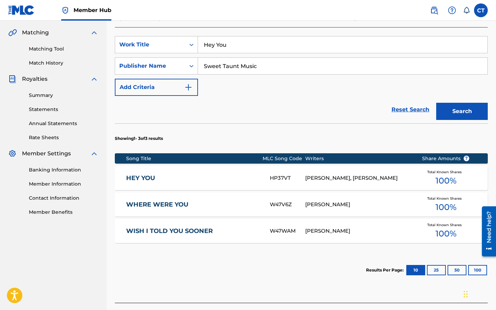
scroll to position [172, 0]
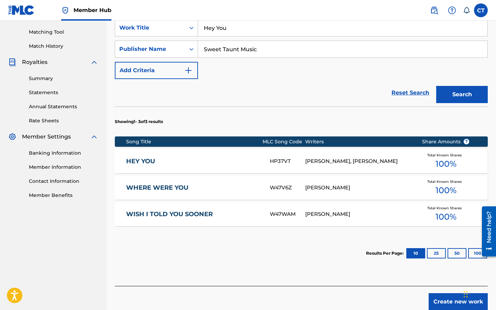
click at [439, 208] on span "Total Known Shares" at bounding box center [445, 208] width 37 height 5
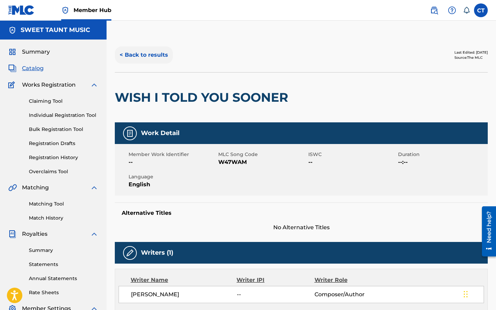
click at [158, 51] on button "< Back to results" at bounding box center [144, 54] width 58 height 17
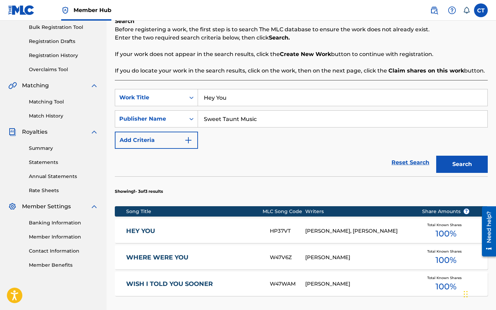
click at [273, 217] on section "Song Title MLC Song Code Writers Share Amounts ? HEY YOU HP37VT DUSTIN TAUNTON,…" at bounding box center [301, 249] width 373 height 93
click at [273, 225] on div "HEY YOU HP37VT DUSTIN TAUNTON, CHRISTINA TAUNTON Total Known Shares 100 %" at bounding box center [301, 231] width 373 height 24
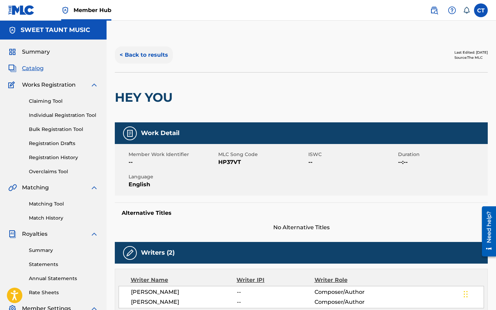
click at [150, 54] on button "< Back to results" at bounding box center [144, 54] width 58 height 17
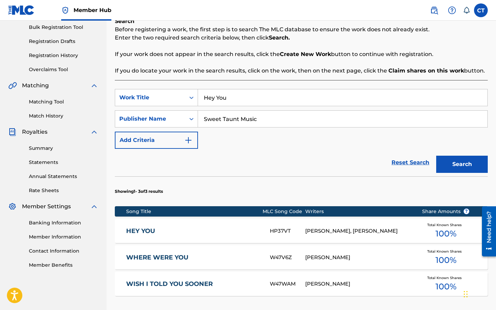
click at [235, 102] on input "Hey You" at bounding box center [342, 97] width 289 height 16
type input "Seven Steps"
click at [436, 156] on button "Search" at bounding box center [462, 164] width 52 height 17
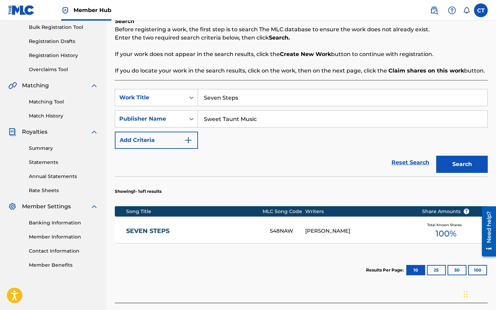
click at [303, 233] on div "S48NAW" at bounding box center [287, 231] width 35 height 8
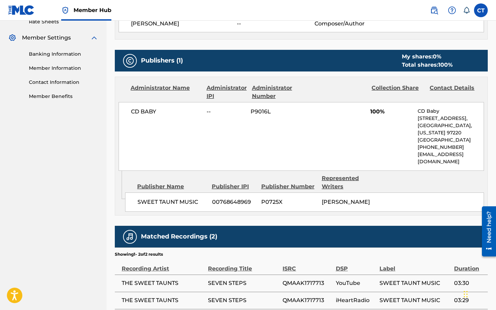
scroll to position [327, 0]
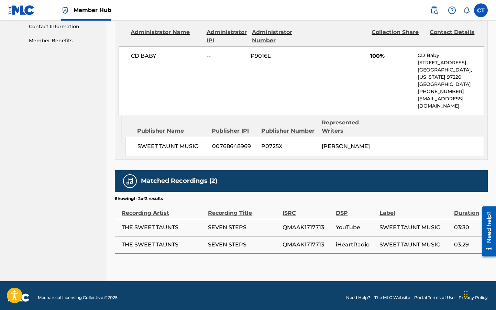
scroll to position [152, 0]
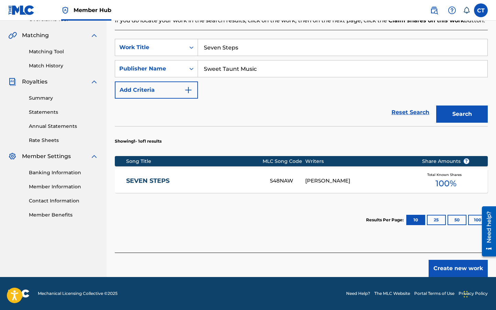
click at [268, 50] on input "Seven Steps" at bounding box center [342, 47] width 289 height 16
type input "Take Me"
click at [436, 106] on button "Search" at bounding box center [462, 114] width 52 height 17
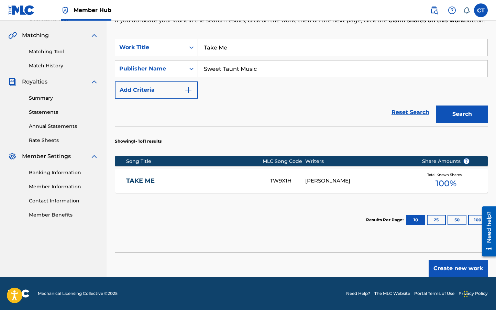
click at [214, 176] on div "TAKE ME TW9X1H CHRISTINA TAUNTON Total Known Shares 100 %" at bounding box center [301, 181] width 373 height 24
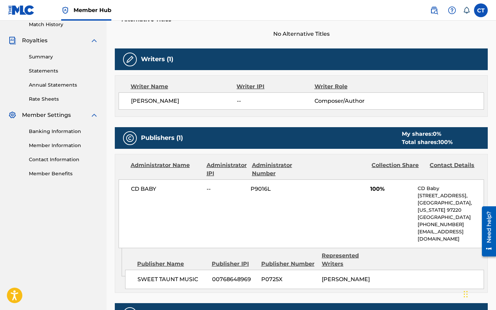
scroll to position [268, 0]
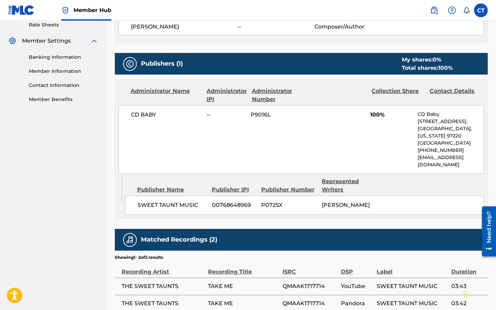
scroll to position [152, 0]
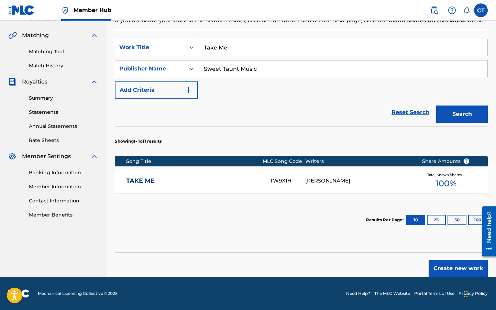
click at [239, 55] on input "Take Me" at bounding box center [342, 47] width 289 height 16
type input "Breathless"
click at [436, 106] on button "Search" at bounding box center [462, 114] width 52 height 17
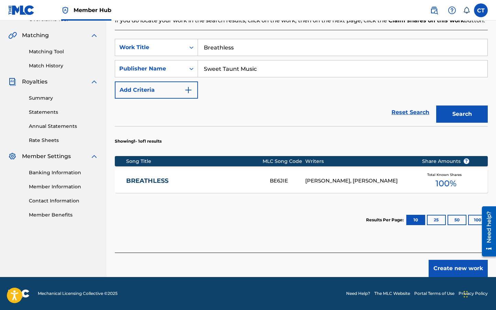
click at [320, 177] on div "DUSTIN TAUNTON, CHRISTINA TAUNTON" at bounding box center [358, 181] width 106 height 8
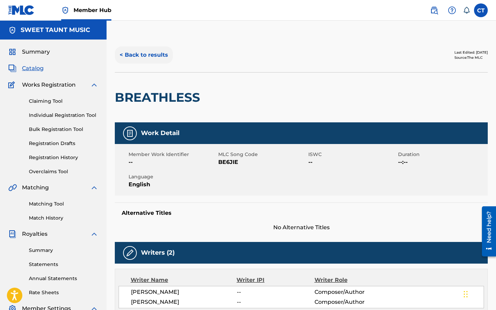
click at [155, 54] on button "< Back to results" at bounding box center [144, 54] width 58 height 17
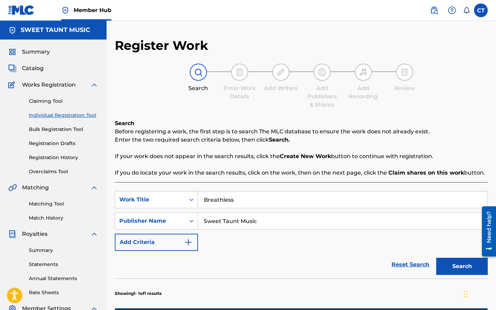
scroll to position [102, 0]
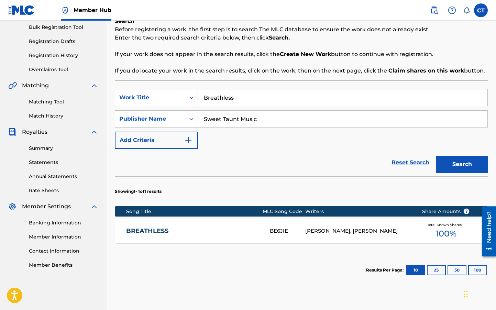
click at [255, 93] on input "Breathless" at bounding box center [342, 97] width 289 height 16
click at [251, 118] on div "cut the l eash" at bounding box center [291, 113] width 186 height 12
type input "cut the leash"
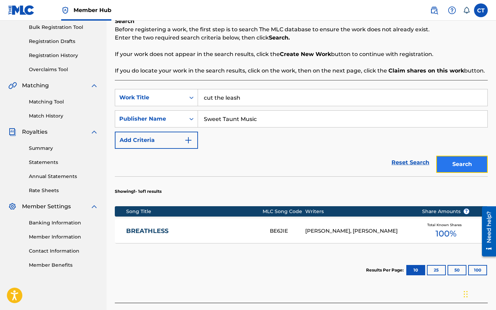
click at [453, 159] on button "Search" at bounding box center [462, 164] width 52 height 17
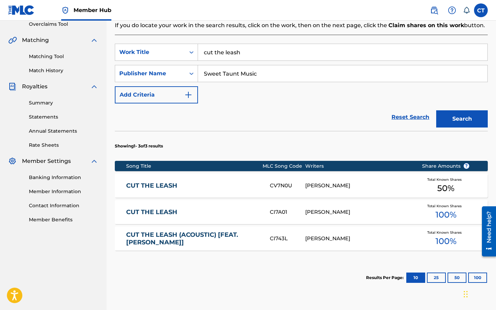
scroll to position [153, 0]
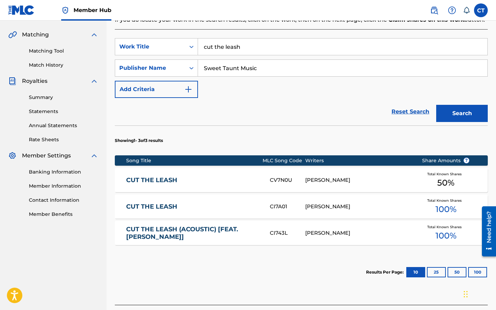
click at [310, 188] on div "CUT THE LEASH CV7N0U CHRISTINA DIANNE SIMPSON Total Known Shares 50 %" at bounding box center [301, 180] width 373 height 24
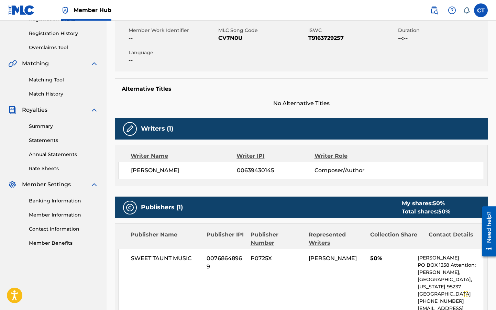
scroll to position [159, 0]
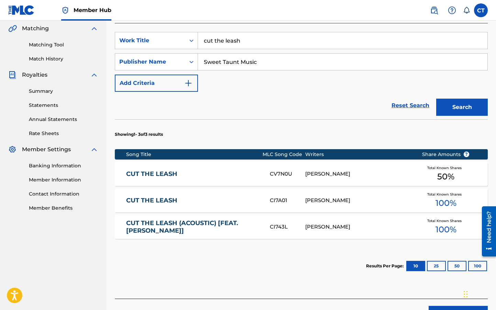
click at [330, 203] on div "CHRISTINA TAUNTON" at bounding box center [358, 201] width 106 height 8
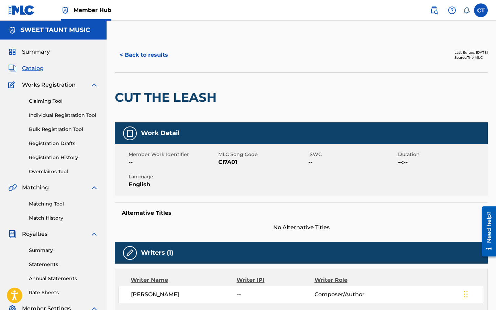
scroll to position [201, 0]
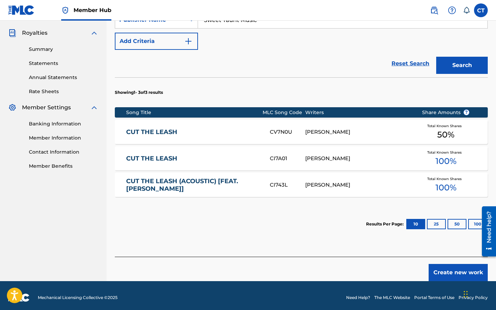
click at [355, 182] on div "CHRISTINA TAUNTON" at bounding box center [358, 185] width 106 height 8
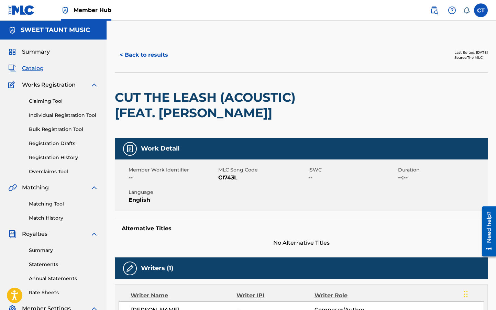
scroll to position [102, 0]
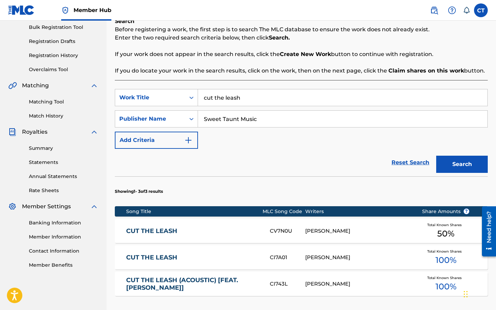
click at [346, 224] on div "CUT THE LEASH CV7N0U CHRISTINA DIANNE SIMPSON Total Known Shares 50 %" at bounding box center [301, 231] width 373 height 24
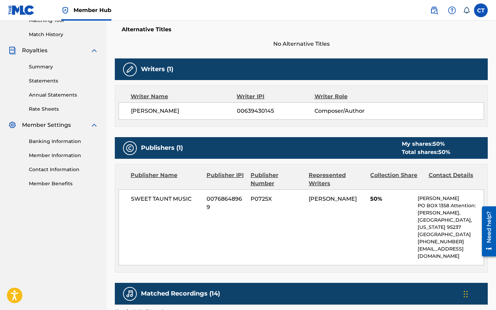
scroll to position [219, 0]
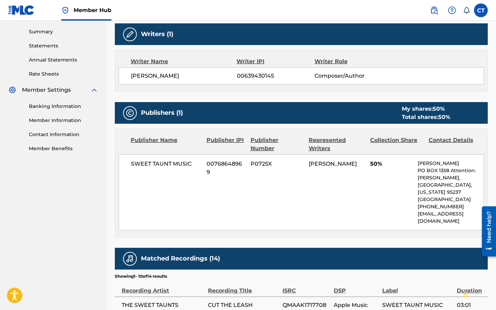
scroll to position [205, 0]
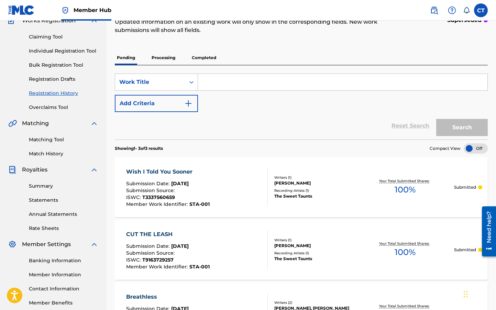
scroll to position [129, 0]
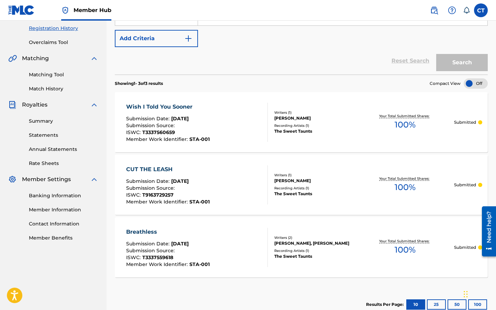
click at [429, 130] on div "Your Total Submitted Shares: 100 %" at bounding box center [405, 122] width 98 height 21
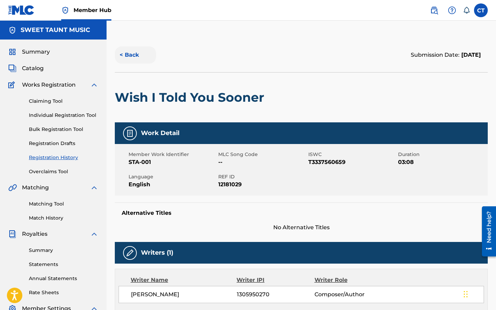
click at [127, 49] on button "< Back" at bounding box center [135, 54] width 41 height 17
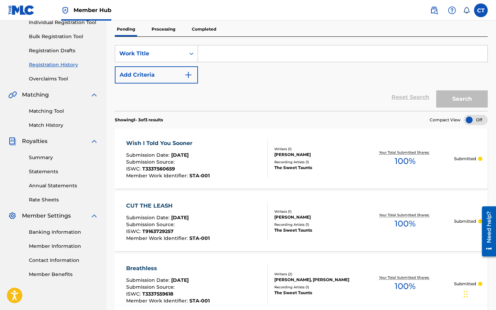
scroll to position [65, 0]
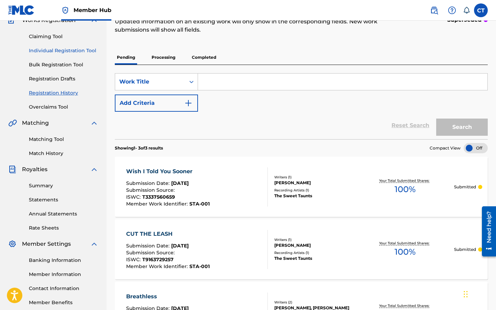
click at [69, 51] on link "Individual Registration Tool" at bounding box center [63, 50] width 69 height 7
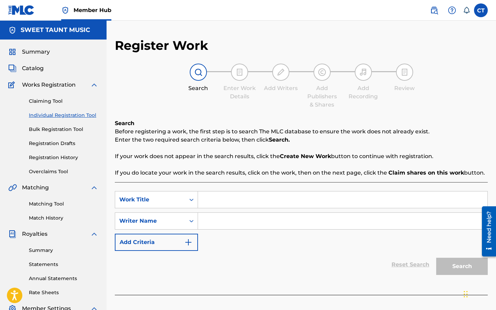
click at [211, 226] on input "Search Form" at bounding box center [342, 221] width 289 height 16
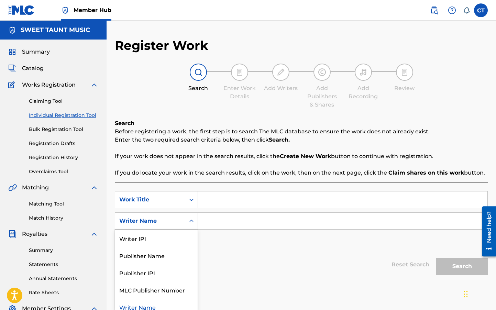
click at [181, 222] on div "Writer Name" at bounding box center [150, 220] width 70 height 13
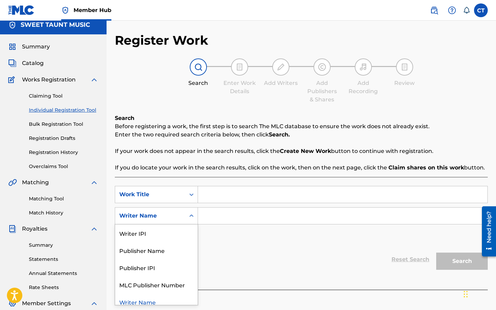
scroll to position [6, 0]
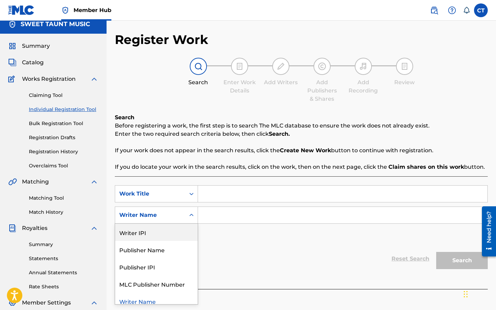
click at [157, 240] on div "Writer IPI" at bounding box center [156, 232] width 82 height 17
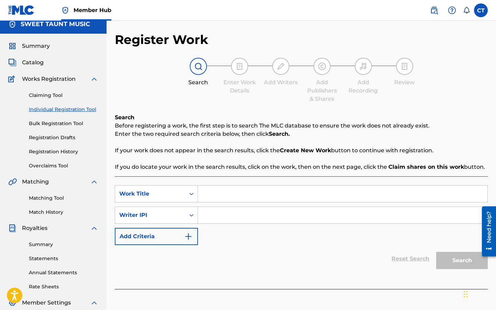
click at [224, 211] on input "Search Form" at bounding box center [342, 215] width 289 height 16
type input "Sweet Taunt Music"
click at [204, 194] on input "Search Form" at bounding box center [342, 194] width 289 height 16
click at [208, 190] on input "Search Form" at bounding box center [342, 194] width 289 height 16
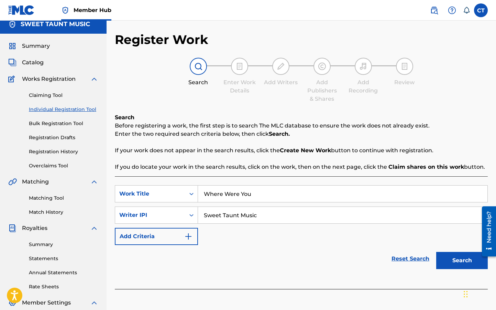
click at [436, 252] on button "Search" at bounding box center [462, 260] width 52 height 17
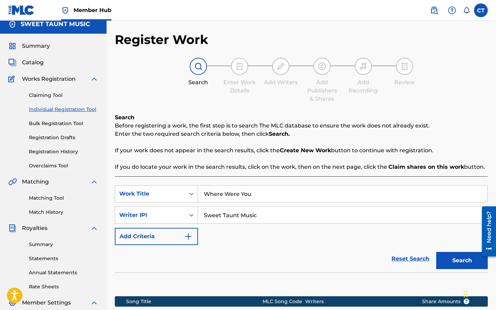
scroll to position [104, 0]
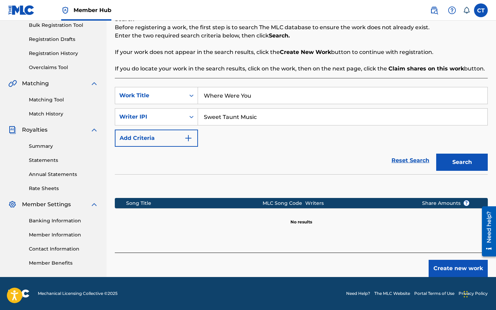
click at [268, 98] on input "Where Were You" at bounding box center [342, 95] width 289 height 16
click at [436, 154] on button "Search" at bounding box center [462, 162] width 52 height 17
click at [229, 113] on input "Sweet Taunt Music" at bounding box center [342, 117] width 289 height 16
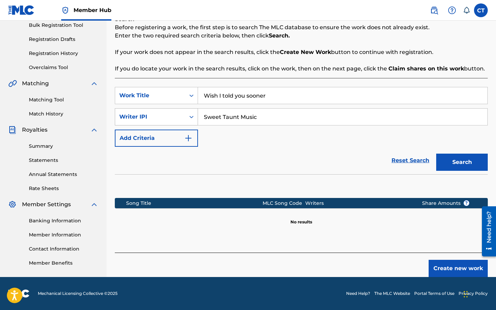
click at [180, 115] on div "Writer IPI" at bounding box center [150, 117] width 62 height 8
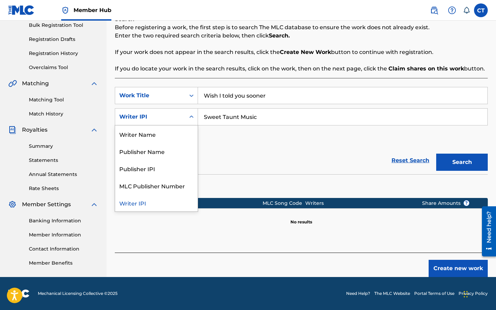
click at [270, 99] on input "Wish I told you sooner" at bounding box center [342, 95] width 289 height 16
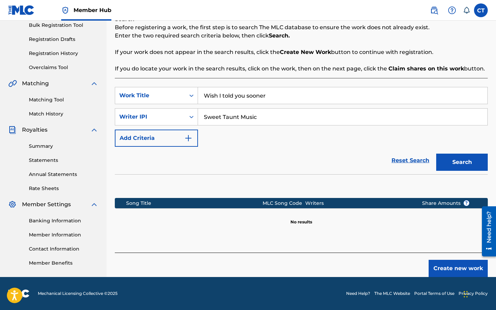
click at [270, 99] on input "Wish I told you sooner" at bounding box center [342, 95] width 289 height 16
click at [436, 154] on button "Search" at bounding box center [462, 162] width 52 height 17
type input "M"
click at [222, 112] on strong "the" at bounding box center [219, 111] width 10 height 7
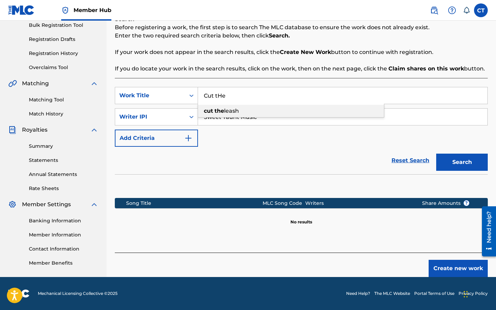
type input "cut the leash"
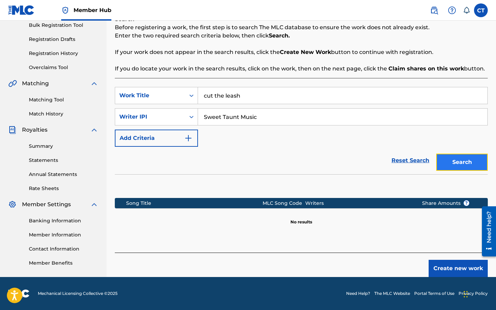
click at [445, 158] on button "Search" at bounding box center [462, 162] width 52 height 17
click at [144, 116] on div "Writer IPI" at bounding box center [150, 117] width 62 height 8
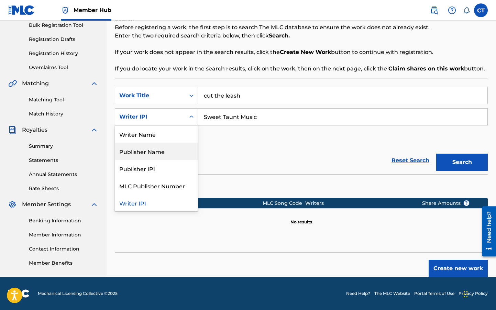
click at [164, 155] on div "Publisher Name" at bounding box center [156, 151] width 82 height 17
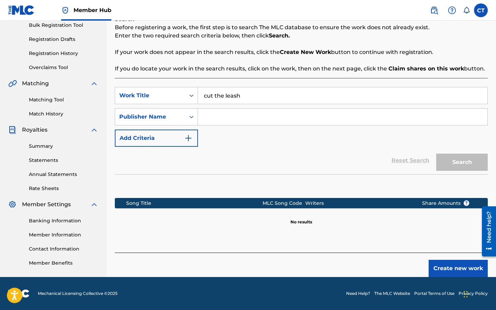
click at [259, 121] on input "Search Form" at bounding box center [342, 117] width 289 height 16
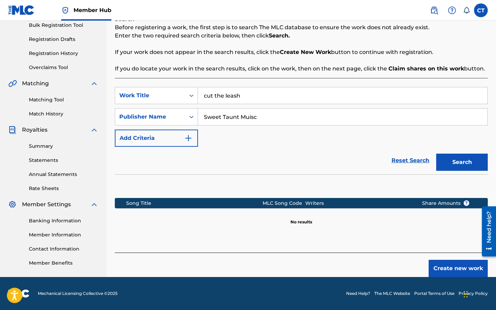
type input "Sweet Taunt Muisc"
click at [436, 154] on button "Search" at bounding box center [462, 162] width 52 height 17
click at [257, 96] on input "cut the leash" at bounding box center [342, 95] width 289 height 16
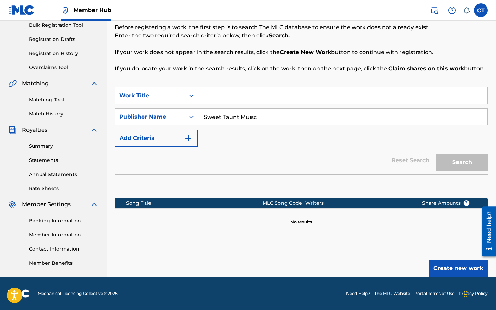
click at [265, 119] on input "Sweet Taunt Muisc" at bounding box center [342, 117] width 289 height 16
type input "Sweet Taunt Music"
click at [259, 94] on input "Search Form" at bounding box center [342, 95] width 289 height 16
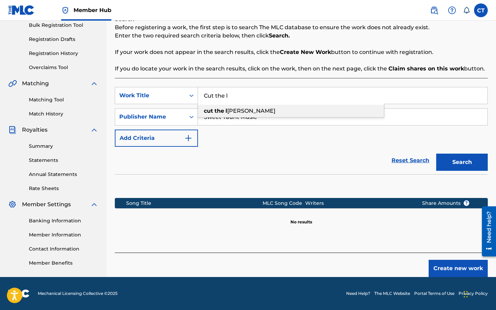
click at [262, 108] on div "cut the l eash" at bounding box center [291, 111] width 186 height 12
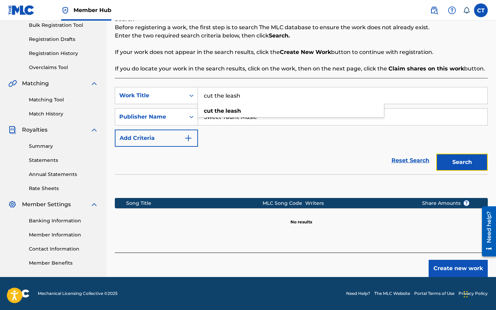
click at [447, 157] on button "Search" at bounding box center [462, 162] width 52 height 17
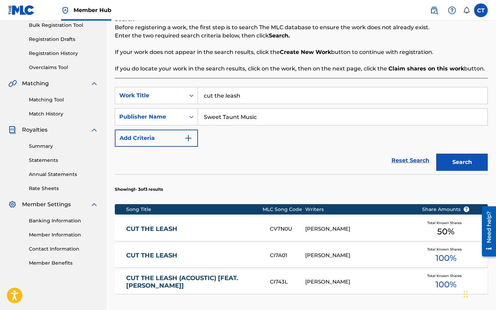
click at [268, 99] on input "cut the leash" at bounding box center [342, 95] width 289 height 16
type input "Where Were You"
click at [436, 154] on button "Search" at bounding box center [462, 162] width 52 height 17
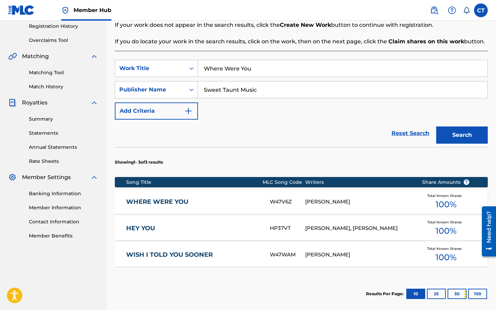
scroll to position [150, 0]
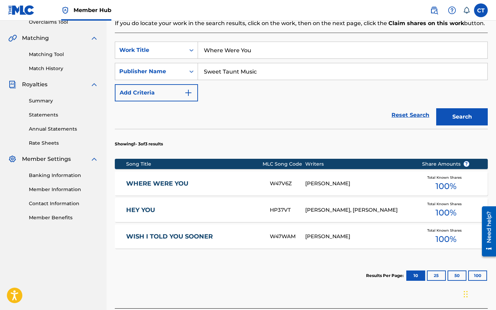
click at [369, 181] on div "CHRISTINA TAUNTON" at bounding box center [358, 184] width 106 height 8
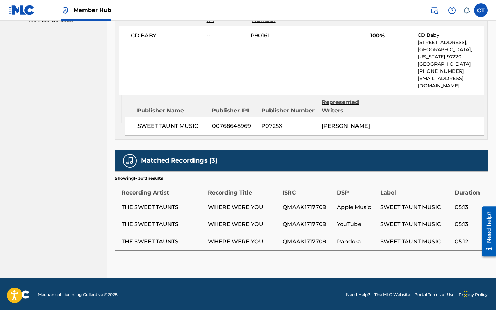
scroll to position [348, 0]
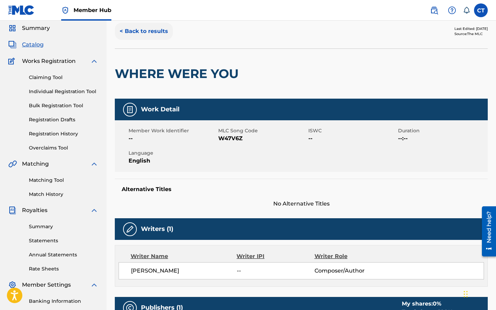
click at [137, 31] on button "< Back to results" at bounding box center [144, 31] width 58 height 17
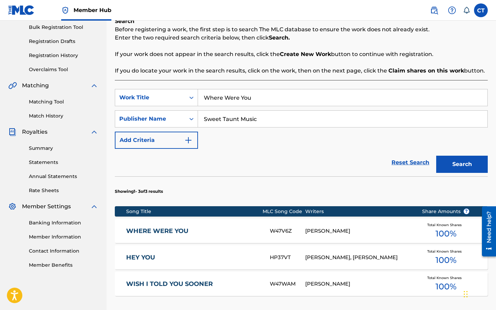
click at [268, 98] on input "Where Were You" at bounding box center [342, 97] width 289 height 16
type input "Wish I told you sooner"
click at [436, 156] on button "Search" at bounding box center [462, 164] width 52 height 17
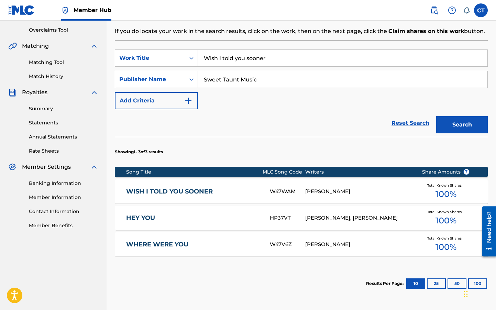
scroll to position [144, 0]
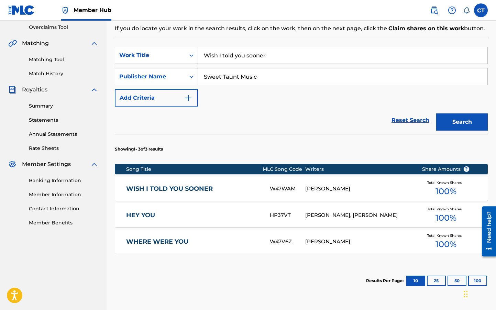
click at [329, 173] on div "Song Title MLC Song Code Writers Share Amounts ?" at bounding box center [301, 169] width 373 height 10
click at [330, 183] on div "WISH I TOLD YOU SOONER W47WAM CHRISTINA TAUNTON Total Known Shares 100 %" at bounding box center [301, 189] width 373 height 24
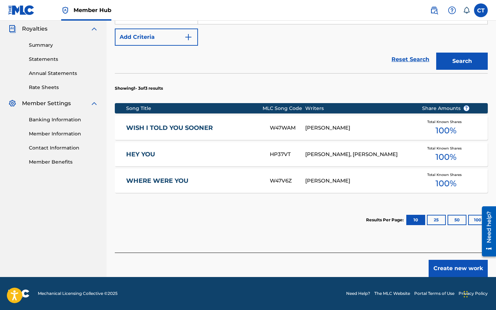
scroll to position [81, 0]
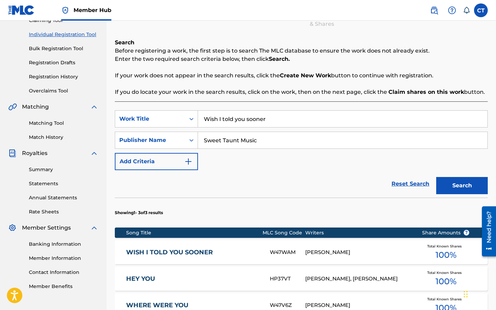
click at [248, 116] on input "Wish I told you sooner" at bounding box center [342, 119] width 289 height 16
type input "Dont have time to hate"
click at [436, 177] on button "Search" at bounding box center [462, 185] width 52 height 17
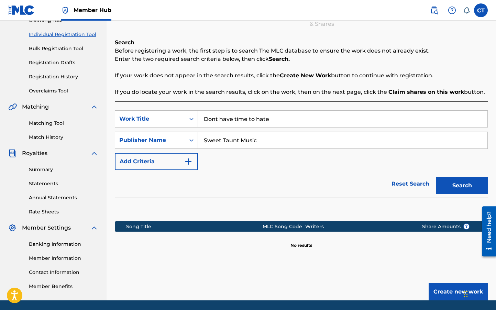
click at [264, 117] on input "Dont have time to hate" at bounding box center [342, 119] width 289 height 16
type input "dont have time to hate"
click at [436, 177] on button "Search" at bounding box center [462, 185] width 52 height 17
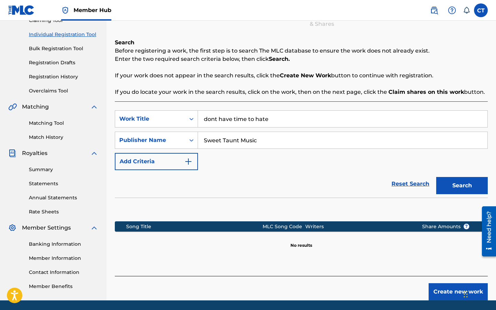
click at [274, 125] on input "dont have time to hate" at bounding box center [342, 119] width 289 height 16
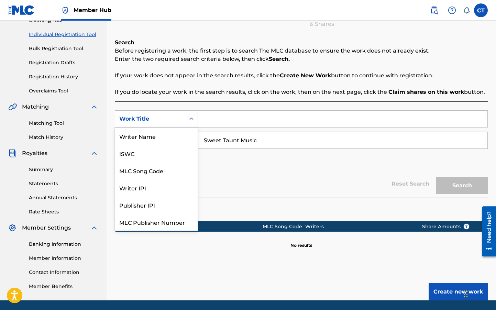
click at [181, 121] on div "Work Title" at bounding box center [150, 118] width 70 height 13
drag, startPoint x: 164, startPoint y: 212, endPoint x: 165, endPoint y: 215, distance: 3.5
click at [165, 215] on div "Writer Name ISWC MLC Song Code Writer IPI Publisher IPI MLC Publisher Number Wo…" at bounding box center [156, 179] width 82 height 103
click at [165, 215] on div "Work Title" at bounding box center [156, 221] width 82 height 17
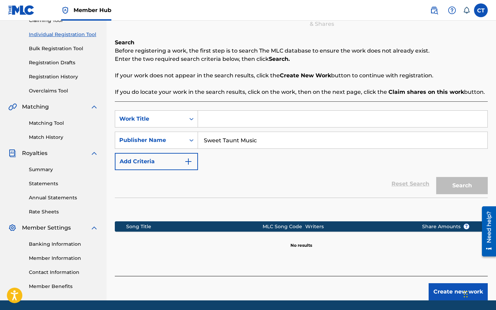
click at [218, 113] on input "Search Form" at bounding box center [342, 119] width 289 height 16
click at [436, 177] on button "Search" at bounding box center [462, 185] width 52 height 17
click at [221, 121] on input "hate" at bounding box center [342, 119] width 289 height 16
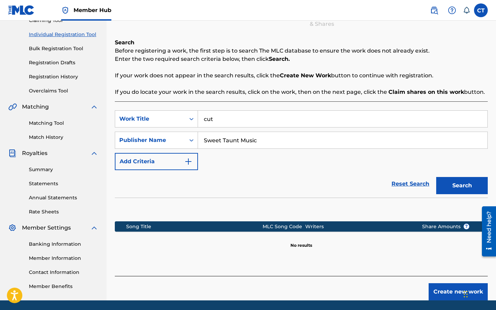
click at [436, 177] on button "Search" at bounding box center [462, 185] width 52 height 17
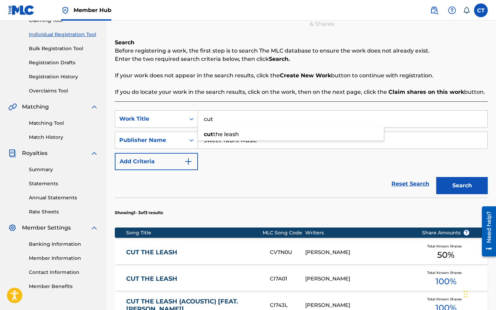
click at [230, 184] on div "Reset Search Search" at bounding box center [301, 183] width 373 height 27
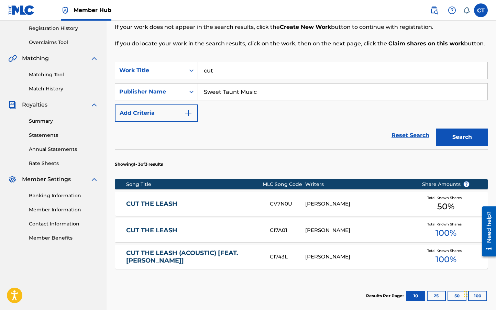
scroll to position [115, 0]
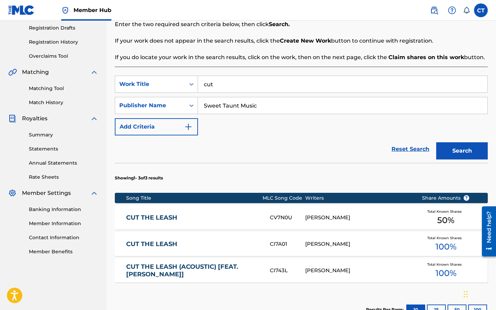
click at [244, 92] on div "cut" at bounding box center [343, 84] width 290 height 17
click at [244, 90] on input "cut" at bounding box center [342, 84] width 289 height 16
type input "c"
type input "time"
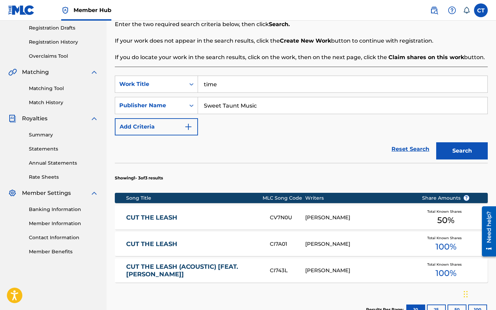
click at [436, 142] on button "Search" at bounding box center [462, 150] width 52 height 17
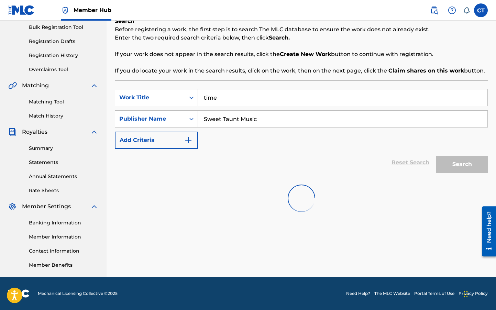
scroll to position [104, 0]
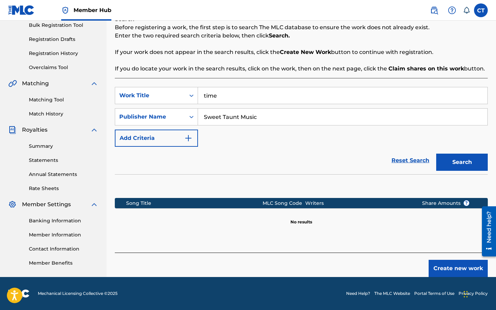
click at [230, 100] on input "time" at bounding box center [342, 95] width 289 height 16
click at [230, 99] on input "time" at bounding box center [342, 95] width 289 height 16
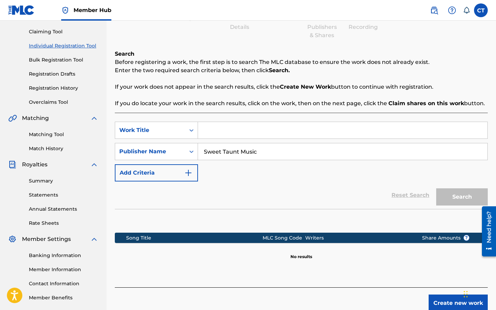
scroll to position [55, 0]
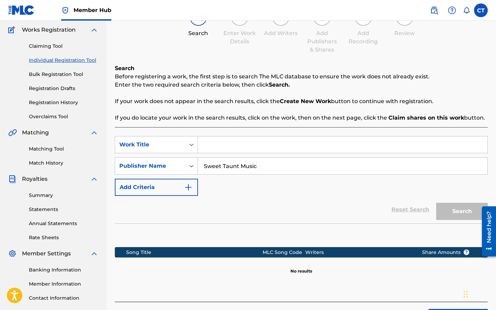
click at [76, 58] on link "Individual Registration Tool" at bounding box center [63, 60] width 69 height 7
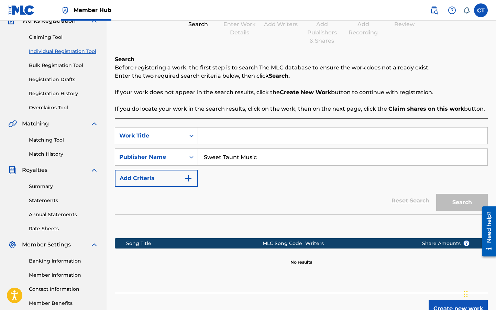
scroll to position [87, 0]
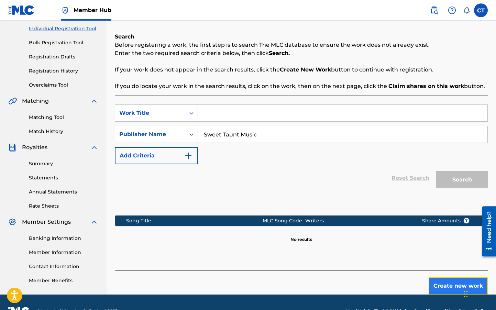
click at [443, 288] on button "Create new work" at bounding box center [458, 285] width 59 height 17
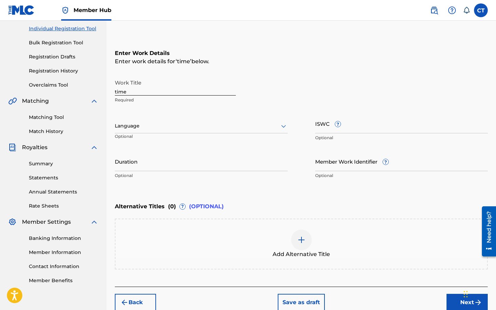
click at [158, 92] on input "time" at bounding box center [175, 86] width 121 height 20
paste input "DON'T HAVE TIME TO HATE"
type input "DON'T HAVE TIME TO HATE"
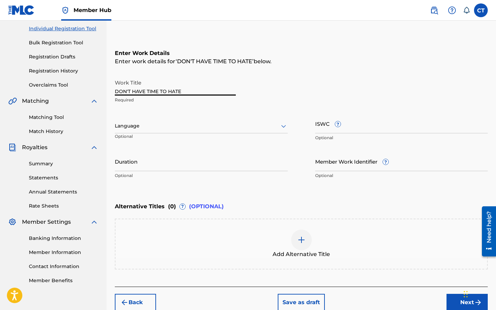
click at [167, 125] on div at bounding box center [201, 126] width 173 height 9
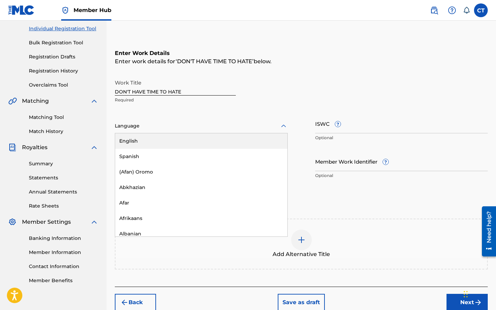
click at [162, 143] on div "English" at bounding box center [201, 140] width 172 height 15
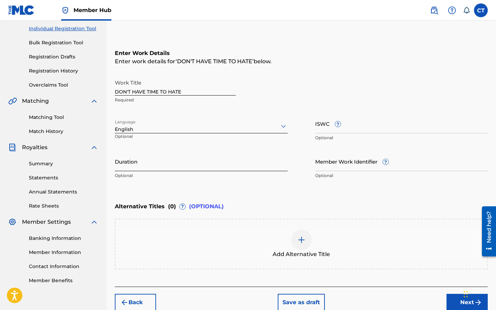
click at [175, 156] on input "Duration" at bounding box center [201, 162] width 173 height 20
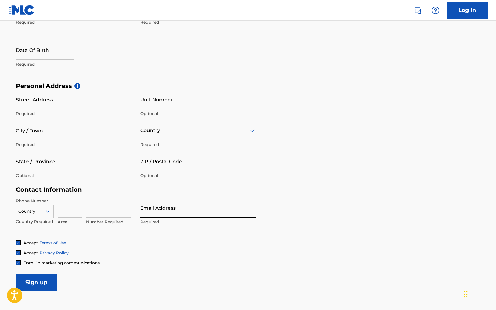
scroll to position [213, 0]
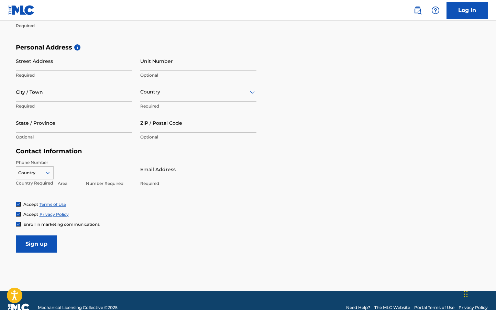
click at [47, 181] on p "Country Required" at bounding box center [35, 183] width 38 height 6
click at [48, 176] on div at bounding box center [34, 173] width 37 height 8
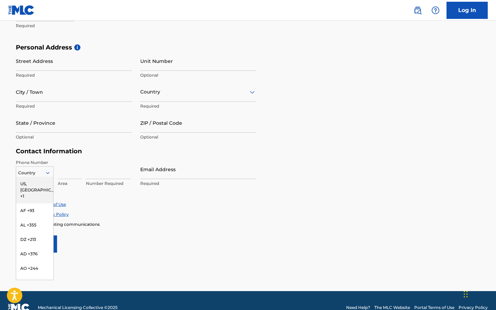
click at [41, 187] on div "US, CA +1" at bounding box center [34, 190] width 37 height 27
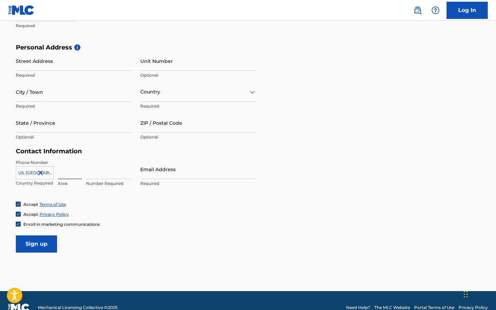
click at [70, 174] on input at bounding box center [70, 169] width 24 height 20
click at [102, 173] on input at bounding box center [108, 169] width 45 height 20
click at [73, 172] on input at bounding box center [70, 169] width 24 height 20
click at [160, 171] on input "Email Address" at bounding box center [198, 169] width 116 height 20
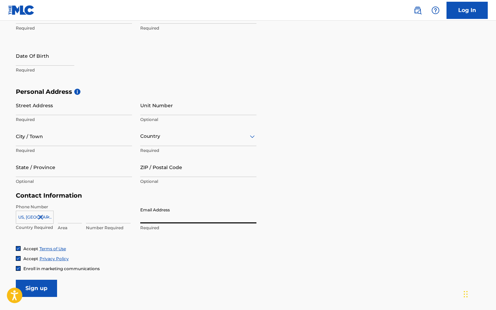
scroll to position [152, 0]
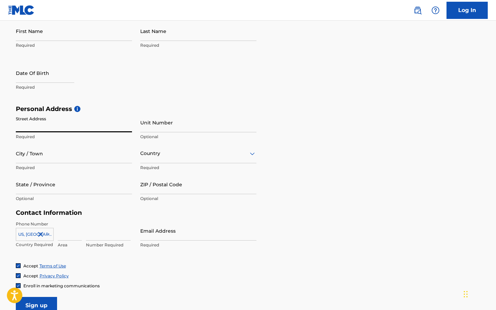
click at [70, 121] on input "Street Address" at bounding box center [74, 123] width 116 height 20
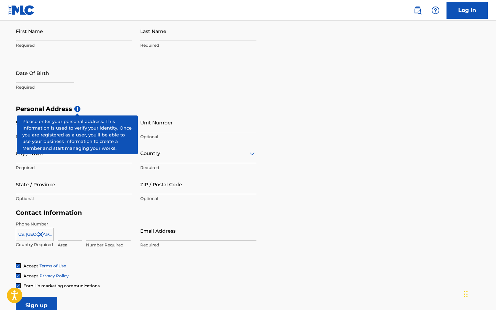
click at [77, 108] on span "i" at bounding box center [77, 109] width 6 height 6
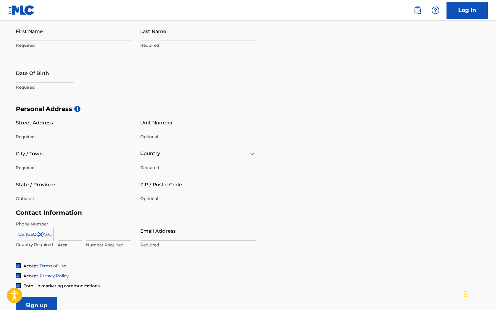
click at [119, 97] on div "First Name Required Last Name Required Date Of Birth Required" at bounding box center [136, 63] width 241 height 84
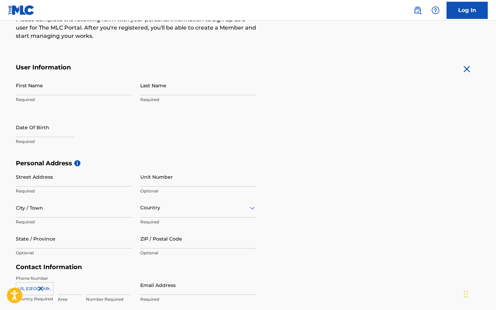
scroll to position [88, 0]
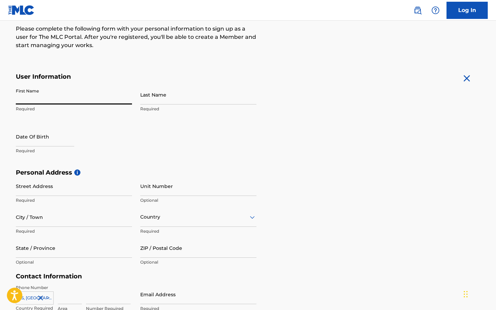
click at [85, 95] on input "First Name" at bounding box center [74, 95] width 116 height 20
type input "Christine"
click at [178, 99] on input "Last Name" at bounding box center [198, 95] width 116 height 20
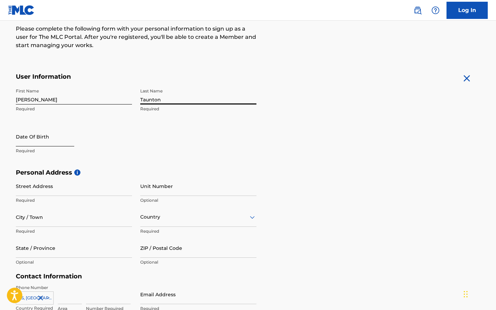
type input "Taunton"
click at [60, 136] on input "text" at bounding box center [45, 137] width 58 height 20
select select "8"
select select "2025"
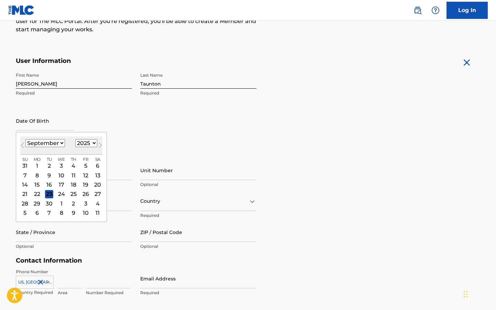
scroll to position [104, 0]
click at [138, 125] on div "First Name Christine Required Last Name Taunton Required Date Of Birth Previous…" at bounding box center [136, 111] width 241 height 84
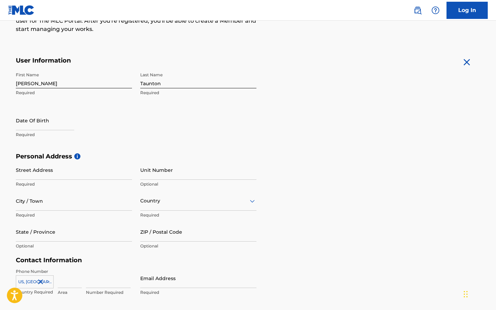
scroll to position [227, 0]
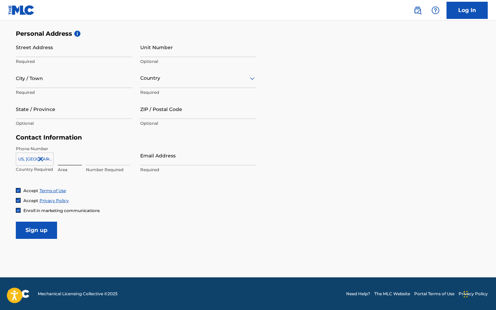
click at [58, 157] on input at bounding box center [70, 156] width 24 height 20
click at [17, 209] on img at bounding box center [18, 210] width 4 height 4
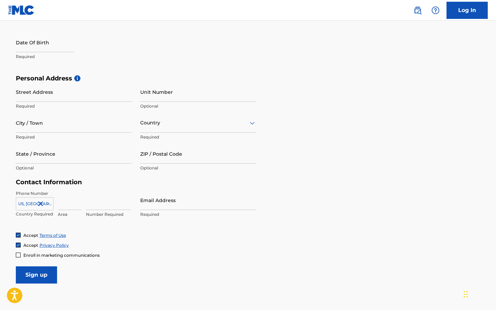
scroll to position [124, 0]
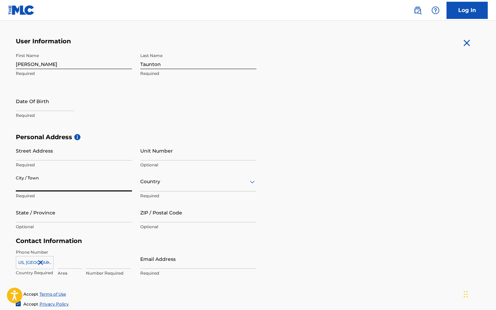
click at [95, 185] on input "City / Town" at bounding box center [74, 182] width 116 height 20
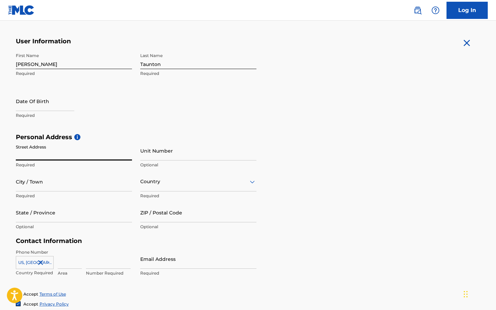
click at [98, 153] on input "Street Address" at bounding box center [74, 151] width 116 height 20
click at [139, 122] on div "First Name Christine Required Last Name Taunton Required Date Of Birth Required" at bounding box center [136, 91] width 241 height 84
click at [93, 154] on input "Street Address" at bounding box center [74, 151] width 116 height 20
type input "p"
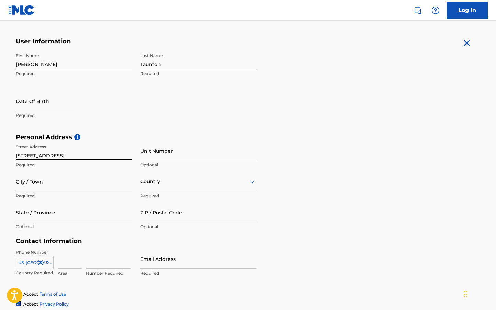
type input "14490 Vintage Rd"
click at [79, 190] on input "City / Town" at bounding box center [74, 182] width 116 height 20
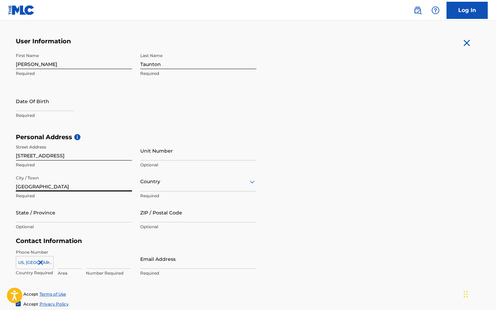
type input "Lodi"
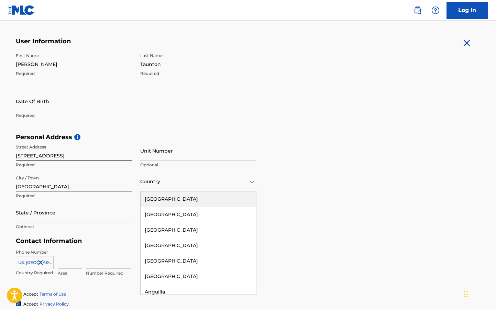
click at [151, 185] on div at bounding box center [198, 181] width 116 height 9
click at [166, 201] on div "United States" at bounding box center [198, 198] width 115 height 15
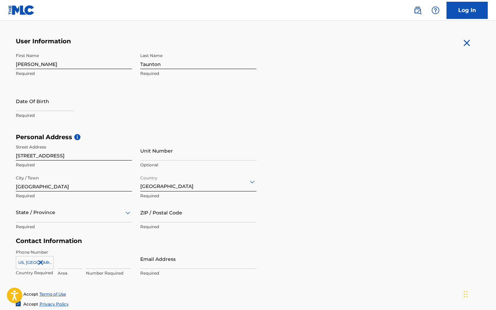
scroll to position [140, 0]
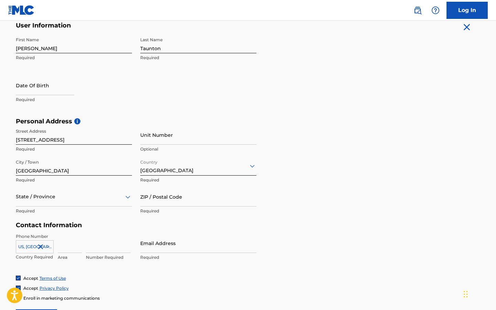
click at [83, 207] on div "State / Province" at bounding box center [74, 197] width 116 height 20
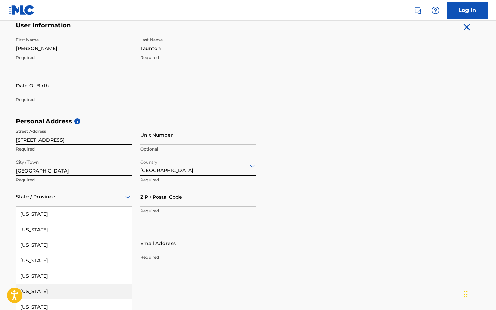
click at [64, 287] on div "California" at bounding box center [73, 291] width 115 height 15
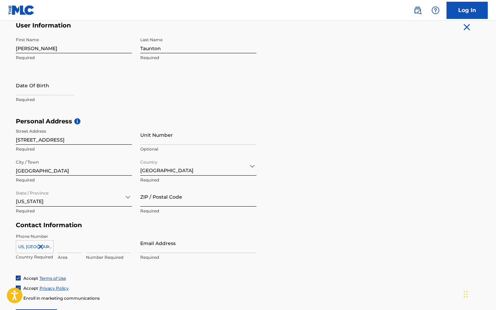
click at [190, 193] on input "ZIP / Postal Code" at bounding box center [198, 197] width 116 height 20
type input "95240"
click at [234, 212] on p "Required" at bounding box center [198, 211] width 116 height 6
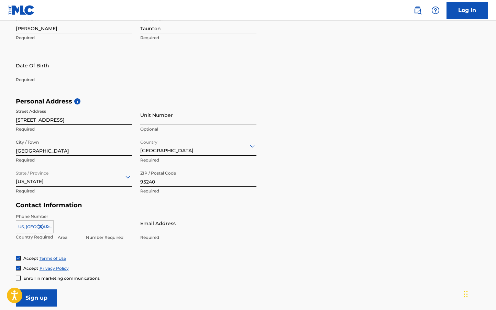
scroll to position [174, 0]
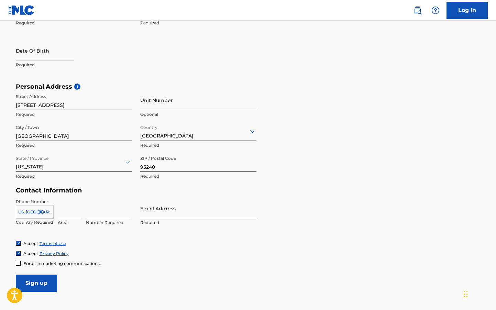
click at [161, 206] on input "Email Address" at bounding box center [198, 209] width 116 height 20
click at [65, 219] on div "Area" at bounding box center [70, 214] width 24 height 31
click at [66, 214] on input at bounding box center [70, 209] width 24 height 20
type input "209"
click at [105, 210] on input at bounding box center [108, 209] width 45 height 20
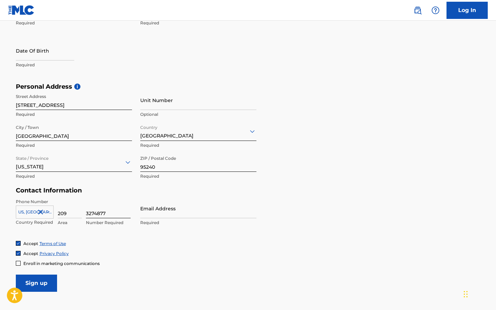
click at [109, 202] on input "3274877" at bounding box center [108, 209] width 45 height 20
type input "3274877"
click at [167, 213] on input "Email Address" at bounding box center [198, 209] width 116 height 20
click at [186, 216] on input "Email Address" at bounding box center [198, 209] width 116 height 20
paste input "sweettaunts@gmail.com"
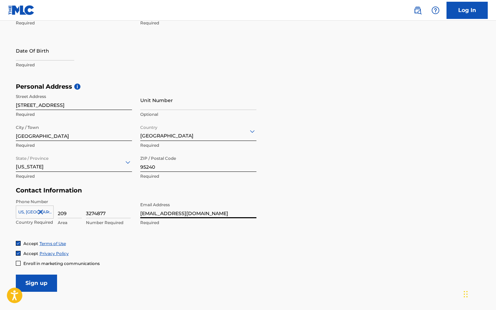
type input "sweettaunts@gmail.com"
click at [301, 197] on form "User Information First Name Christine Required Last Name Taunton Required Date …" at bounding box center [248, 139] width 465 height 305
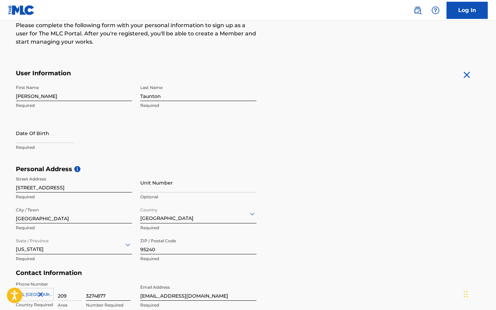
scroll to position [0, 0]
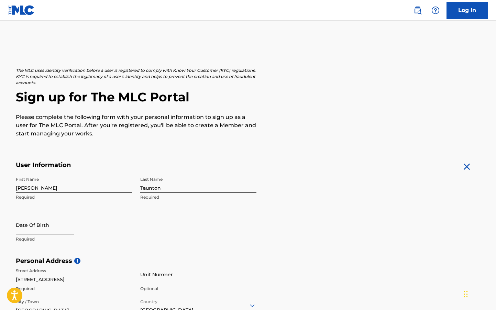
click at [176, 218] on div "First Name Christine Required Last Name Taunton Required Date Of Birth Required" at bounding box center [136, 215] width 241 height 84
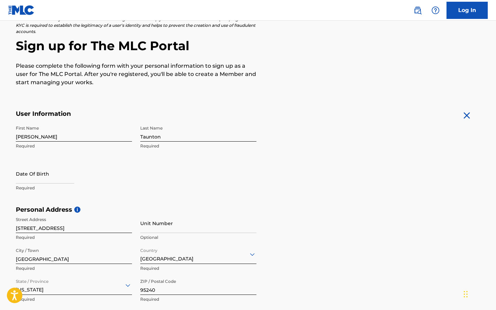
scroll to position [51, 0]
click at [59, 175] on input "text" at bounding box center [45, 174] width 58 height 20
select select "8"
select select "2025"
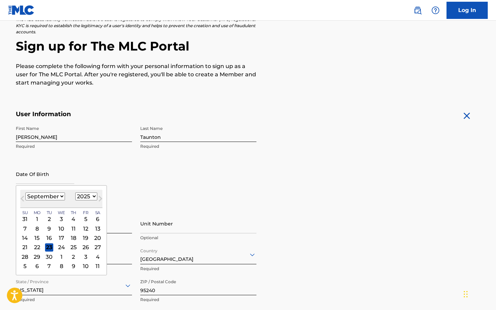
scroll to position [116, 0]
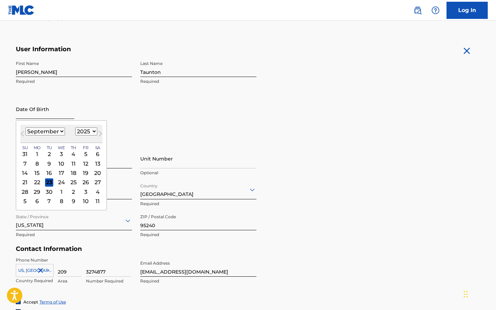
click at [51, 118] on input "text" at bounding box center [45, 109] width 58 height 20
type input "11/25/1969"
click at [194, 131] on div "First Name Christine Required Last Name Taunton Required Date Of Birth Previous…" at bounding box center [136, 99] width 241 height 84
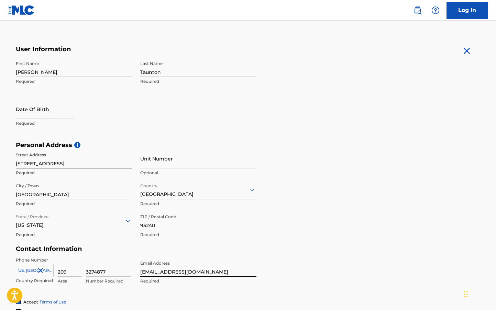
scroll to position [121, 0]
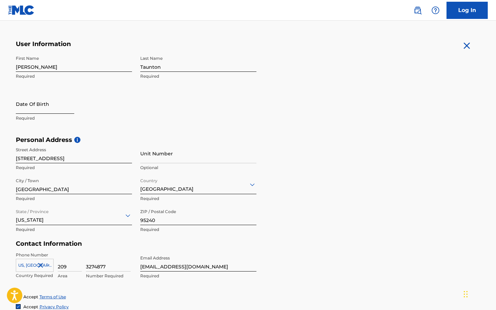
click at [46, 111] on input "text" at bounding box center [45, 104] width 58 height 20
select select "8"
select select "2025"
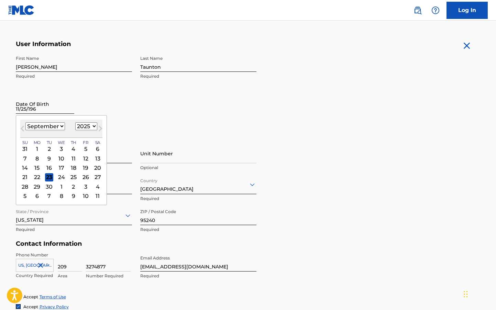
type input "11/25/1969"
click at [89, 102] on div "Date Of Birth Previous Month Next Month September 2025 January February March A…" at bounding box center [74, 109] width 116 height 31
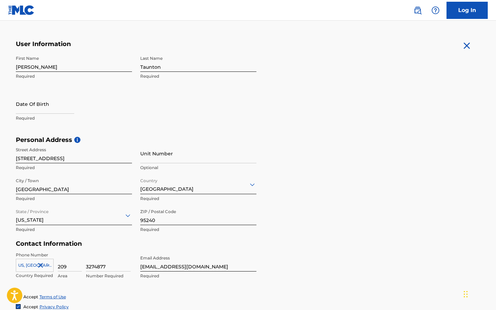
click at [53, 116] on p "Required" at bounding box center [74, 118] width 116 height 6
select select "8"
select select "2025"
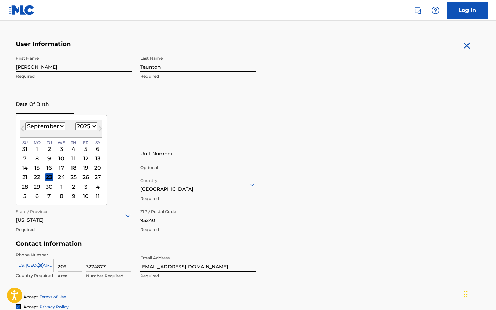
click at [49, 107] on input "text" at bounding box center [45, 104] width 58 height 20
click at [55, 128] on select "January February March April May June July August September October November De…" at bounding box center [45, 126] width 40 height 8
select select "10"
click at [25, 122] on select "January February March April May June July August September October November De…" at bounding box center [45, 126] width 40 height 8
click at [47, 187] on div "25" at bounding box center [49, 187] width 8 height 8
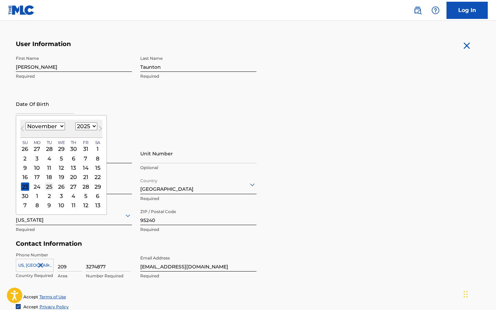
type input "November 25 2025"
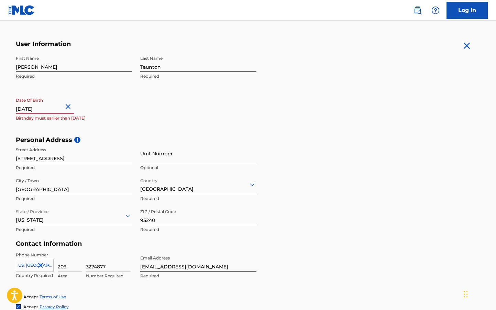
click at [47, 109] on input "November 25 2025" at bounding box center [45, 104] width 58 height 20
select select "10"
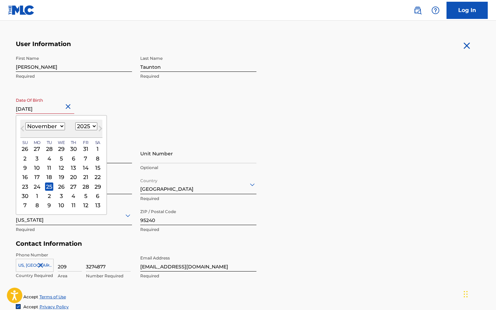
click at [86, 123] on select "1899 1900 1901 1902 1903 1904 1905 1906 1907 1908 1909 1910 1911 1912 1913 1914…" at bounding box center [86, 126] width 22 height 8
select select "1969"
click at [75, 122] on select "1899 1900 1901 1902 1903 1904 1905 1906 1907 1908 1909 1910 1911 1912 1913 1914…" at bounding box center [86, 126] width 22 height 8
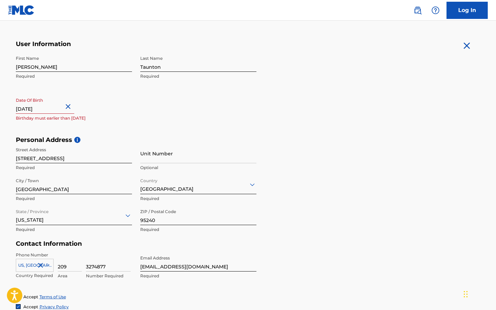
click at [149, 121] on div "First Name Christine Required Last Name Taunton Required Date Of Birth November…" at bounding box center [136, 94] width 241 height 84
click at [65, 107] on button "Close" at bounding box center [69, 106] width 10 height 21
click at [50, 110] on input "text" at bounding box center [45, 104] width 58 height 20
select select "8"
select select "2025"
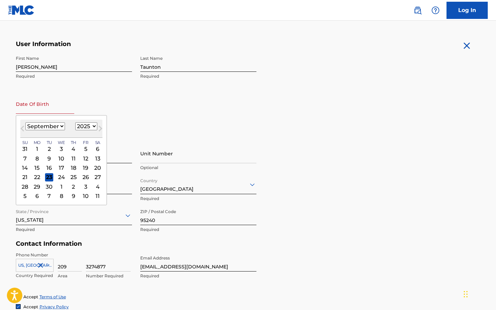
click at [60, 125] on select "January February March April May June July August September October November De…" at bounding box center [45, 126] width 40 height 8
select select "10"
click at [25, 122] on select "January February March April May June July August September October November De…" at bounding box center [45, 126] width 40 height 8
click at [93, 125] on select "1899 1900 1901 1902 1903 1904 1905 1906 1907 1908 1909 1910 1911 1912 1913 1914…" at bounding box center [86, 126] width 22 height 8
select select "1969"
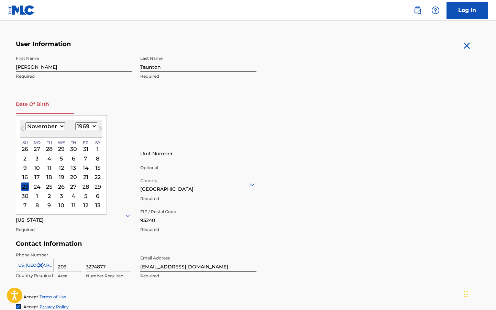
click at [75, 122] on select "1899 1900 1901 1902 1903 1904 1905 1906 1907 1908 1909 1910 1911 1912 1913 1914…" at bounding box center [86, 126] width 22 height 8
click at [50, 187] on div "25" at bounding box center [49, 187] width 8 height 8
type input "November 25 1969"
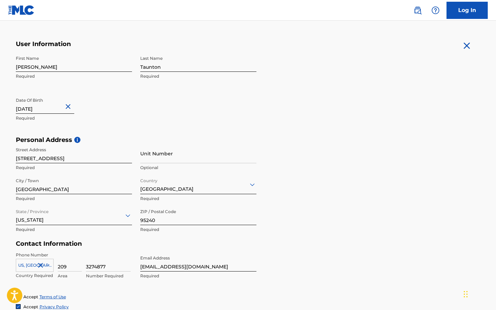
click at [141, 109] on div "First Name Christine Required Last Name Taunton Required Date Of Birth November…" at bounding box center [136, 94] width 241 height 84
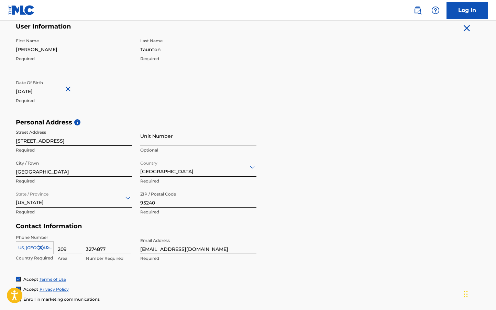
scroll to position [196, 0]
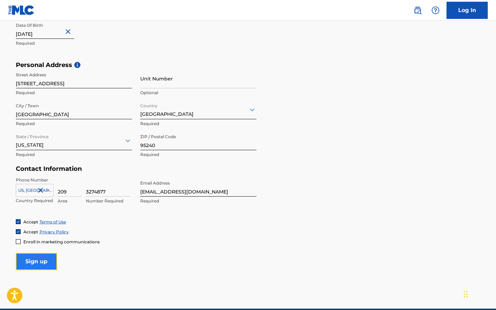
click at [45, 266] on input "Sign up" at bounding box center [36, 261] width 41 height 17
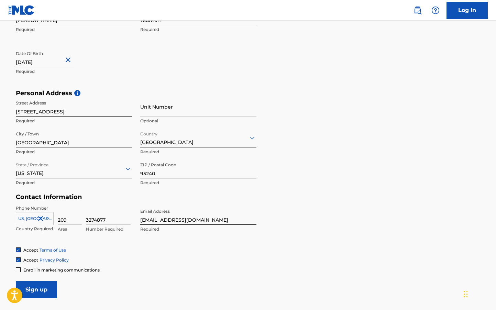
scroll to position [0, 0]
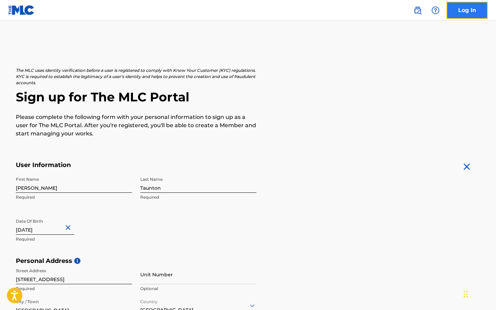
click at [475, 8] on link "Log In" at bounding box center [467, 10] width 41 height 17
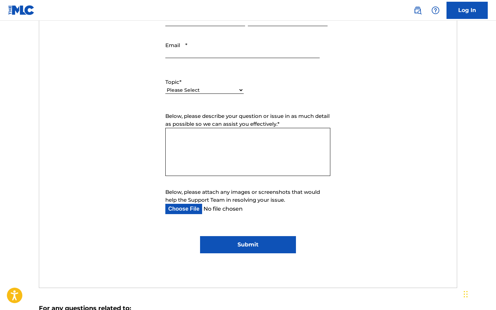
scroll to position [402, 0]
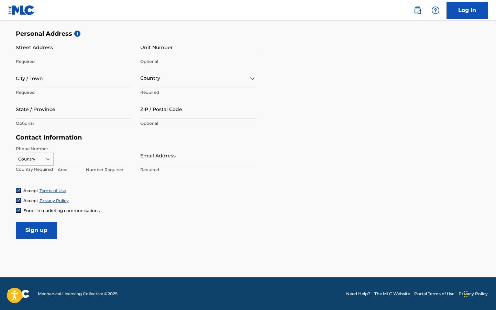
scroll to position [226, 0]
